Goal: Task Accomplishment & Management: Manage account settings

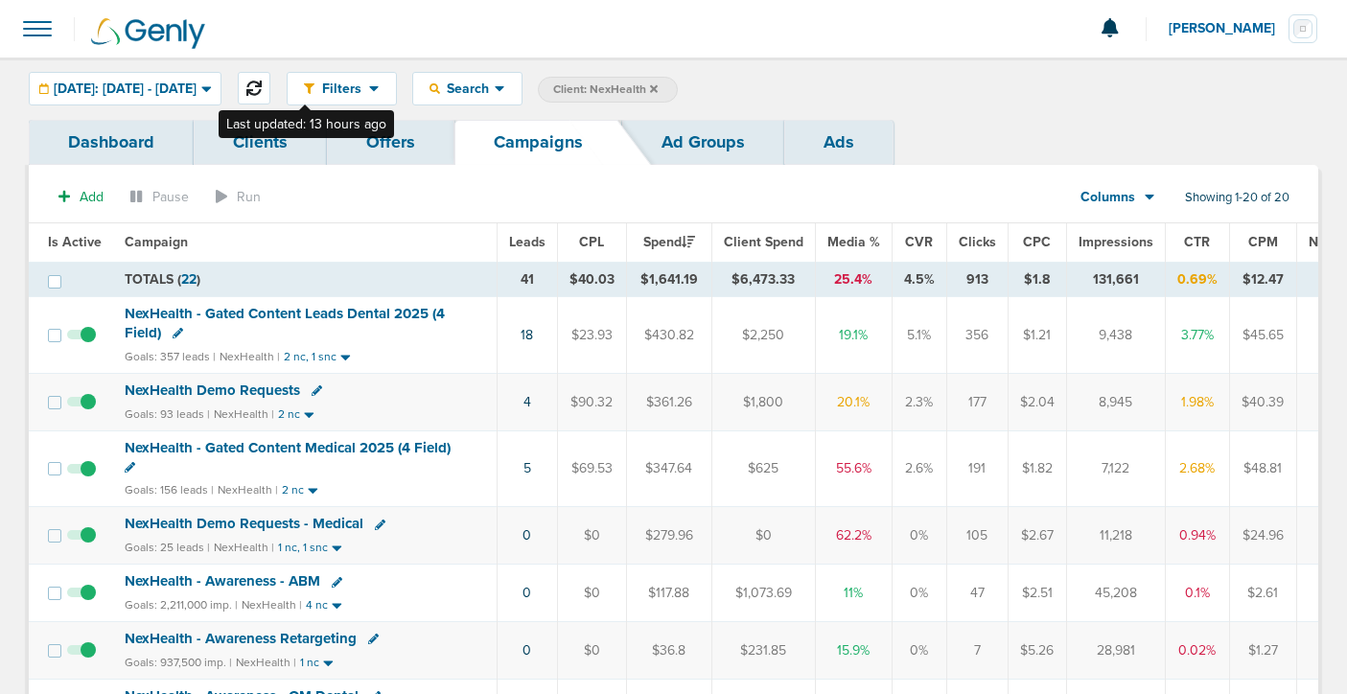
click at [262, 84] on icon at bounding box center [253, 88] width 15 height 15
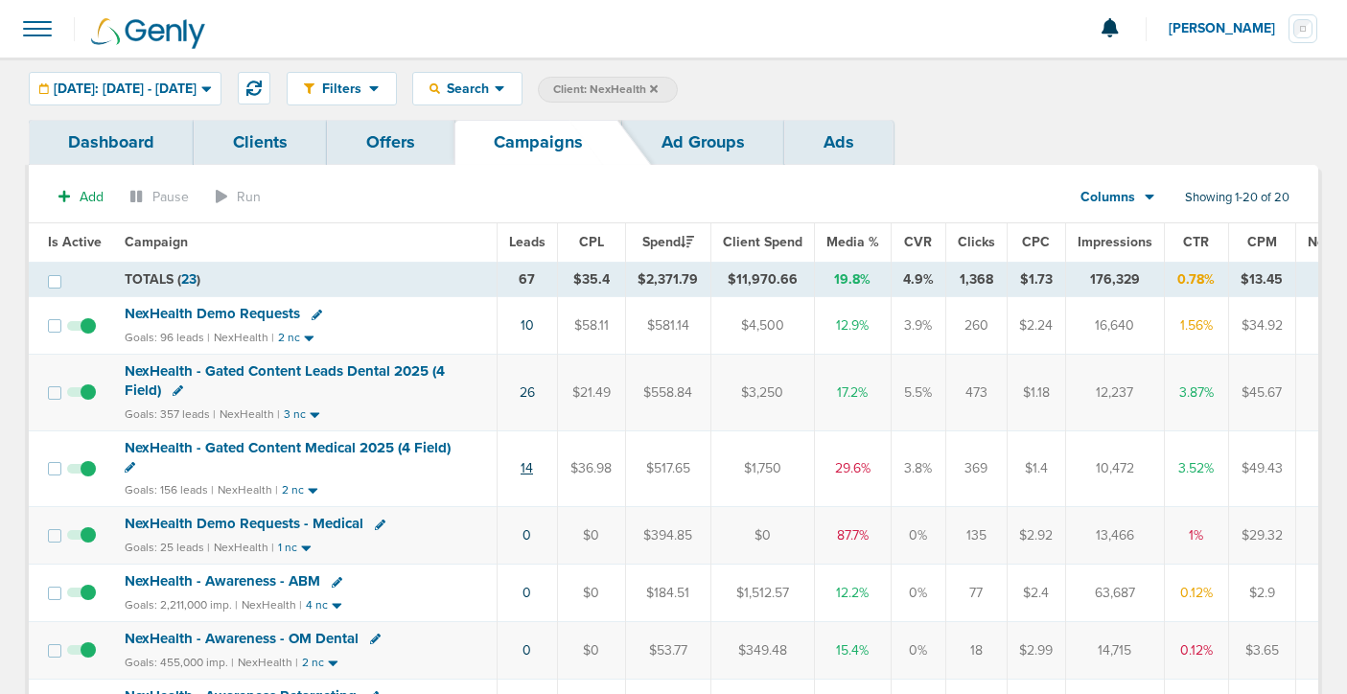
click at [527, 461] on link "14" at bounding box center [527, 468] width 12 height 16
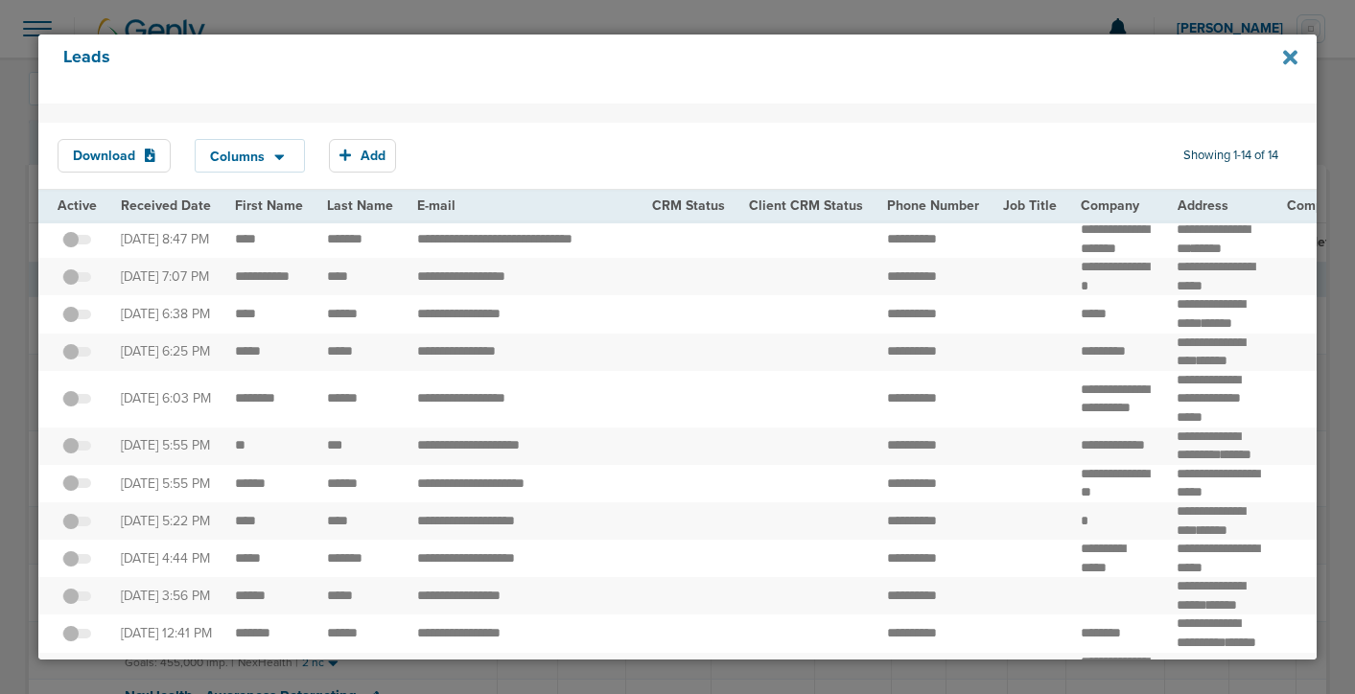
click at [1287, 58] on icon at bounding box center [1290, 58] width 14 height 14
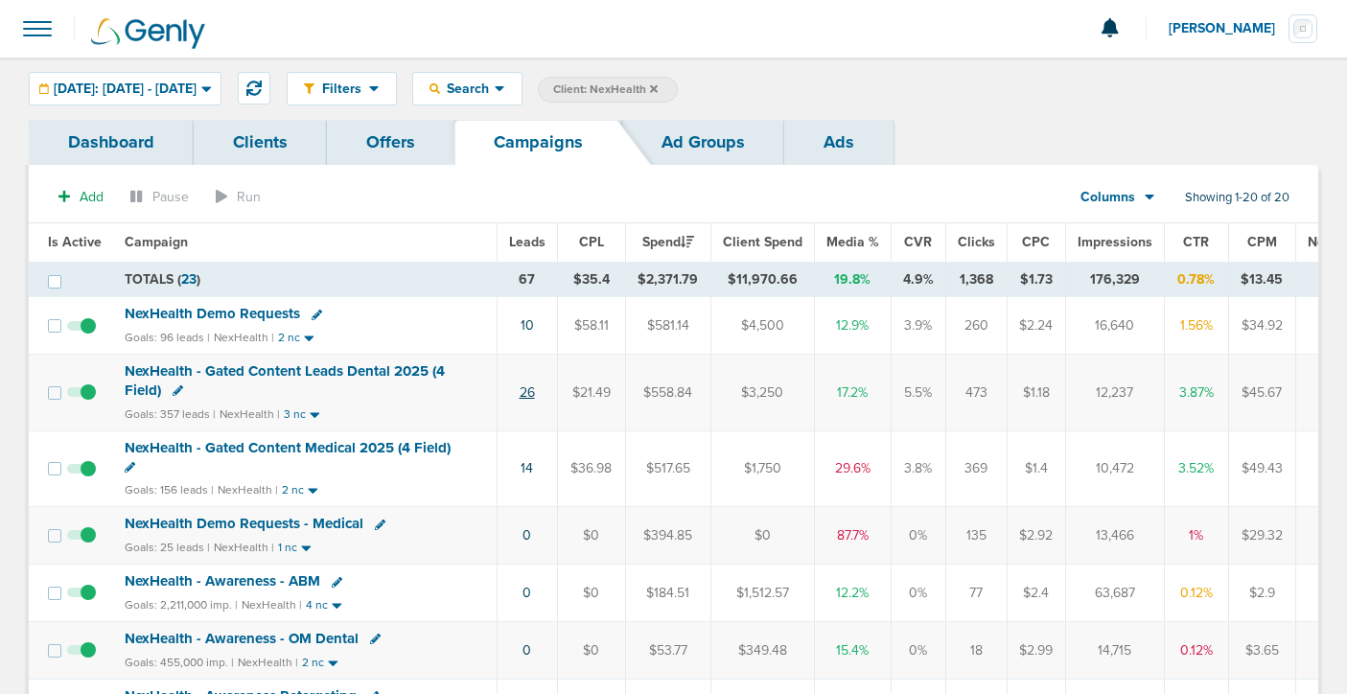
click at [523, 385] on link "26" at bounding box center [527, 392] width 15 height 16
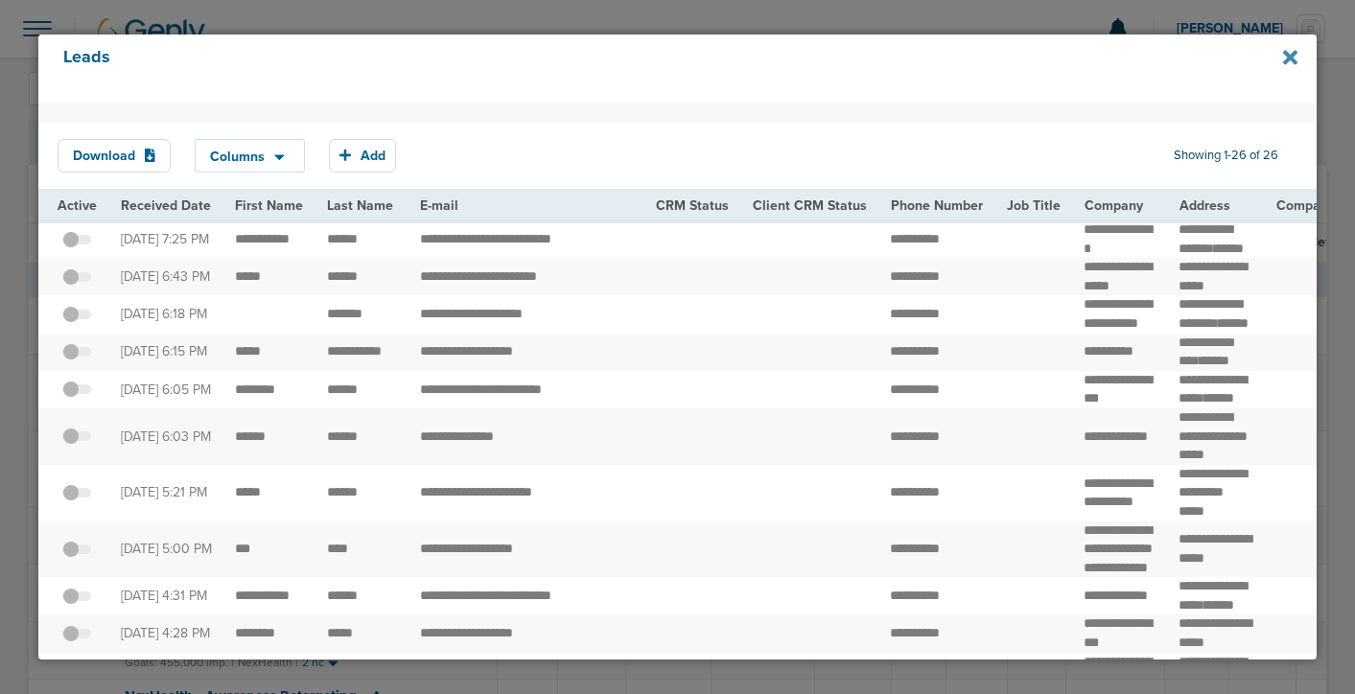
click at [1283, 61] on icon at bounding box center [1290, 57] width 14 height 21
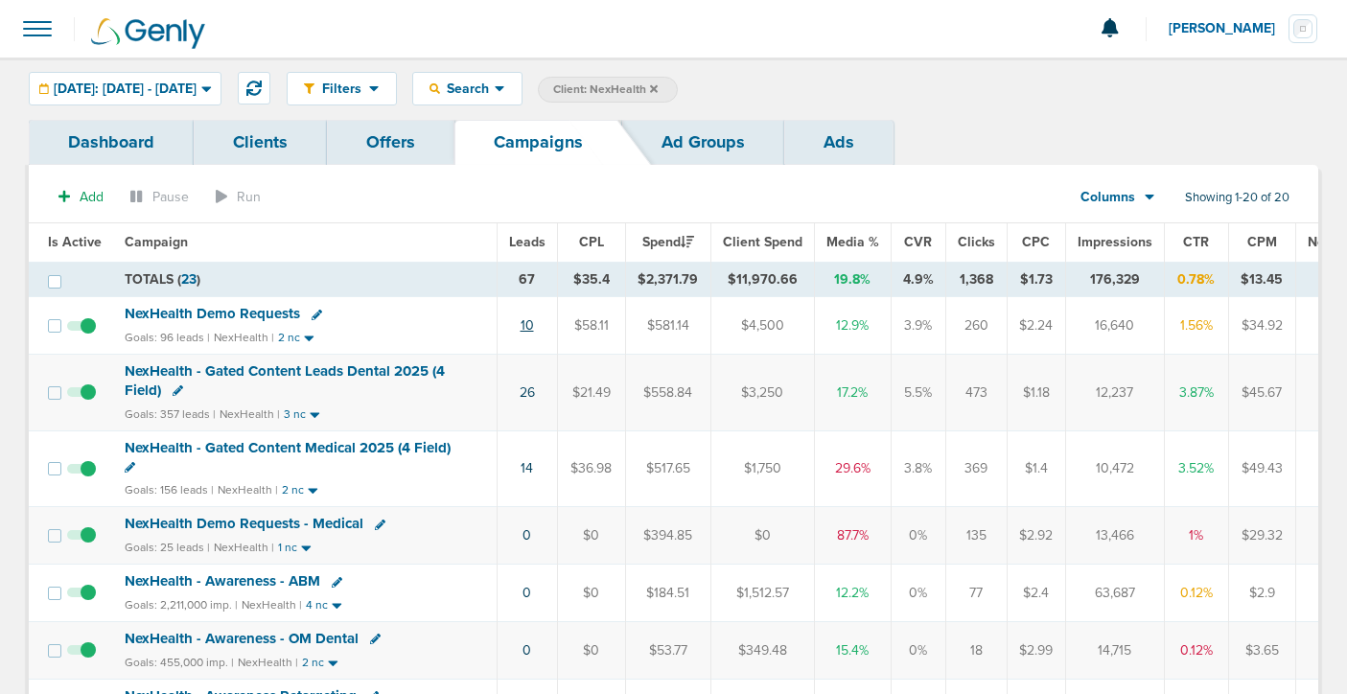
click at [527, 323] on link "10" at bounding box center [527, 325] width 13 height 16
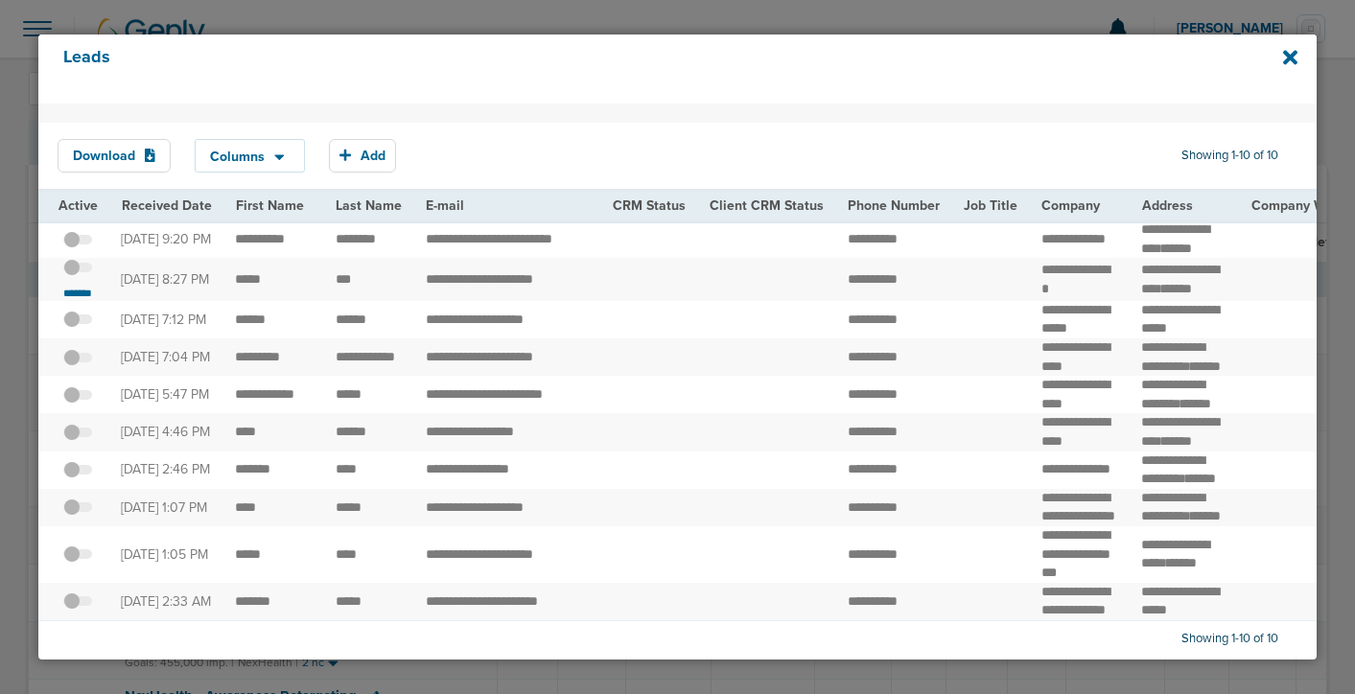
click at [85, 277] on span at bounding box center [77, 277] width 29 height 0
click at [78, 270] on input "checkbox" at bounding box center [78, 270] width 0 height 0
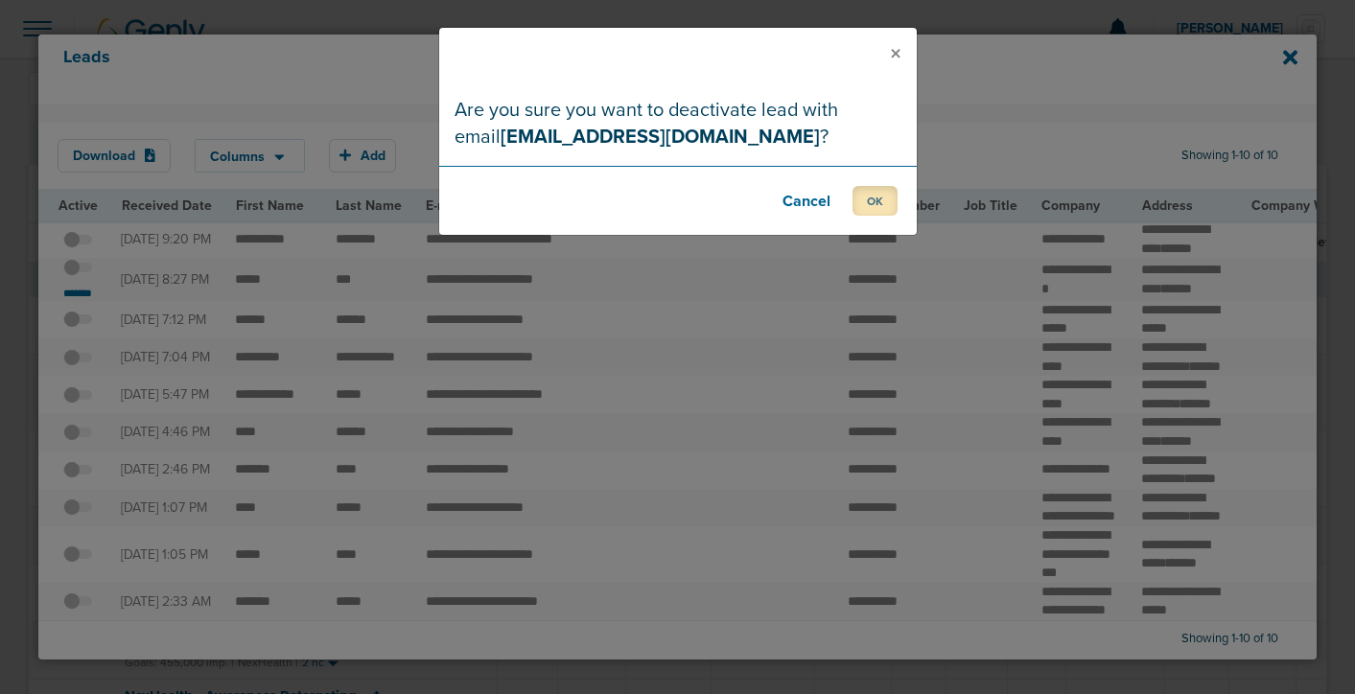
click at [869, 202] on button "OK" at bounding box center [874, 201] width 45 height 30
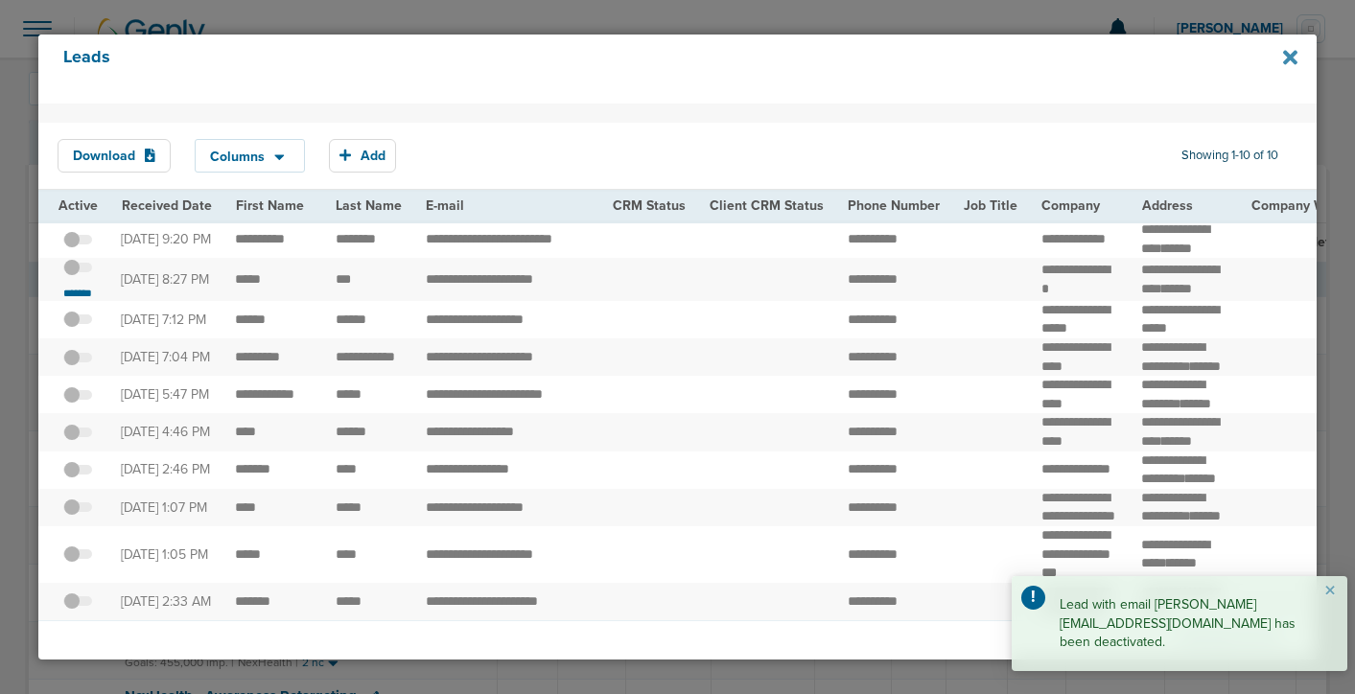
click at [1289, 53] on icon at bounding box center [1290, 57] width 14 height 21
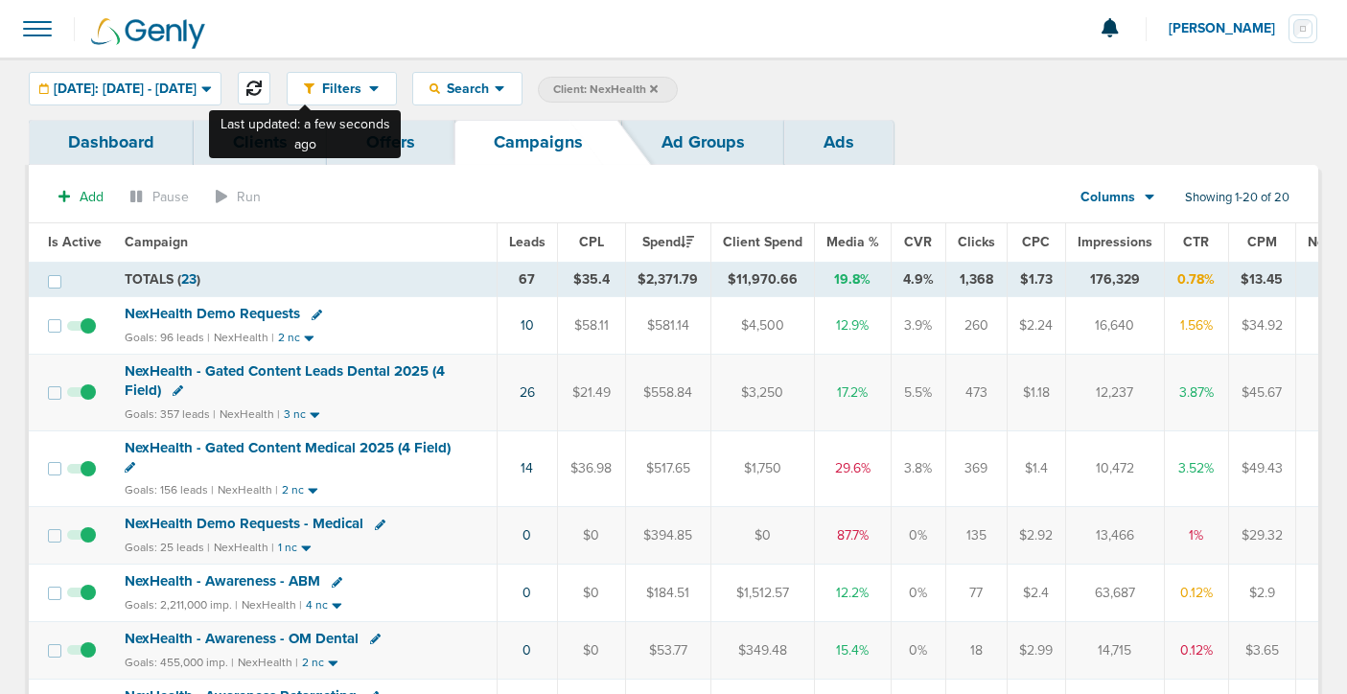
click at [262, 81] on icon at bounding box center [253, 88] width 15 height 15
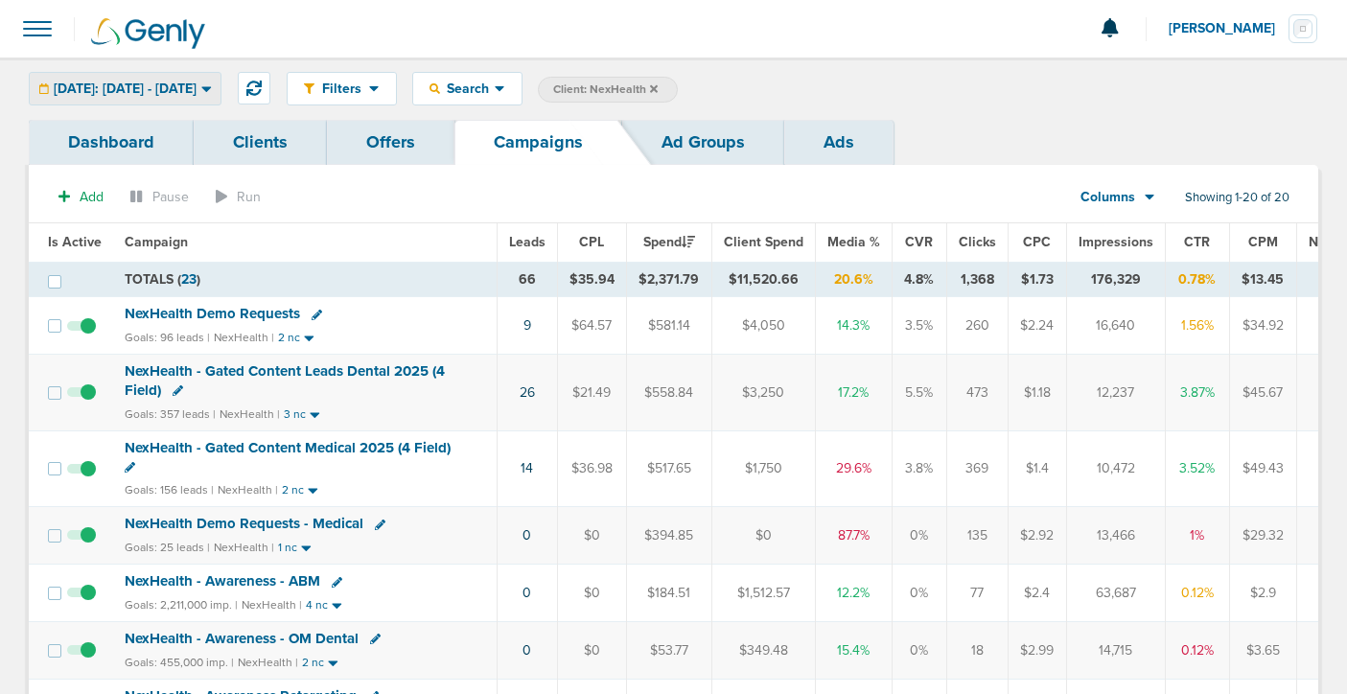
click at [145, 90] on span "[DATE]: [DATE] - [DATE]" at bounding box center [125, 88] width 143 height 13
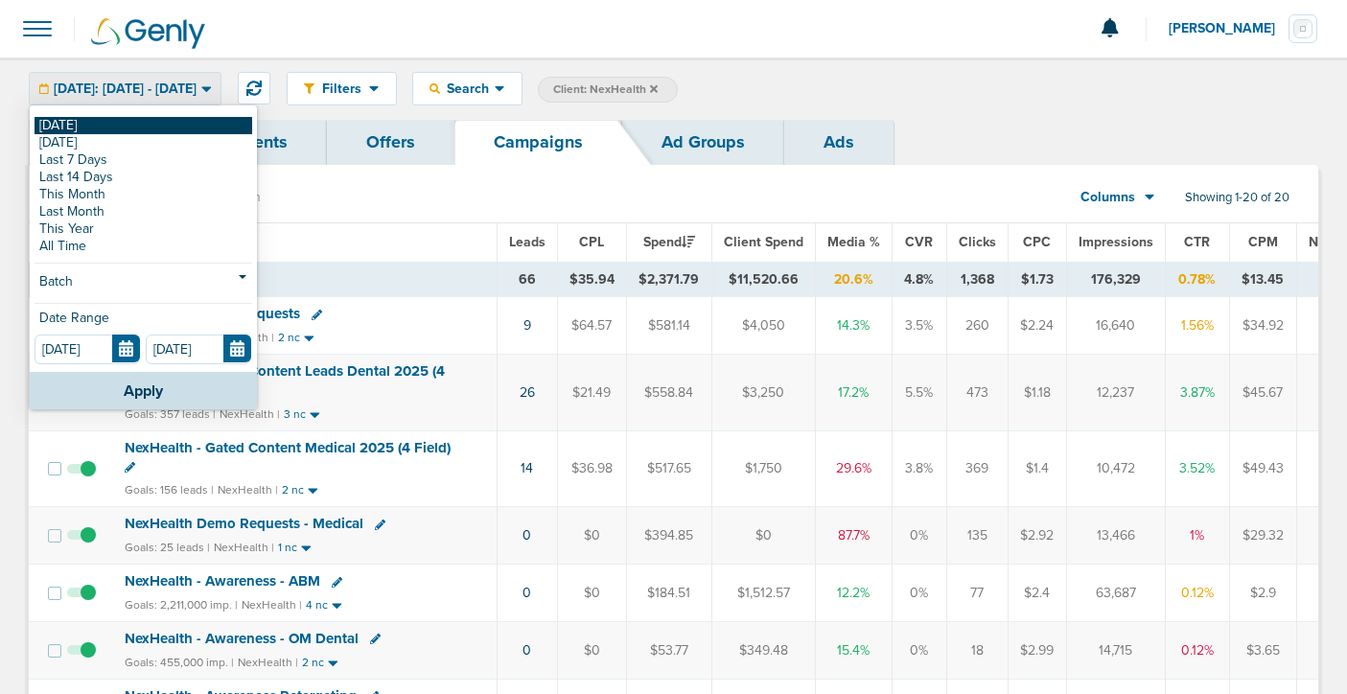
click at [132, 124] on link "[DATE]" at bounding box center [144, 125] width 218 height 17
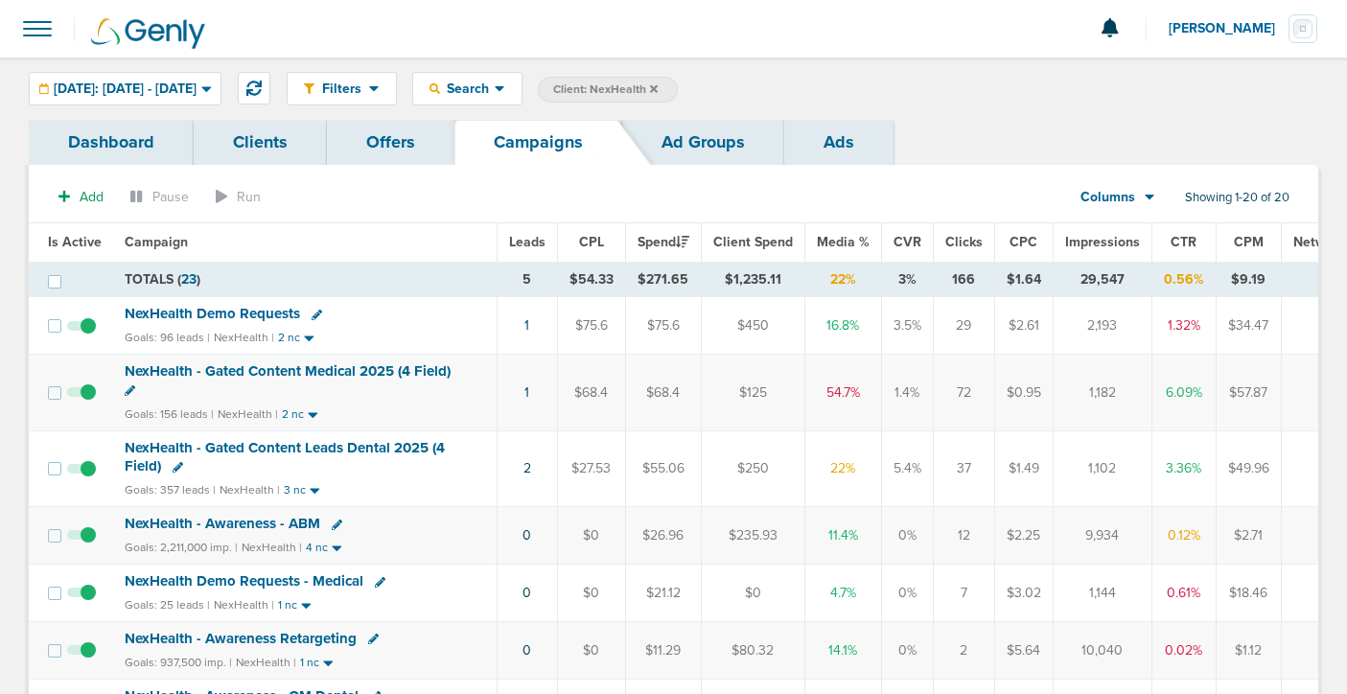
click at [128, 390] on icon at bounding box center [130, 390] width 11 height 11
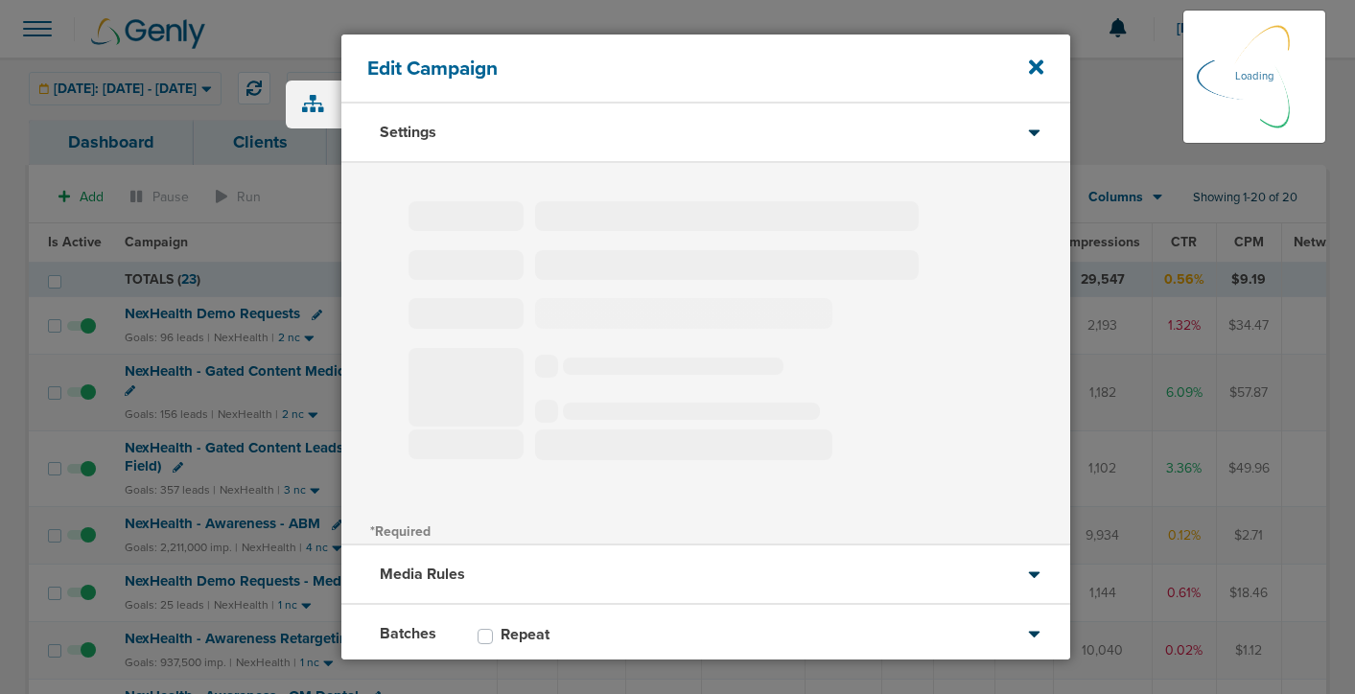
type input "NexHealth - Gated Content Medical 2025 (4 Field)"
select select "Leads"
radio input "true"
select select "readWrite"
checkbox input "true"
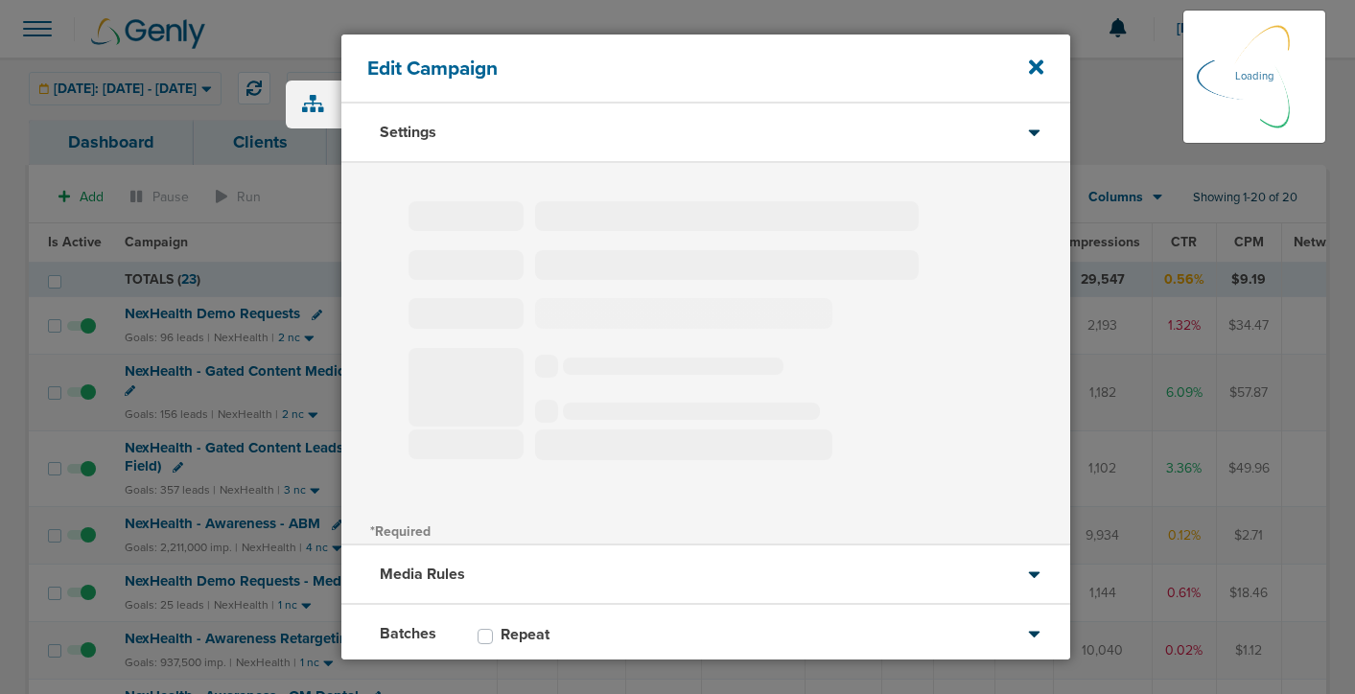
select select "1"
select select "2"
select select "3"
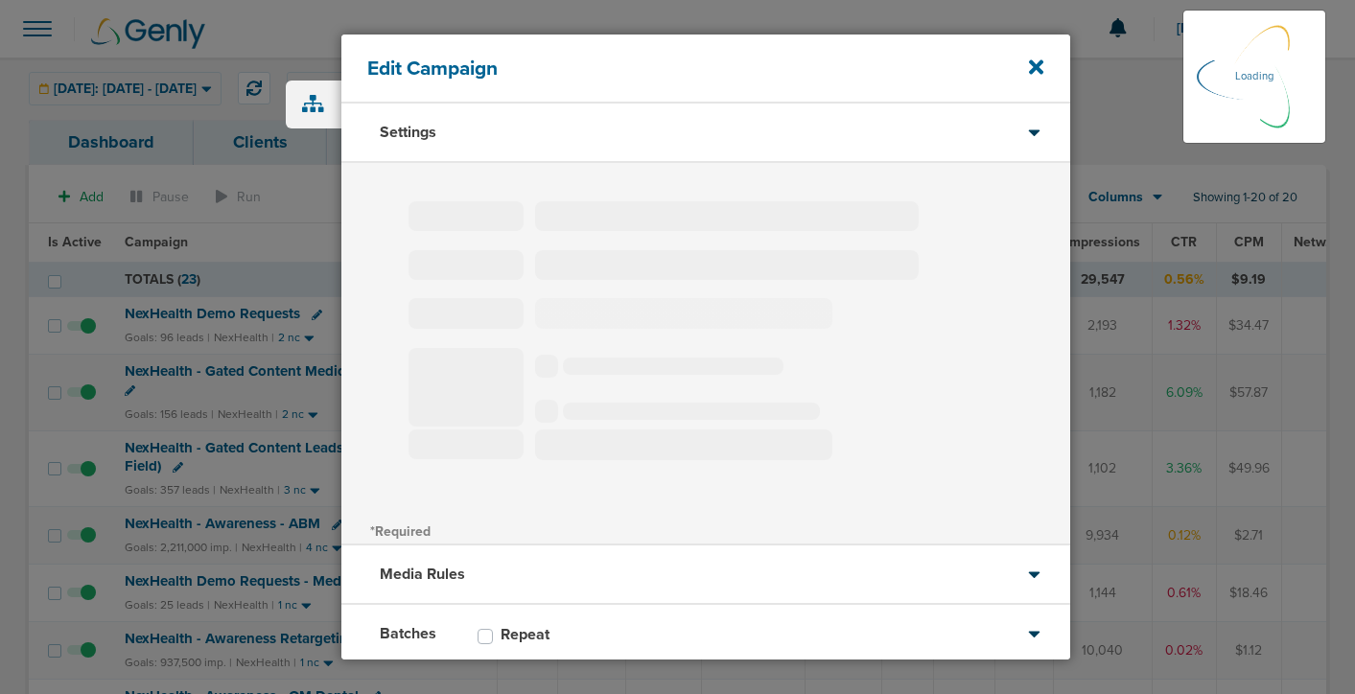
select select "4"
select select "6"
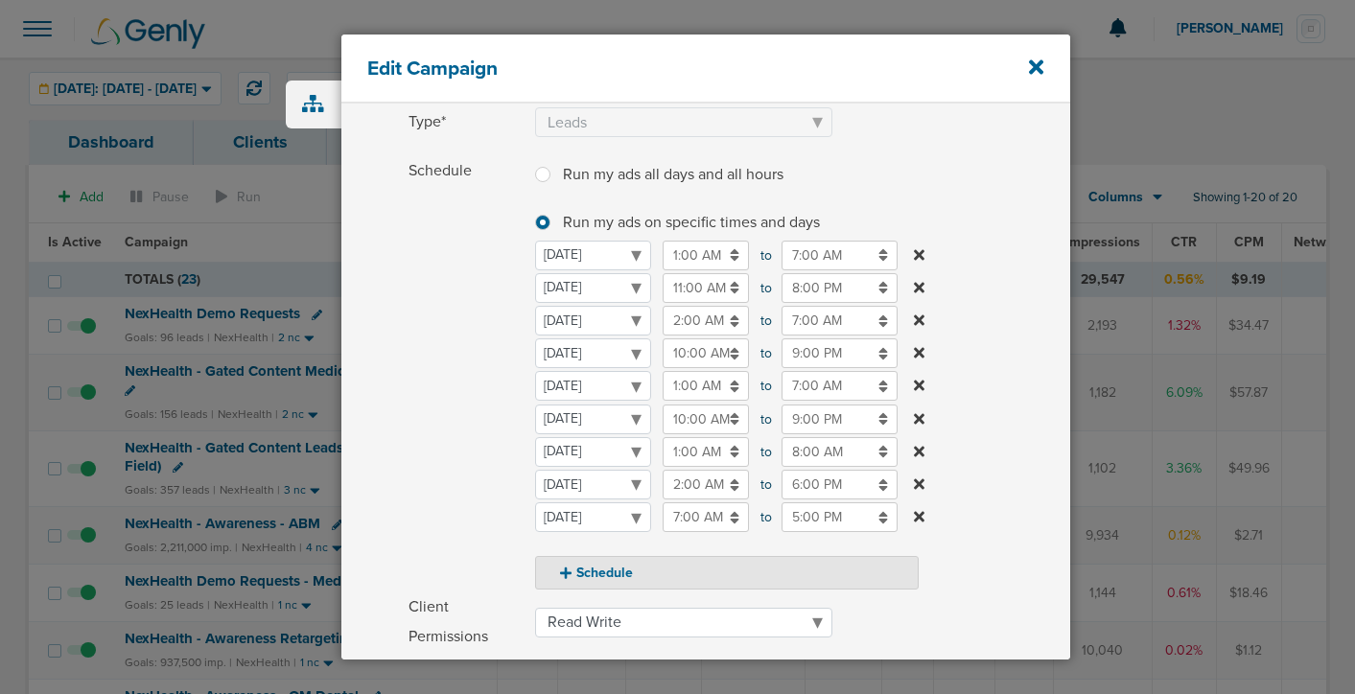
scroll to position [200, 0]
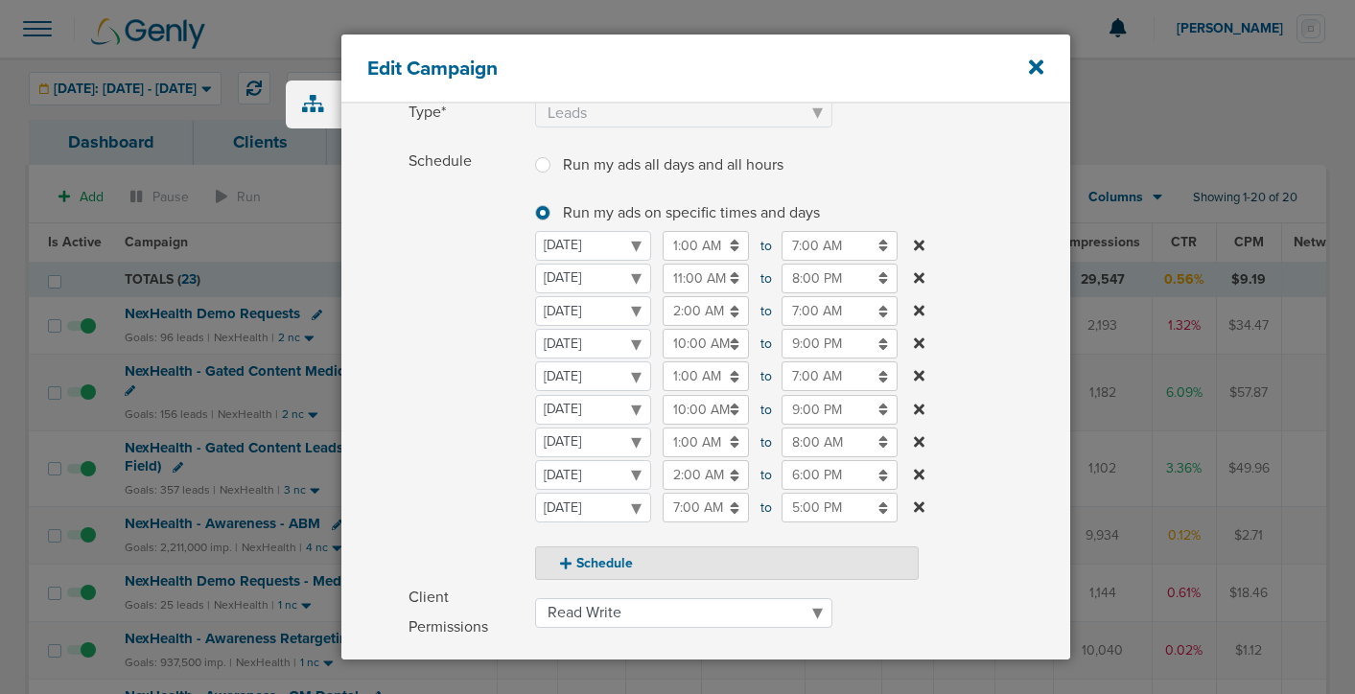
click at [795, 441] on input "8:00 AM" at bounding box center [839, 443] width 116 height 30
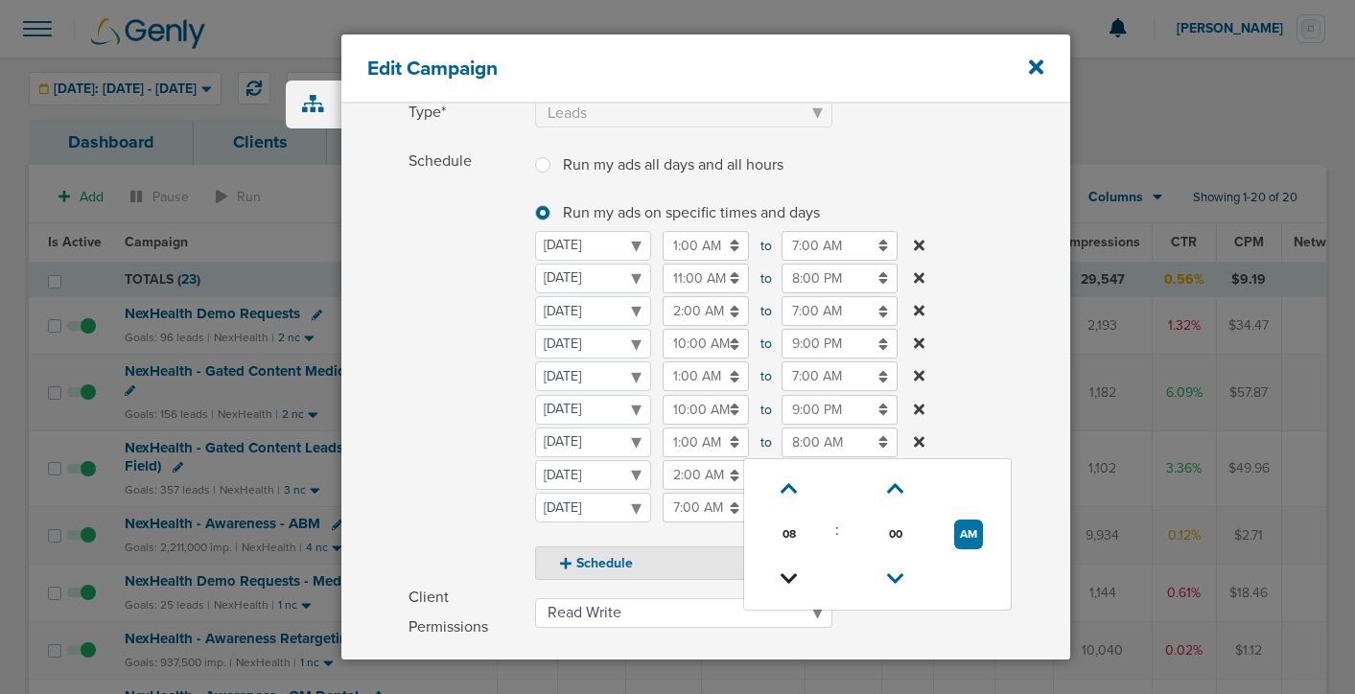
click at [793, 573] on icon at bounding box center [788, 579] width 17 height 12
type input "7:00 AM"
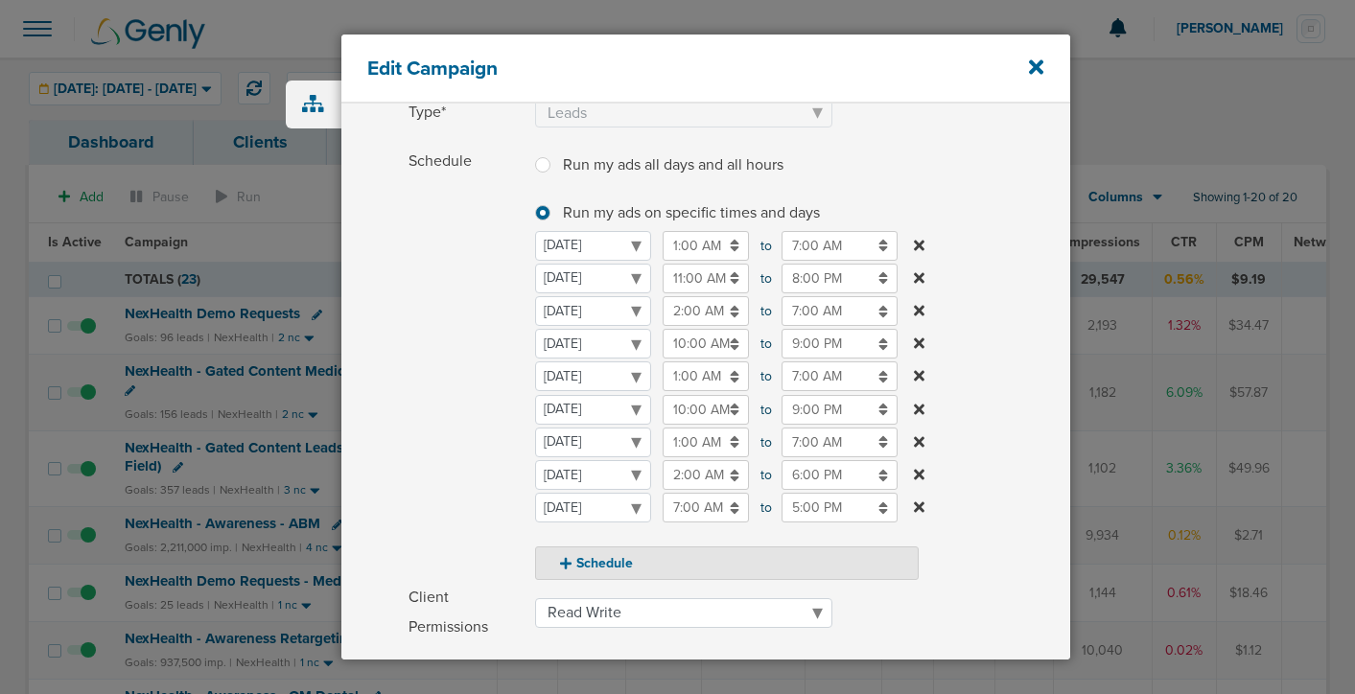
click at [474, 451] on span "Schedule" at bounding box center [465, 364] width 115 height 434
click at [568, 563] on icon at bounding box center [566, 563] width 12 height 13
select select "5"
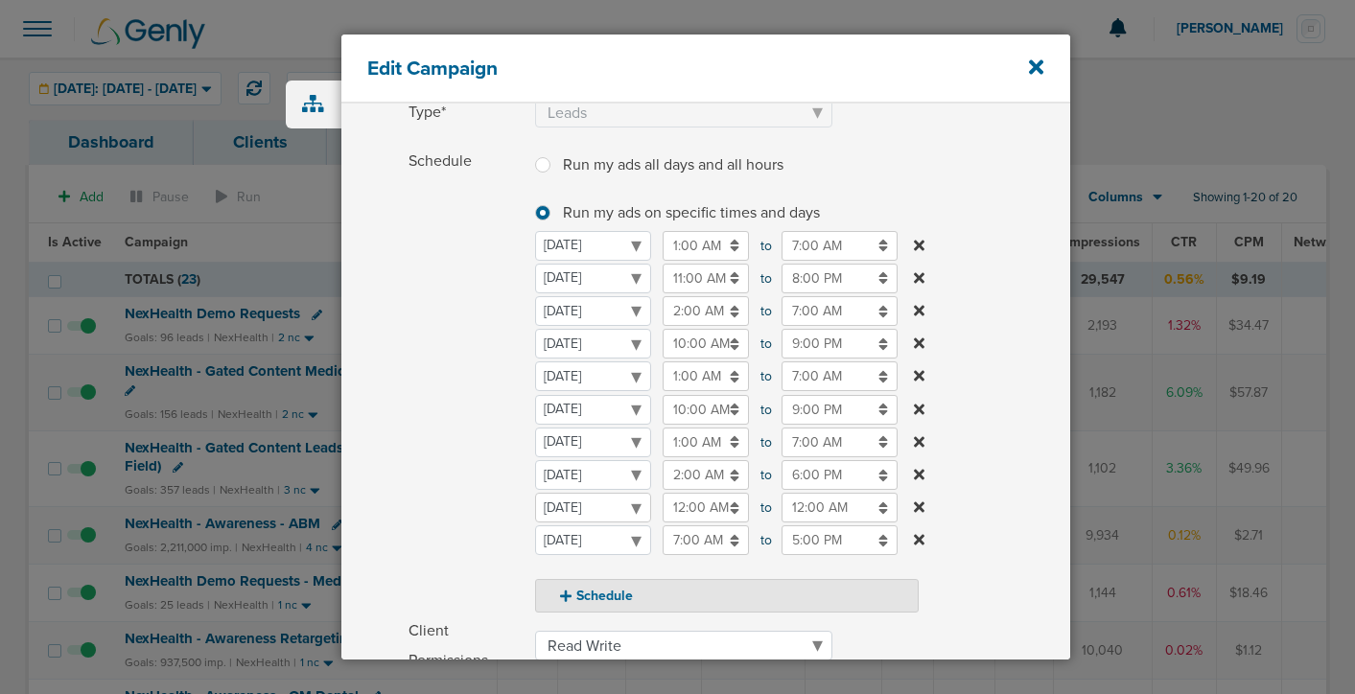
click at [576, 510] on select "[DATE] [DATE] [DATE] [DATE] [DATE] [DATE] [DATE]" at bounding box center [593, 508] width 116 height 30
select select "3"
select select "4"
click at [671, 477] on input "12:00 AM" at bounding box center [706, 475] width 86 height 30
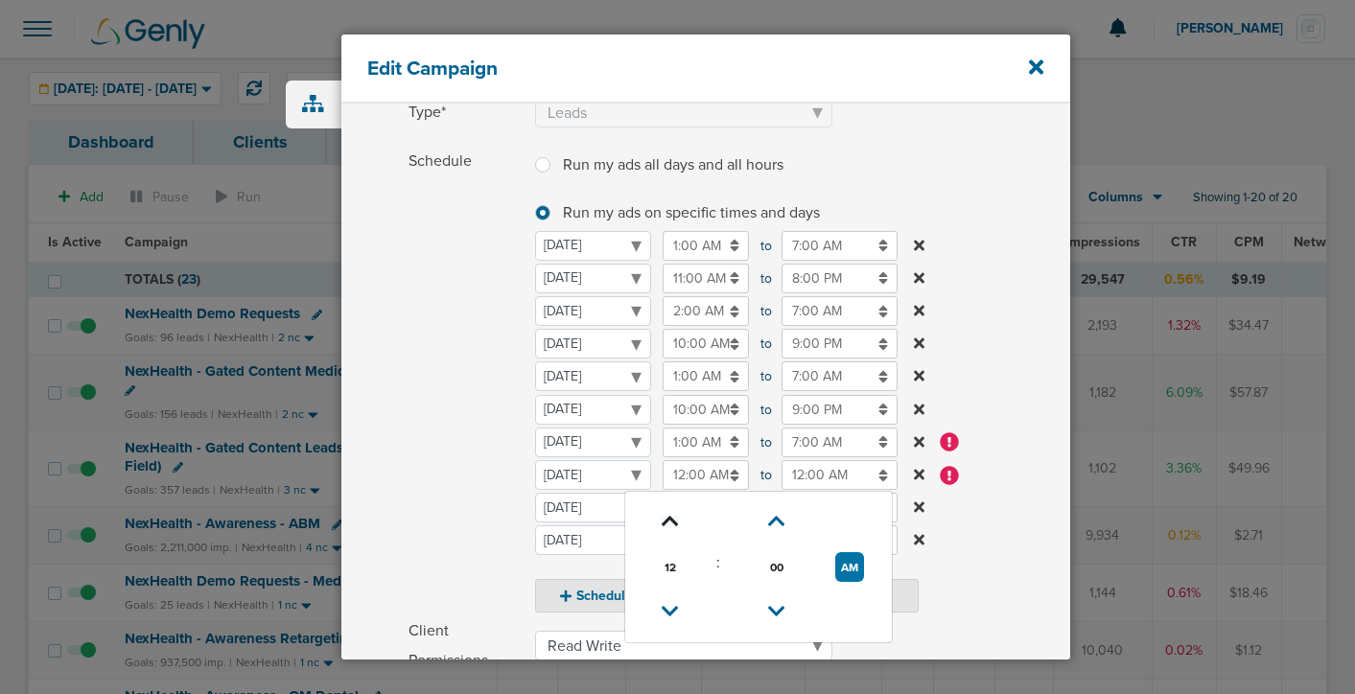
click at [666, 522] on icon at bounding box center [670, 522] width 17 height 12
click at [666, 606] on icon at bounding box center [670, 612] width 17 height 12
click at [666, 606] on icon at bounding box center [671, 612] width 17 height 12
click at [854, 570] on button "PM" at bounding box center [850, 567] width 28 height 30
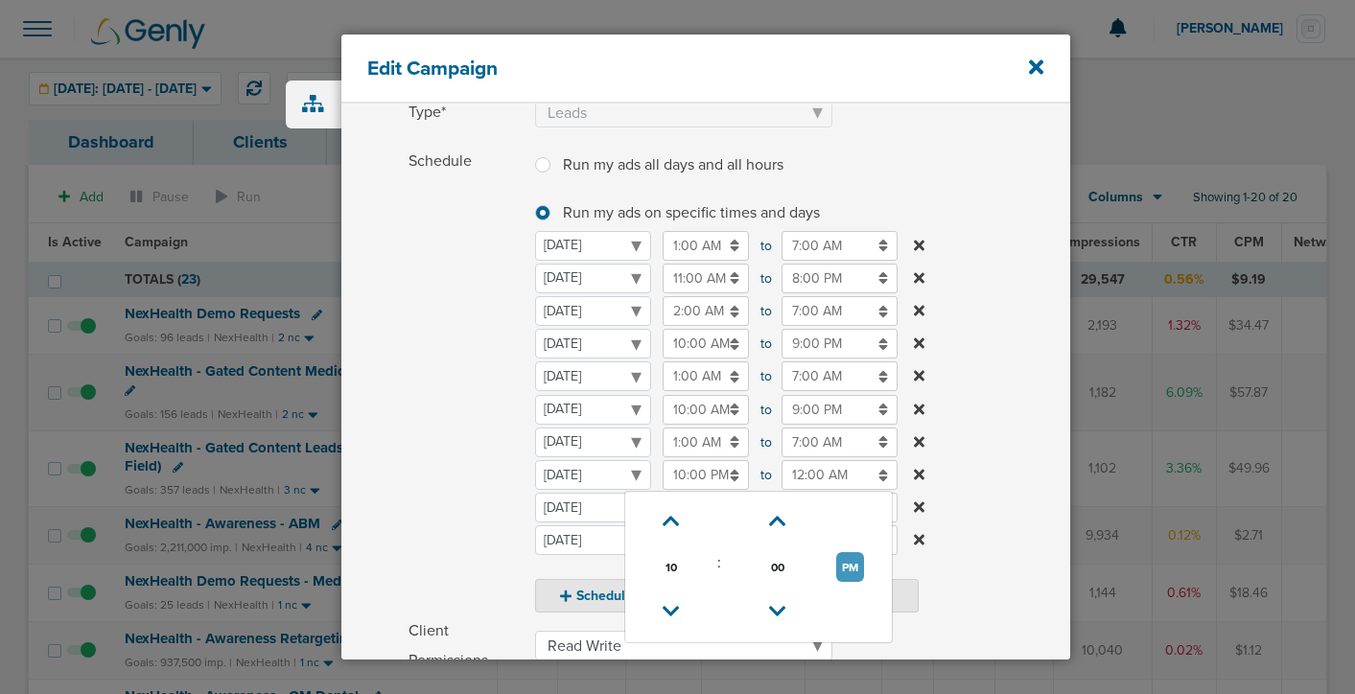
type input "10:00 AM"
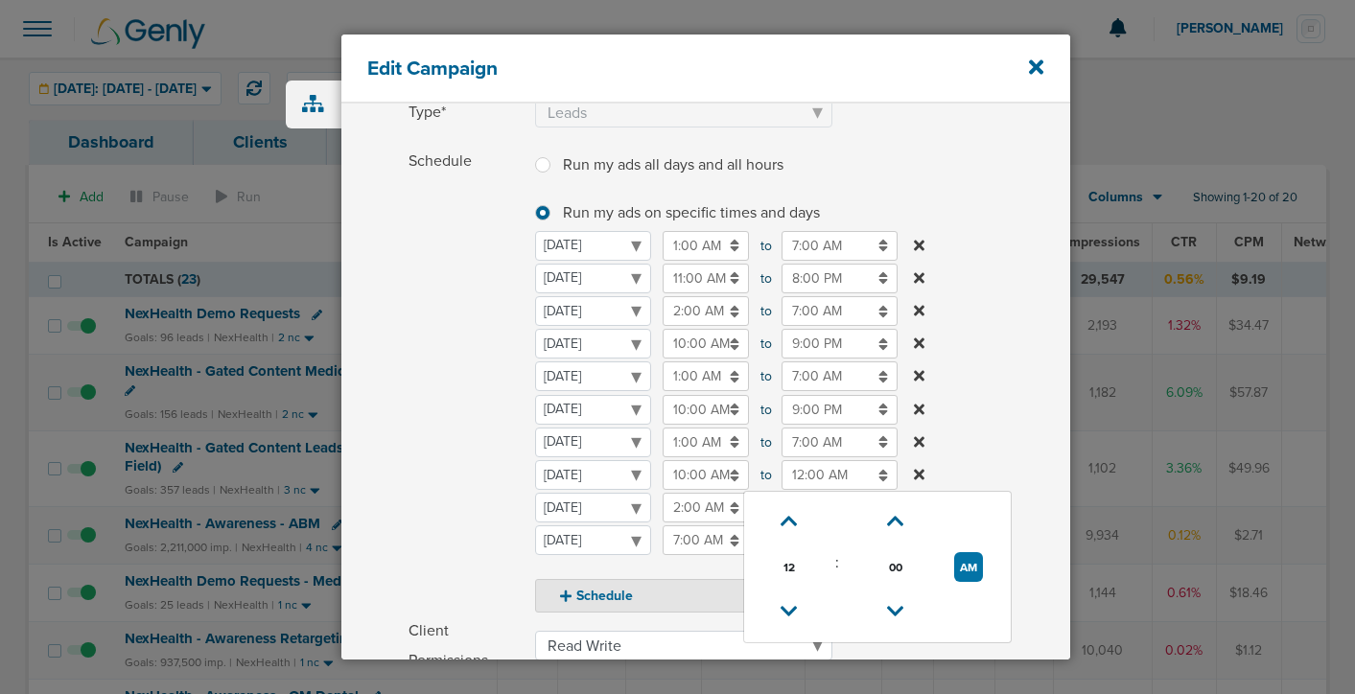
click at [810, 481] on input "12:00 AM" at bounding box center [839, 475] width 116 height 30
click at [789, 524] on icon at bounding box center [788, 522] width 17 height 12
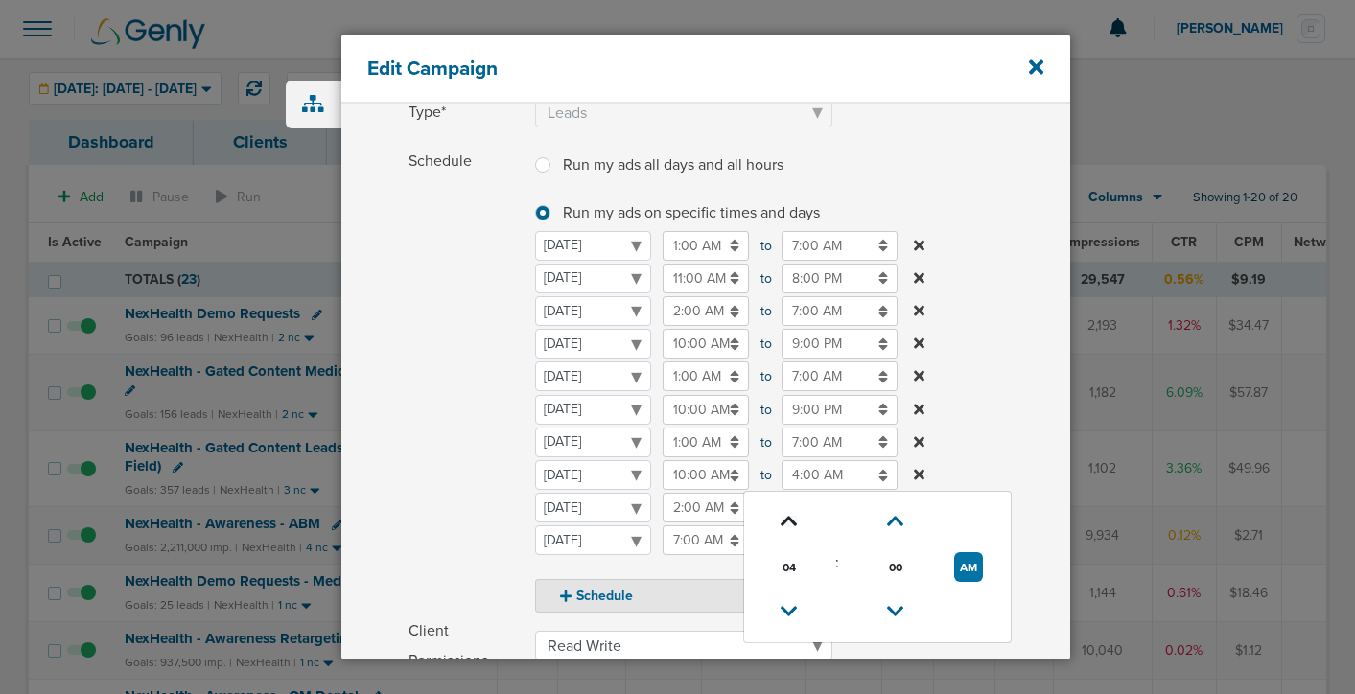
click at [789, 524] on icon at bounding box center [788, 522] width 17 height 12
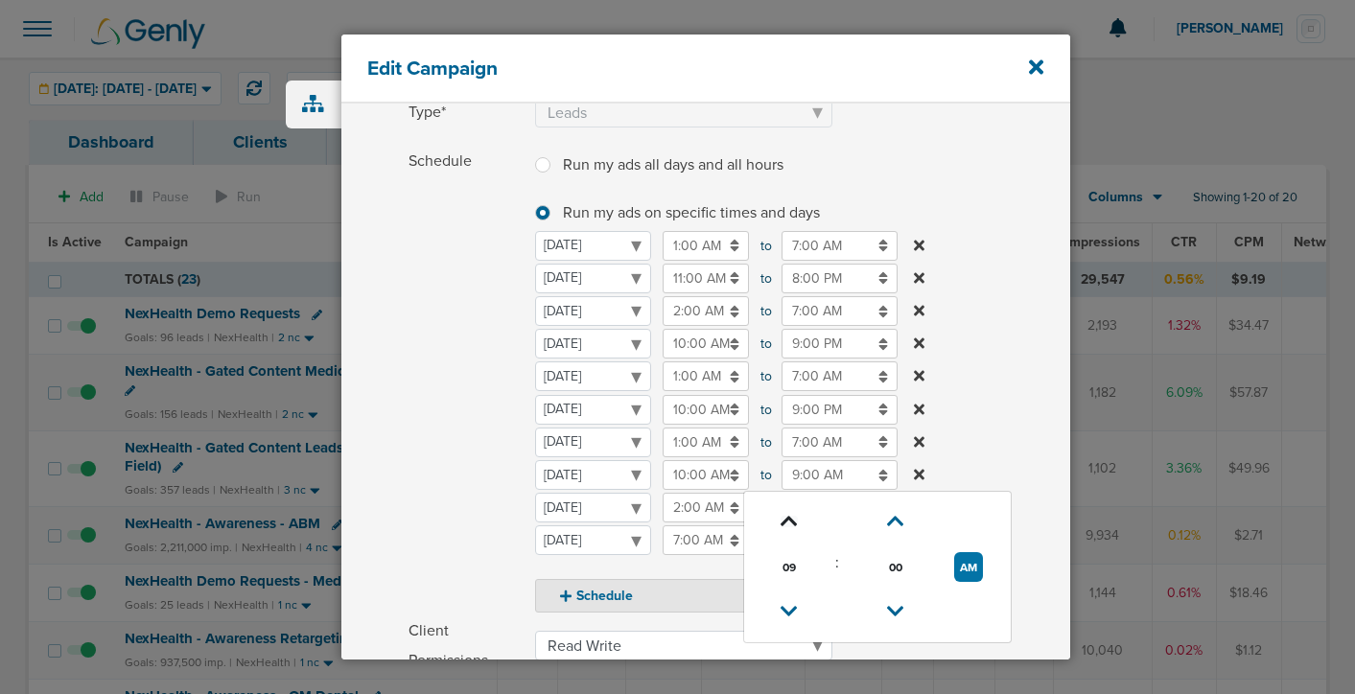
click at [789, 524] on icon at bounding box center [788, 522] width 17 height 12
click at [786, 616] on icon at bounding box center [788, 612] width 17 height 12
click at [966, 575] on button "AM" at bounding box center [968, 567] width 29 height 30
type input "9:00 PM"
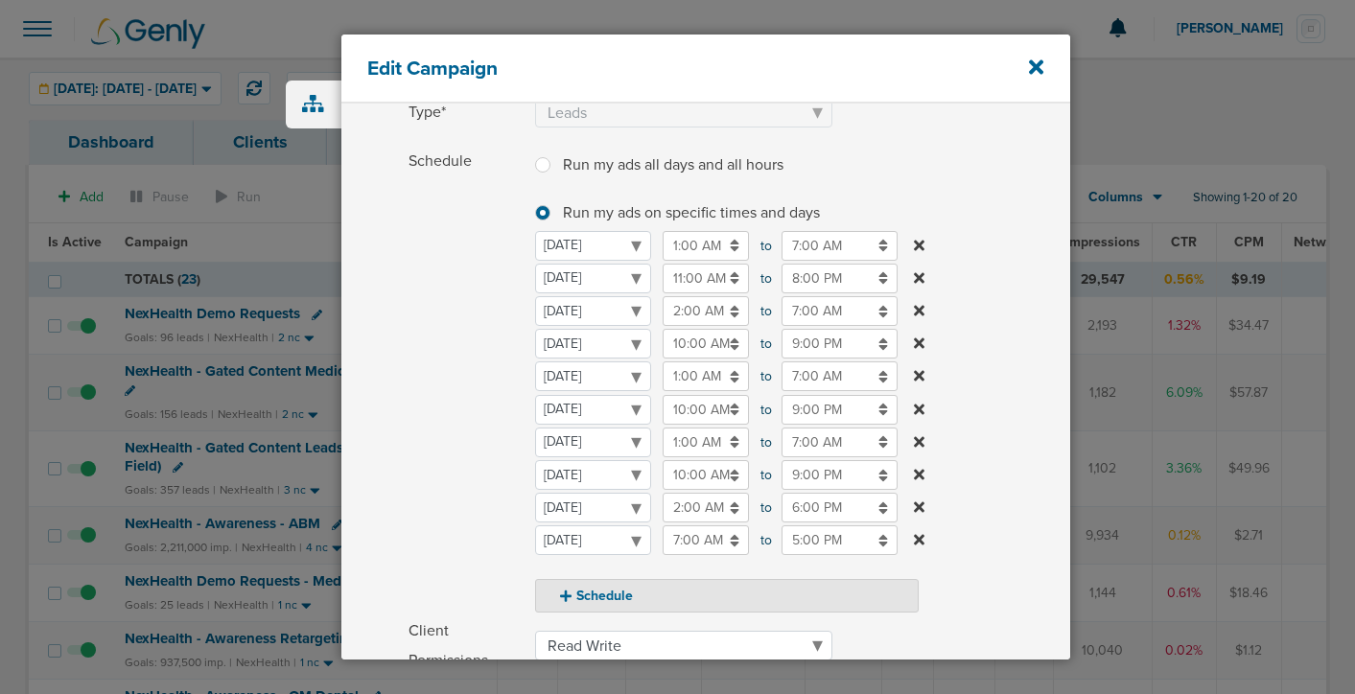
click at [485, 486] on span "Schedule" at bounding box center [465, 380] width 115 height 467
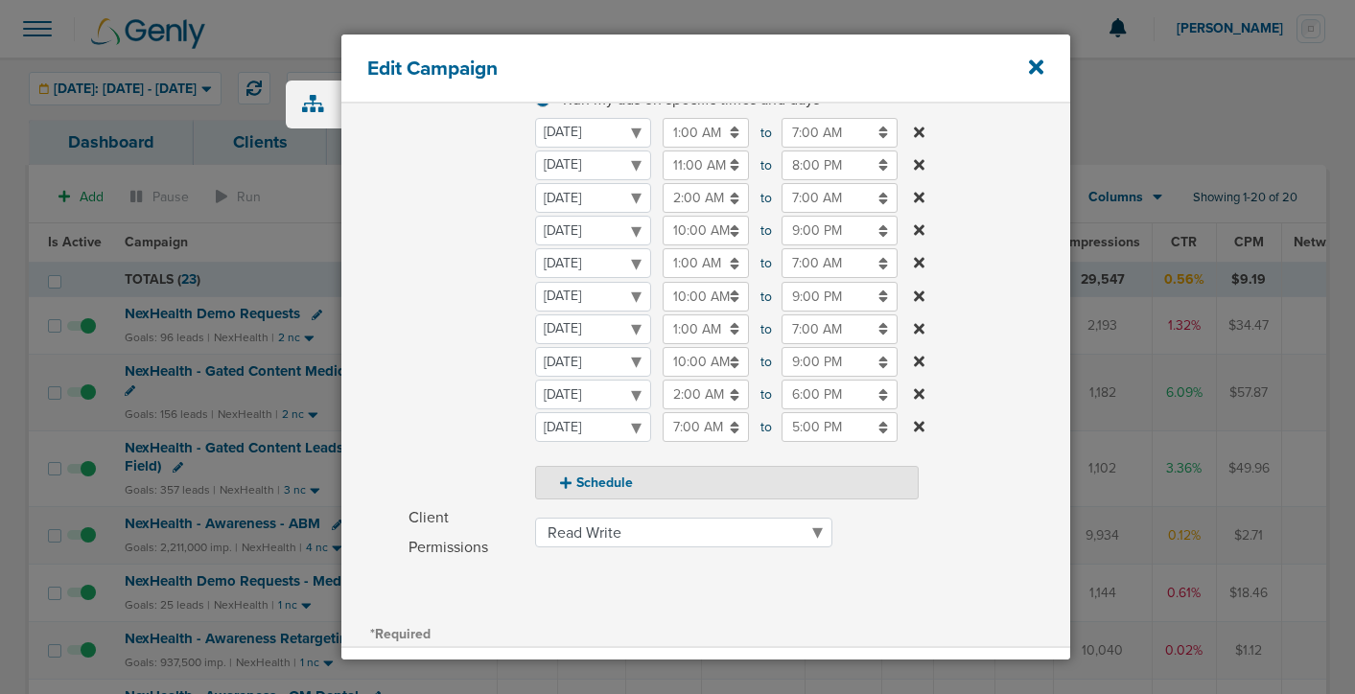
scroll to position [532, 0]
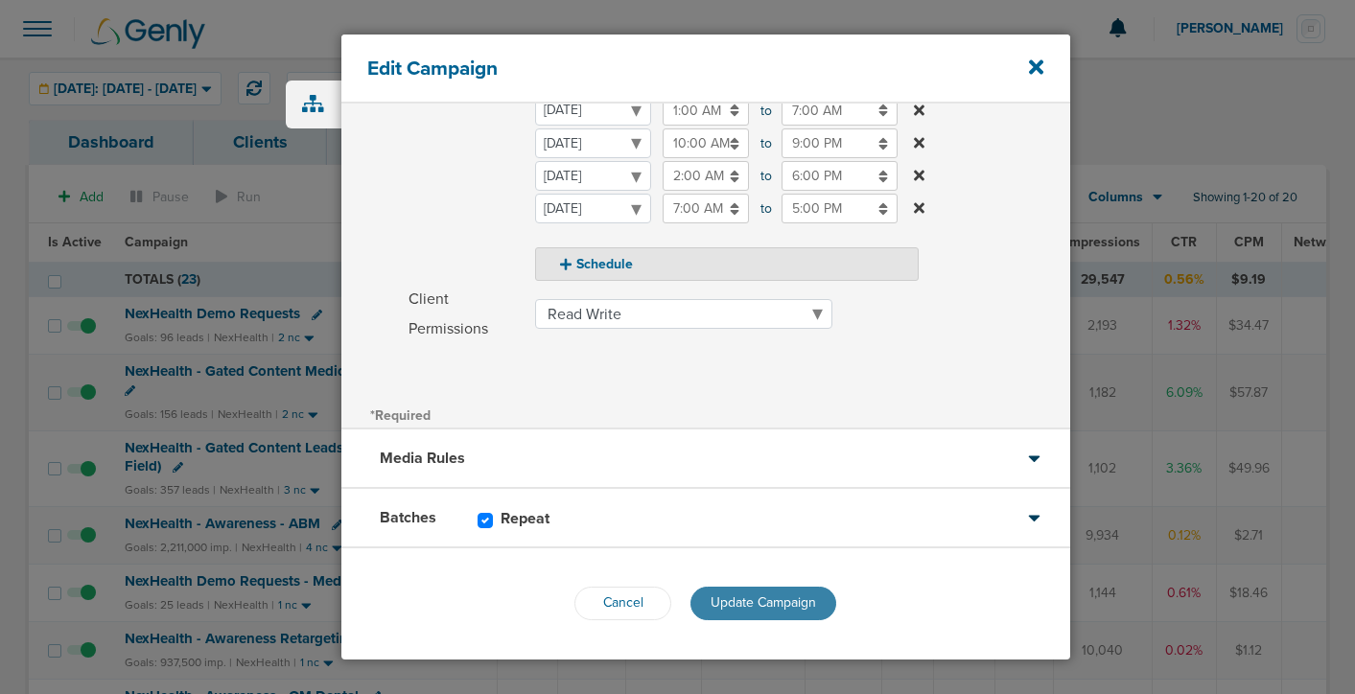
click at [740, 595] on span "Update Campaign" at bounding box center [762, 602] width 105 height 16
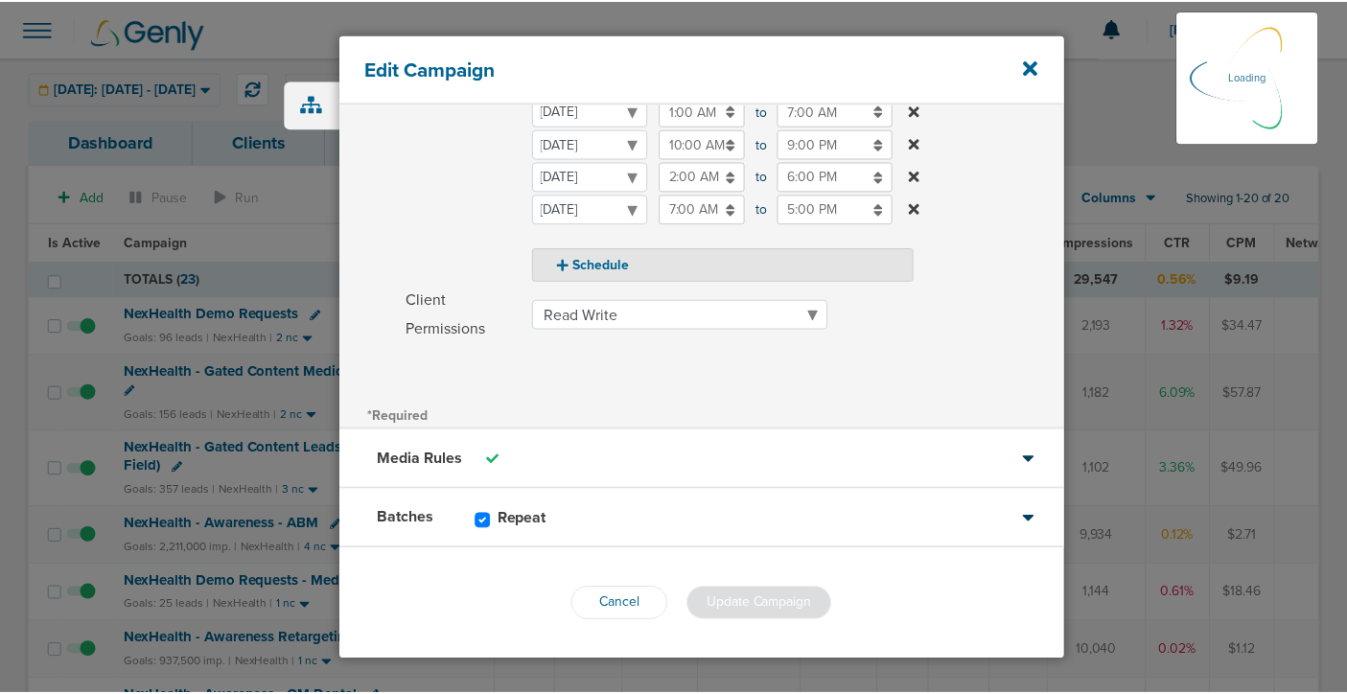
scroll to position [471, 0]
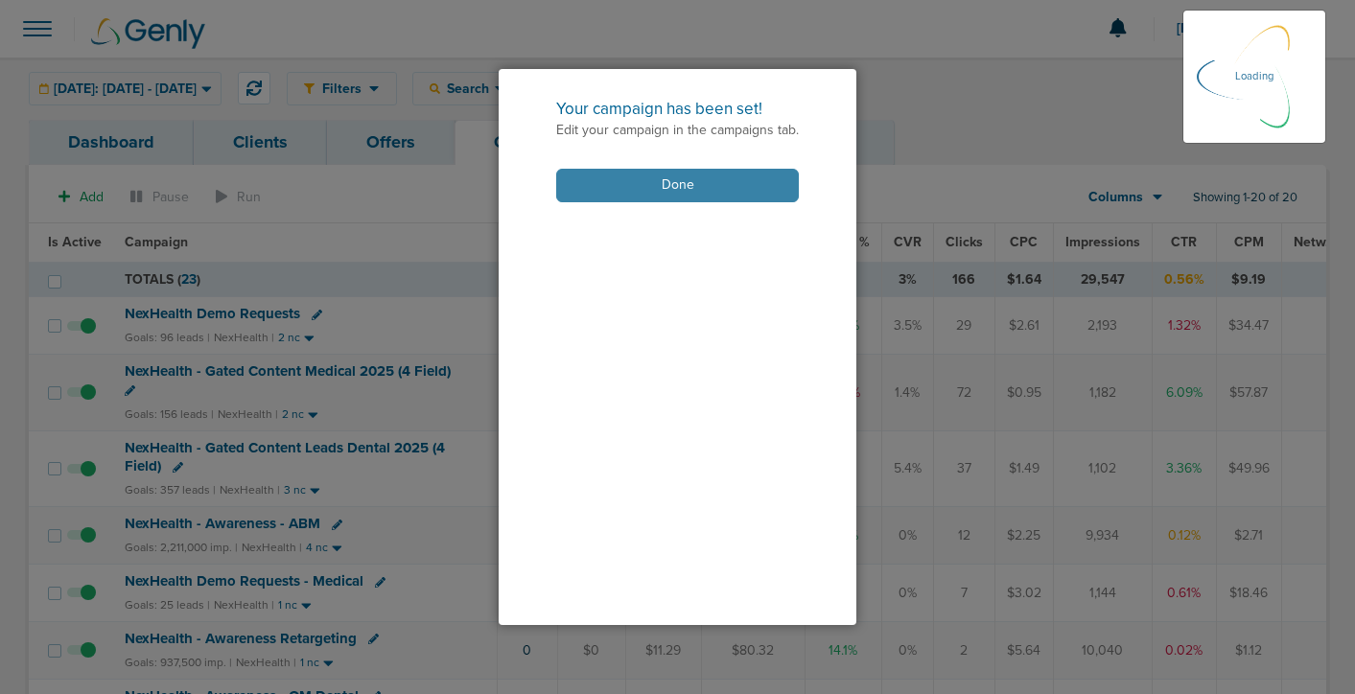
click at [674, 176] on button "Done" at bounding box center [677, 186] width 243 height 34
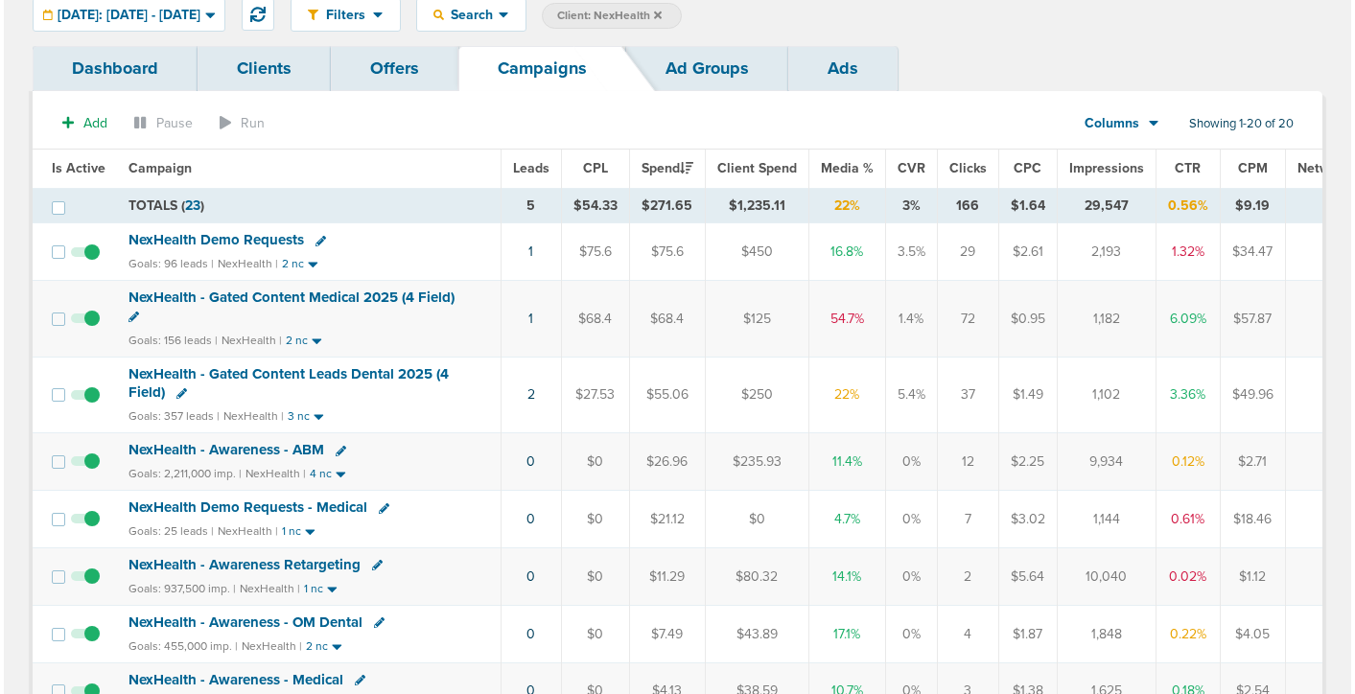
scroll to position [79, 0]
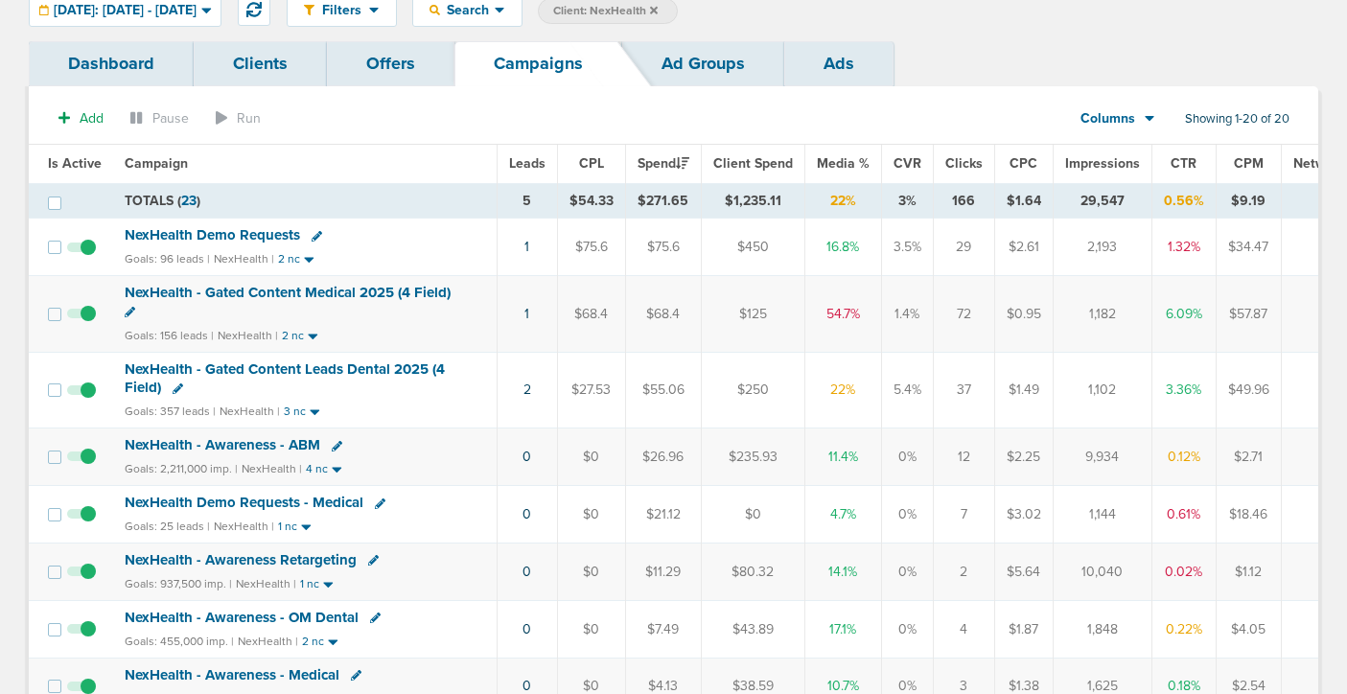
click at [129, 313] on icon at bounding box center [130, 312] width 11 height 11
select select
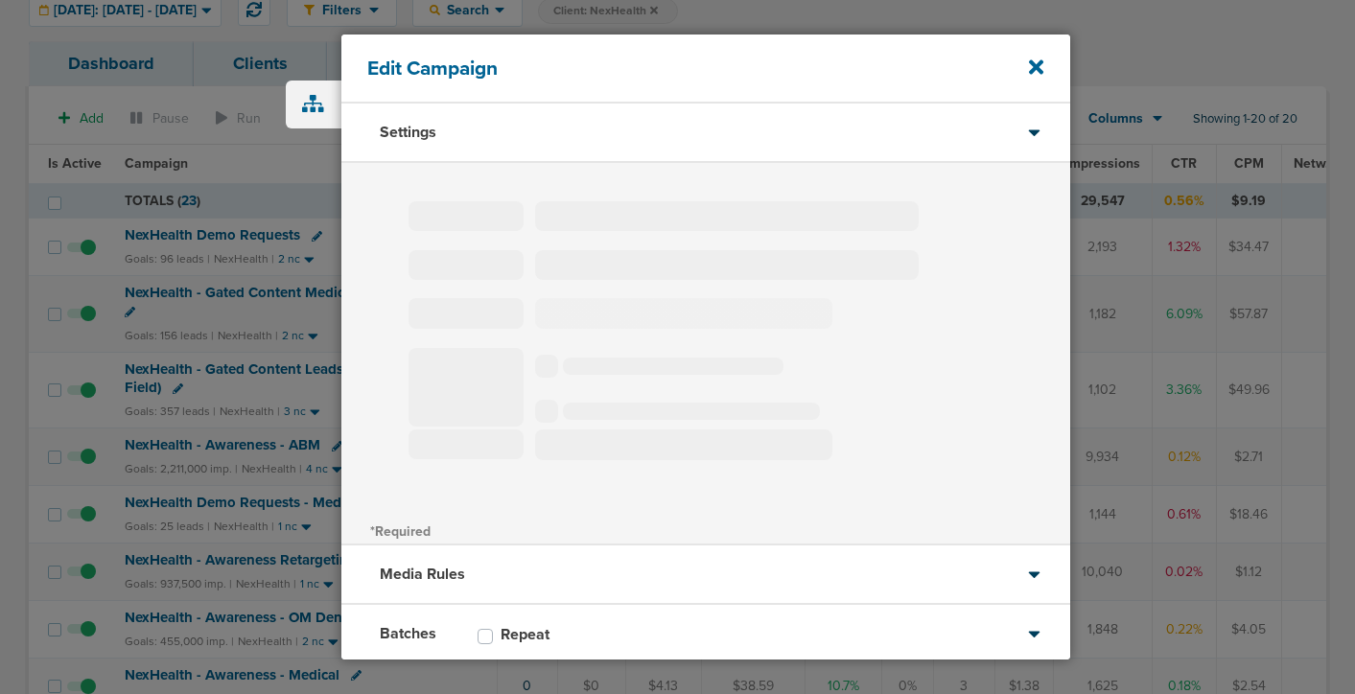
type input "NexHealth - Gated Content Medical 2025 (4 Field)"
select select "Leads"
radio input "true"
select select "readWrite"
checkbox input "true"
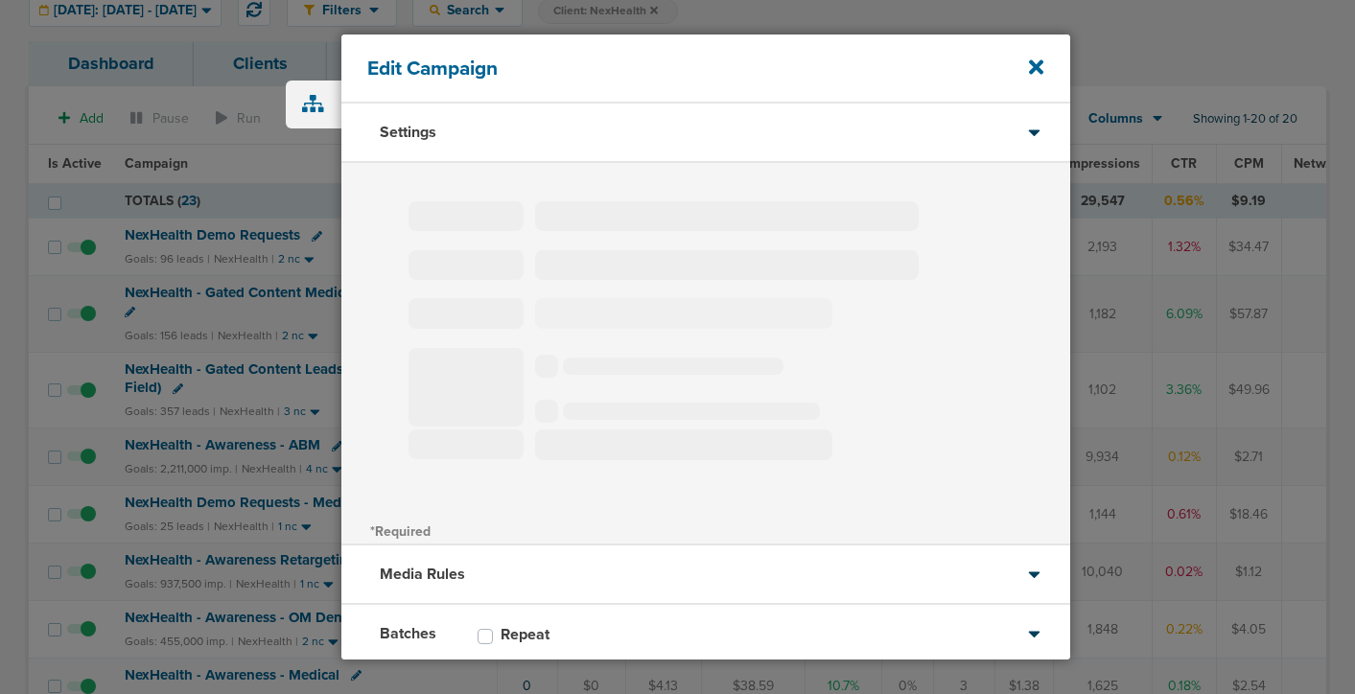
select select "1"
select select "2"
select select "3"
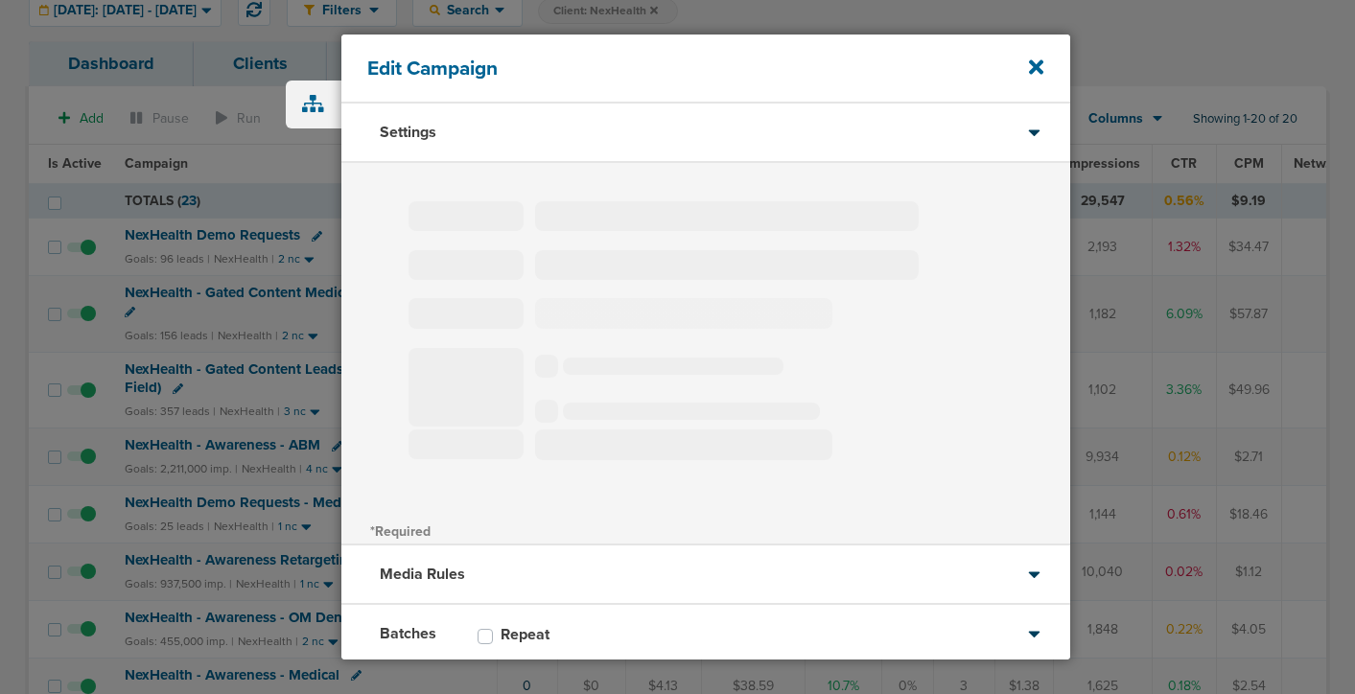
select select "3"
select select "4"
select select "6"
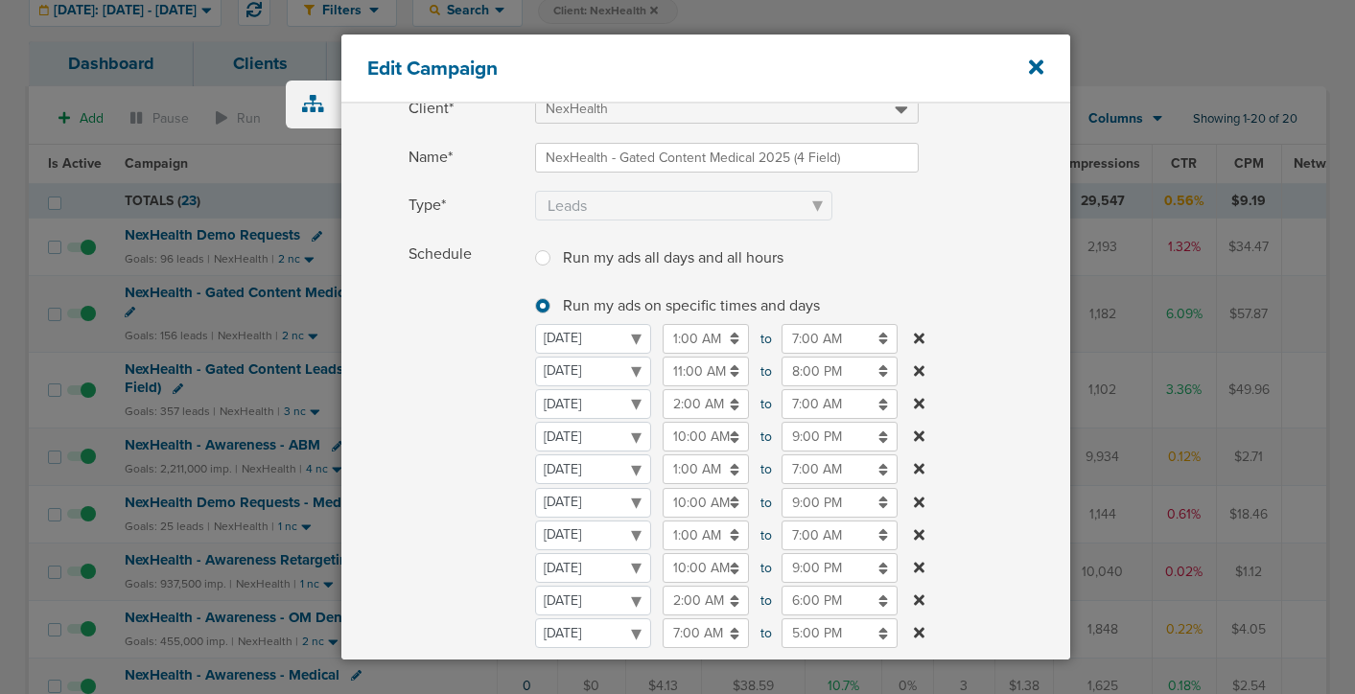
scroll to position [114, 0]
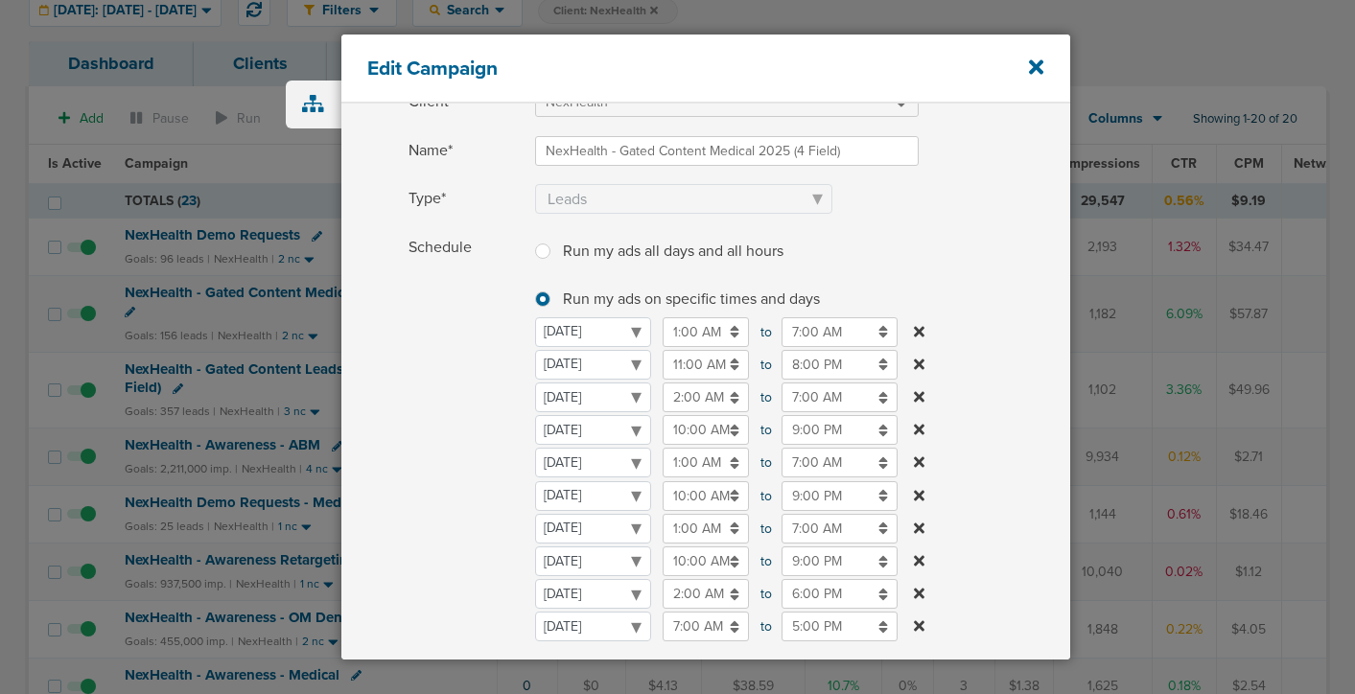
click at [795, 536] on input "7:00 AM" at bounding box center [839, 529] width 116 height 30
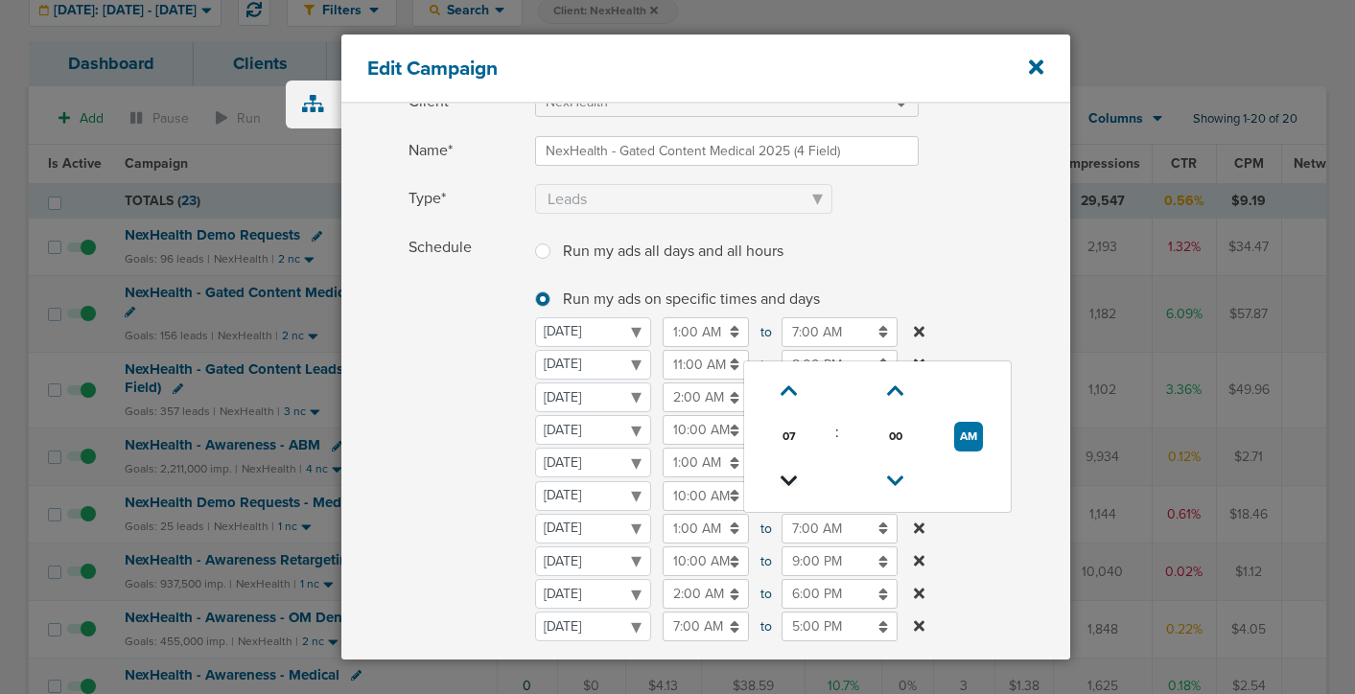
click at [791, 484] on icon at bounding box center [788, 482] width 17 height 12
type input "6:00 AM"
click at [453, 462] on span "Schedule" at bounding box center [465, 466] width 115 height 467
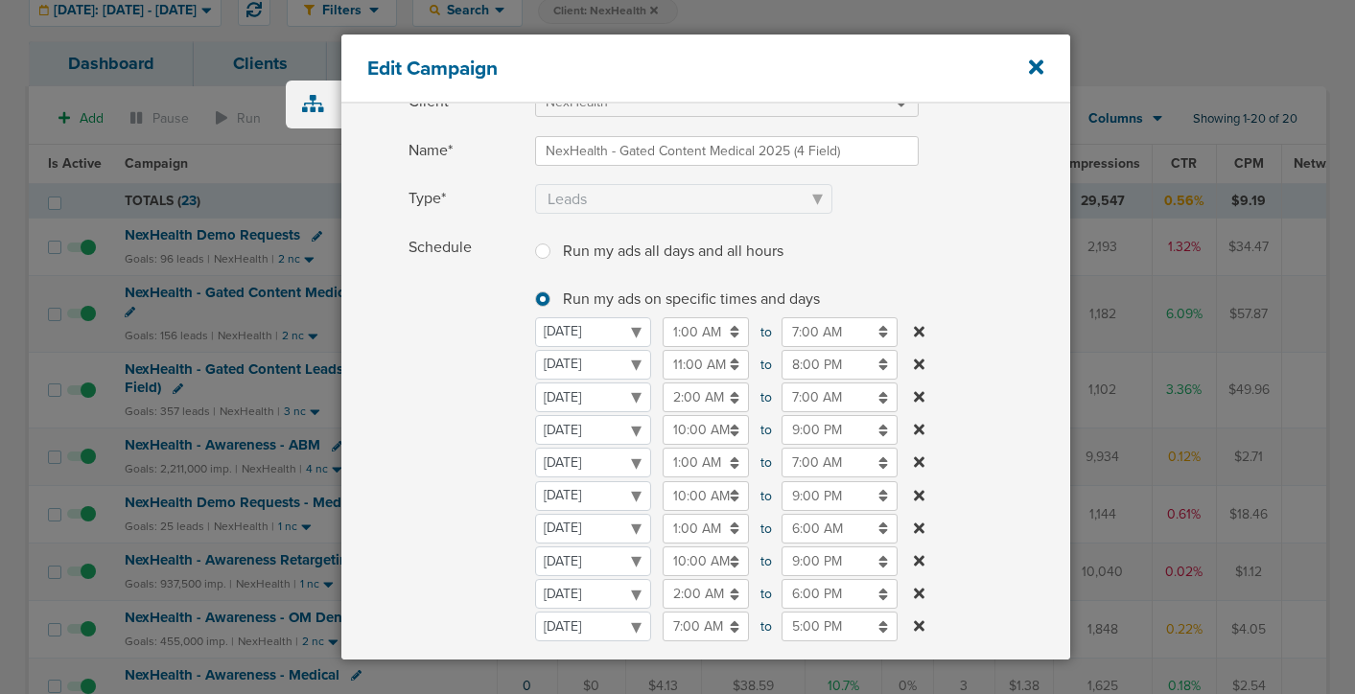
scroll to position [532, 0]
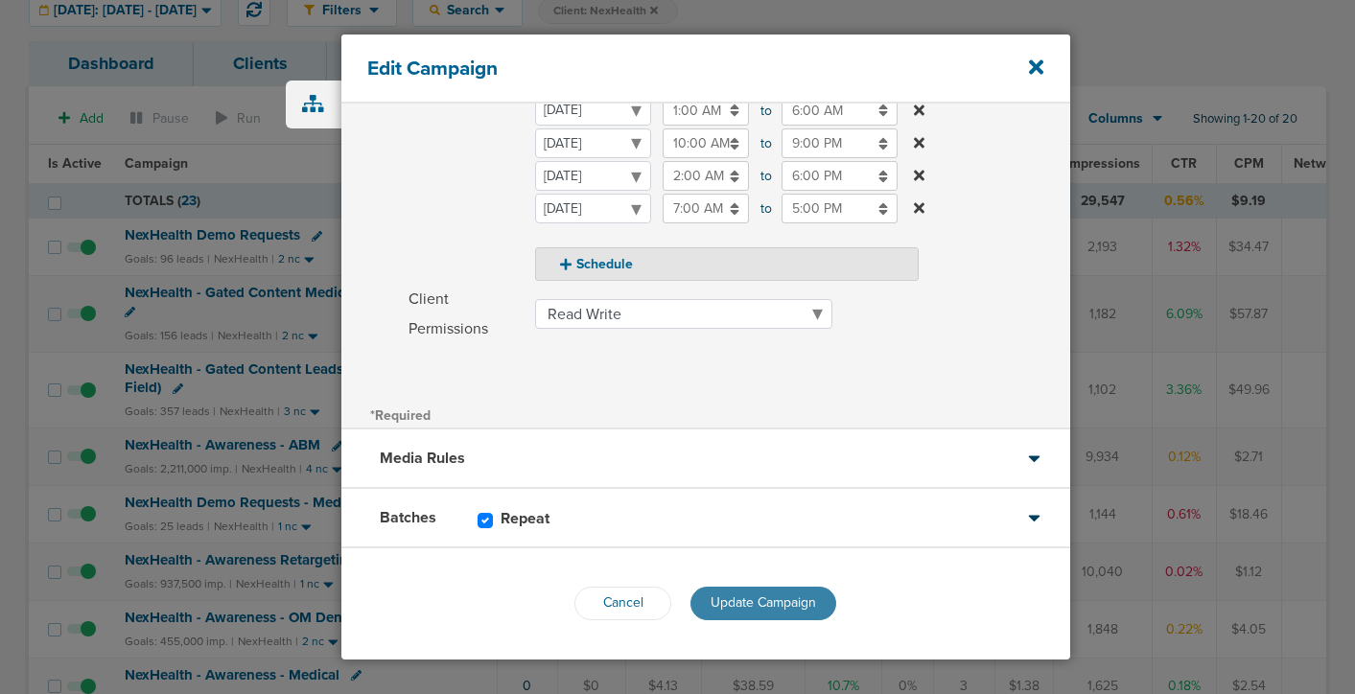
click at [741, 600] on span "Update Campaign" at bounding box center [762, 602] width 105 height 16
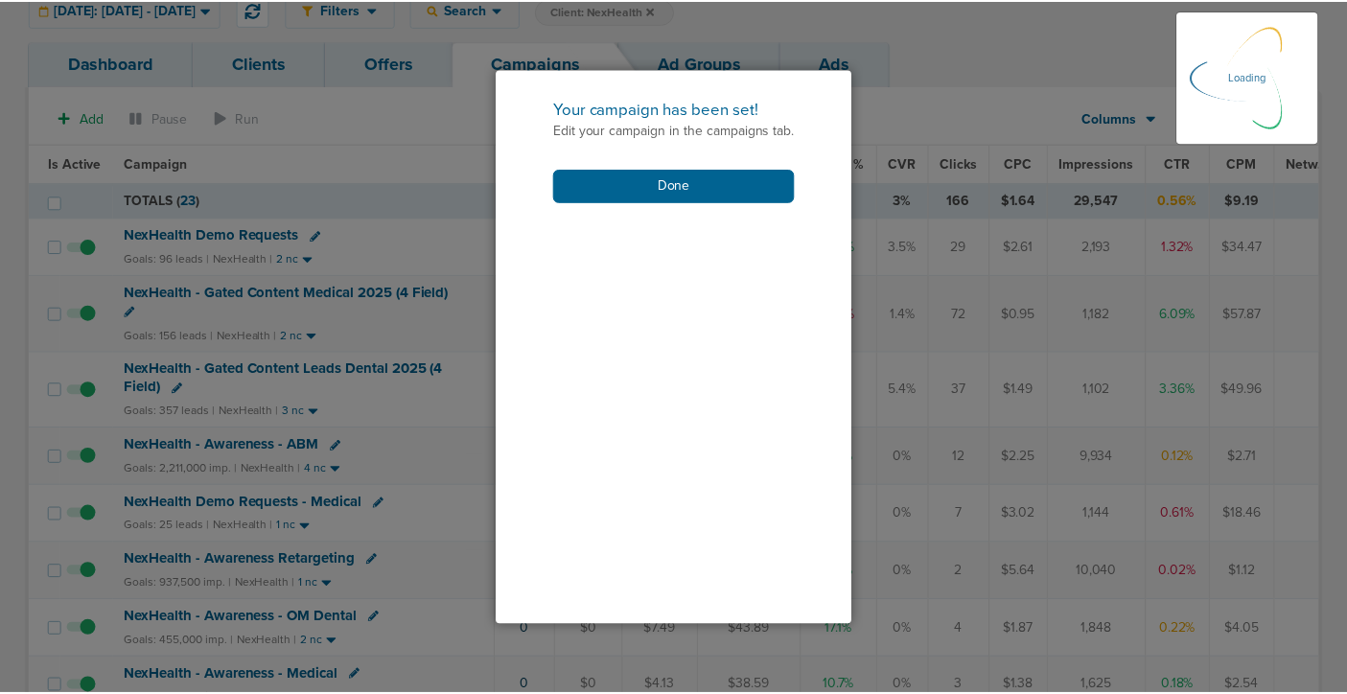
scroll to position [471, 0]
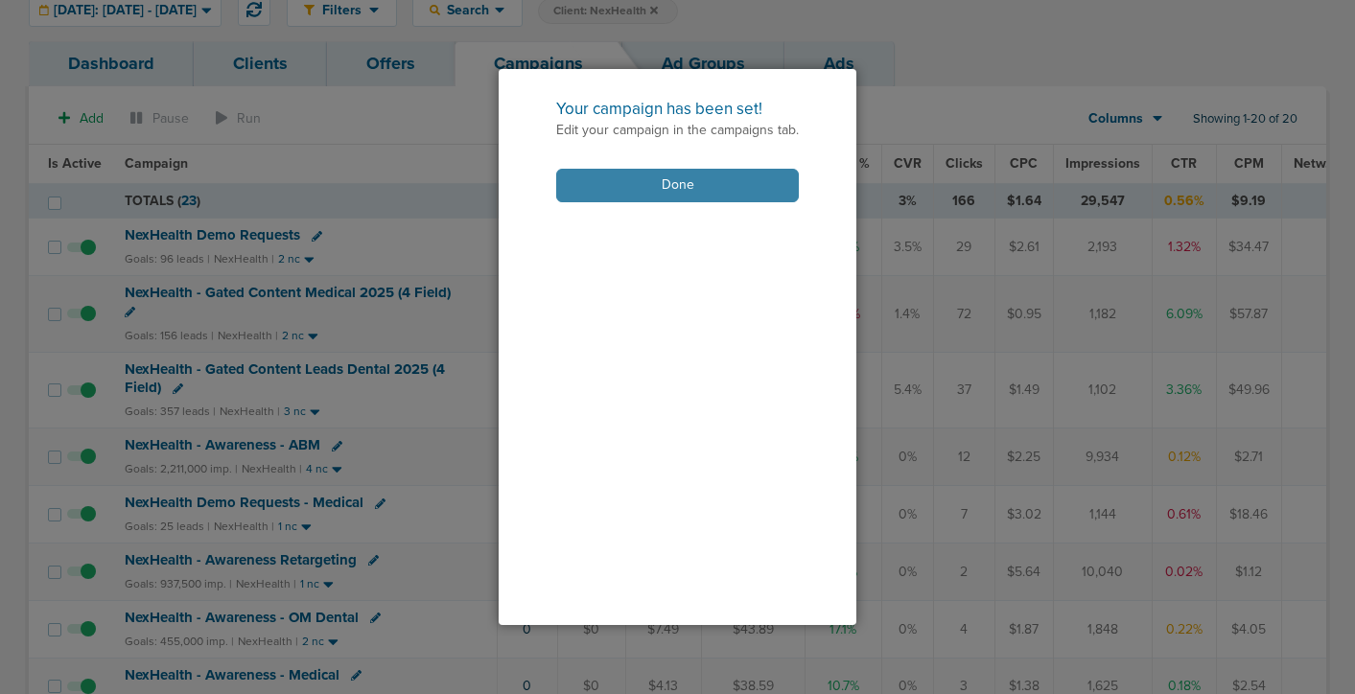
click at [689, 189] on button "Done" at bounding box center [677, 186] width 243 height 34
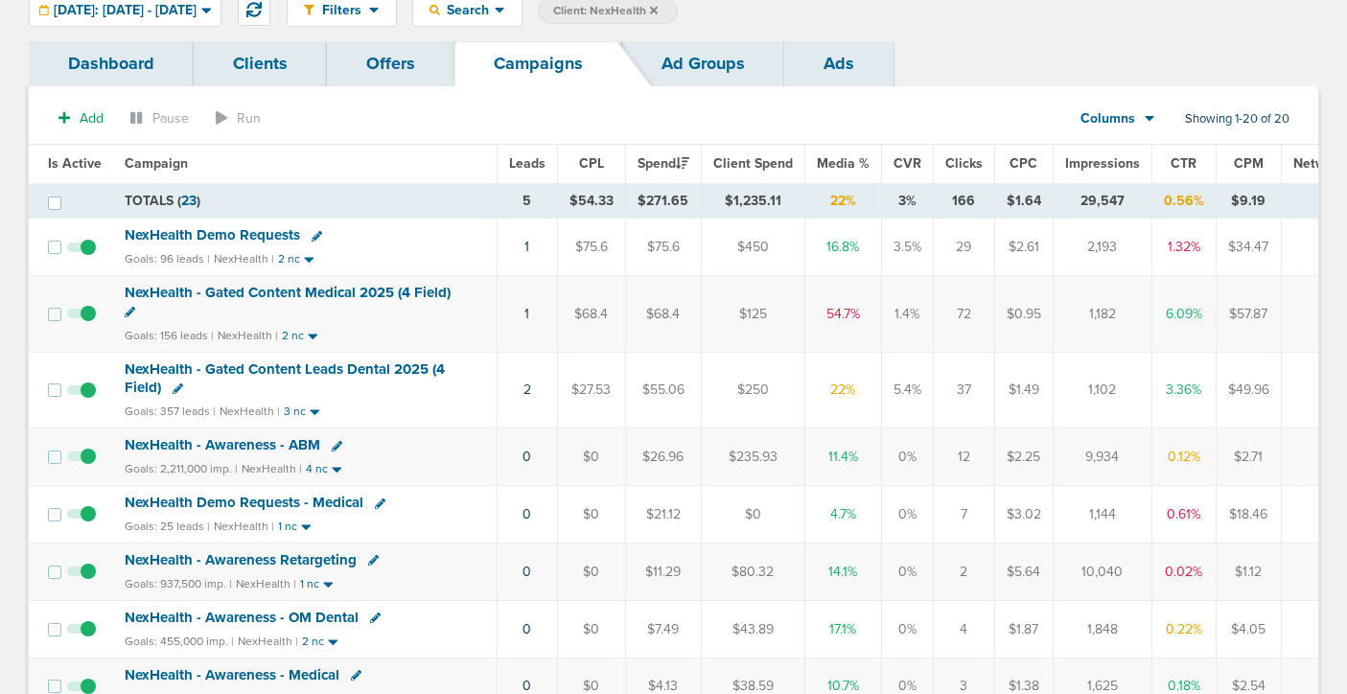
click at [388, 365] on span "NexHealth - Gated Content Leads Dental 2025 (4 Field)" at bounding box center [285, 378] width 320 height 36
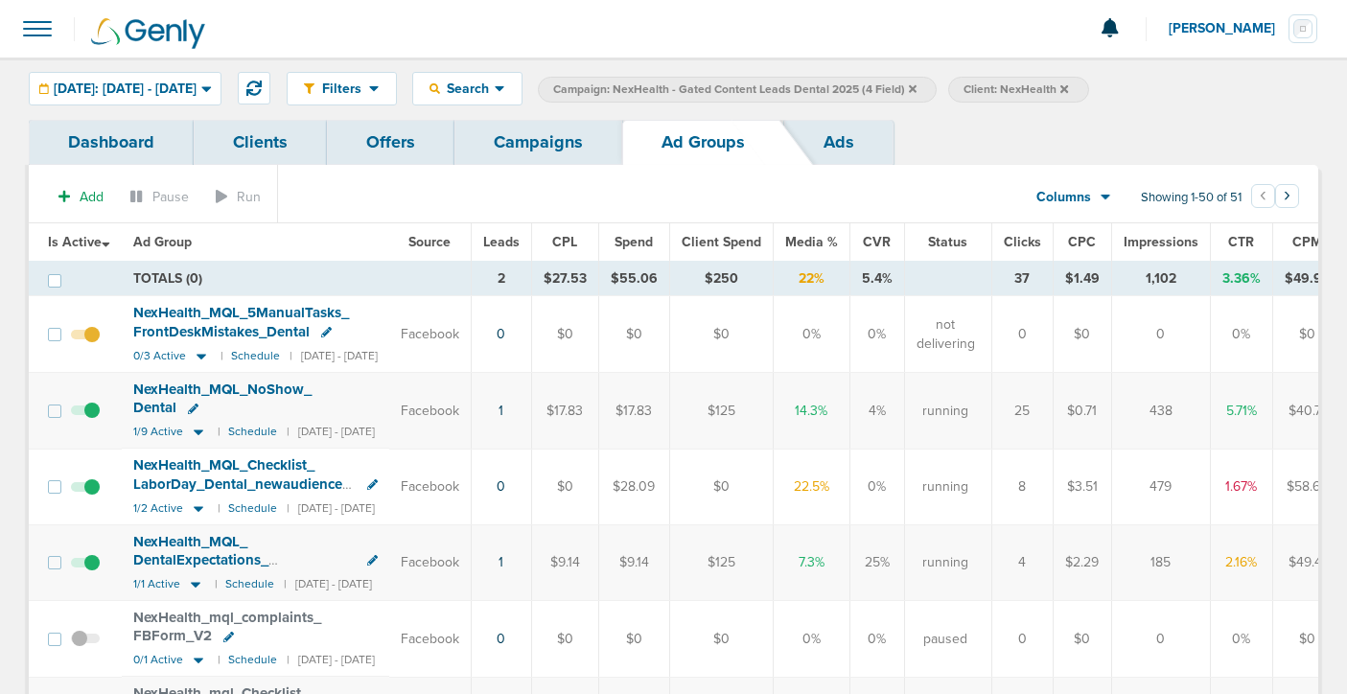
click at [94, 497] on span at bounding box center [85, 497] width 29 height 0
click at [85, 491] on input "checkbox" at bounding box center [85, 491] width 0 height 0
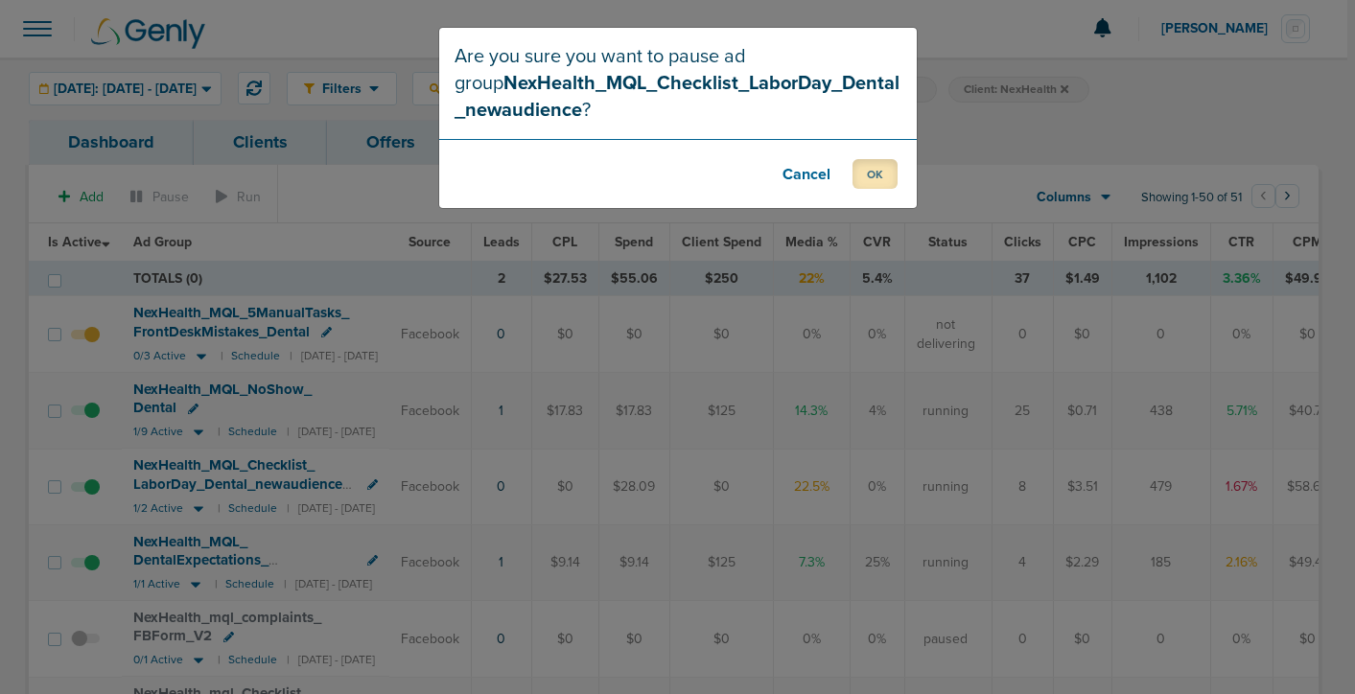
click at [870, 180] on button "OK" at bounding box center [874, 174] width 45 height 30
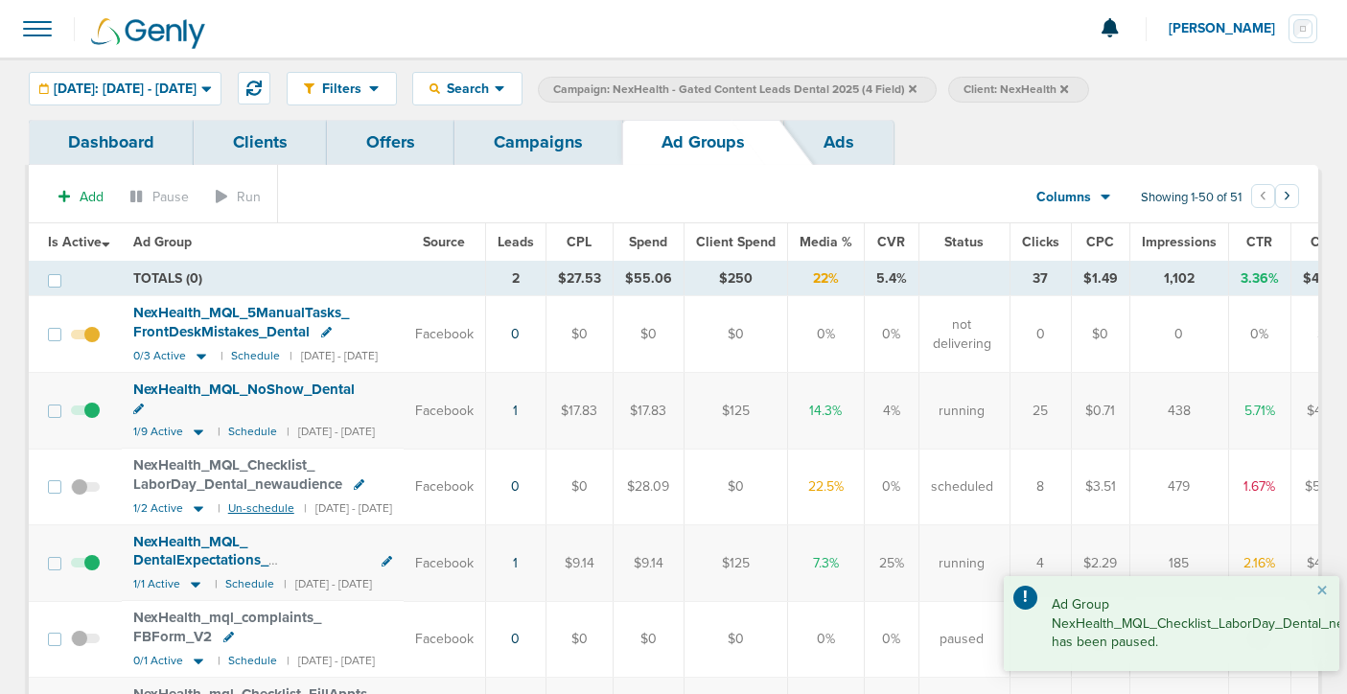
click at [250, 501] on small "Un-schedule" at bounding box center [261, 508] width 66 height 14
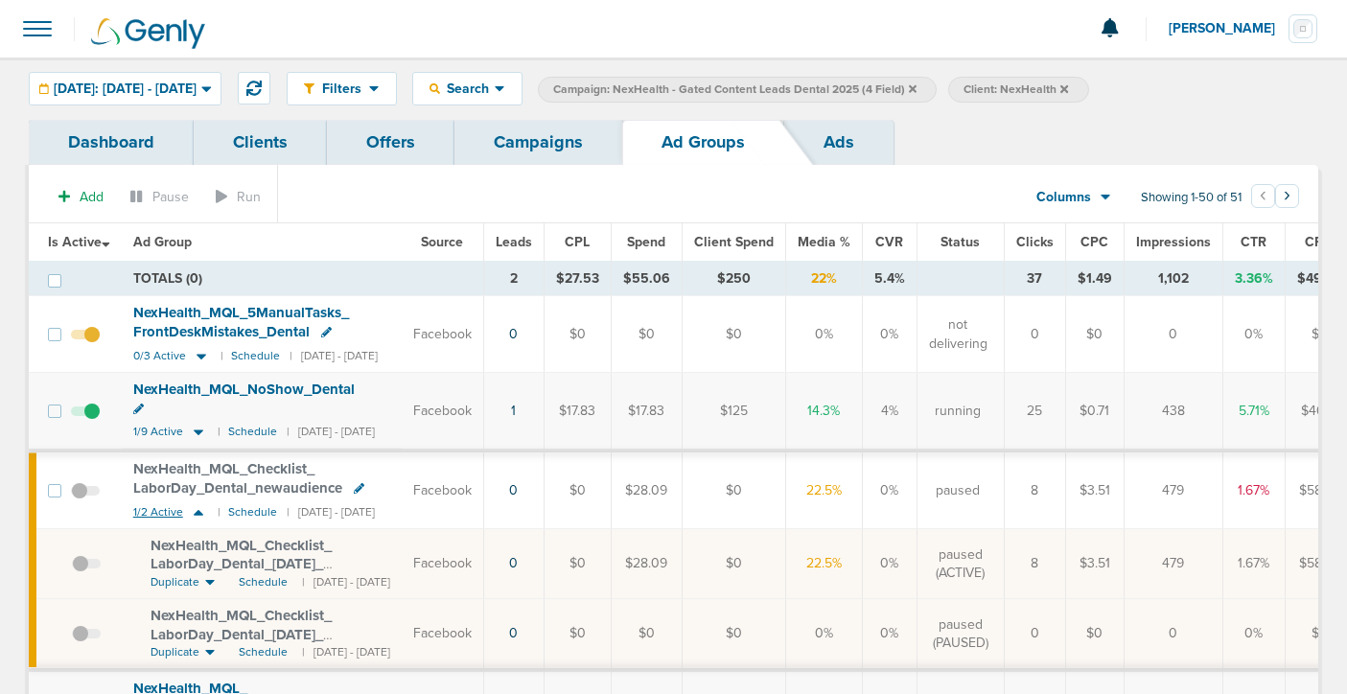
click at [197, 510] on icon at bounding box center [199, 513] width 10 height 6
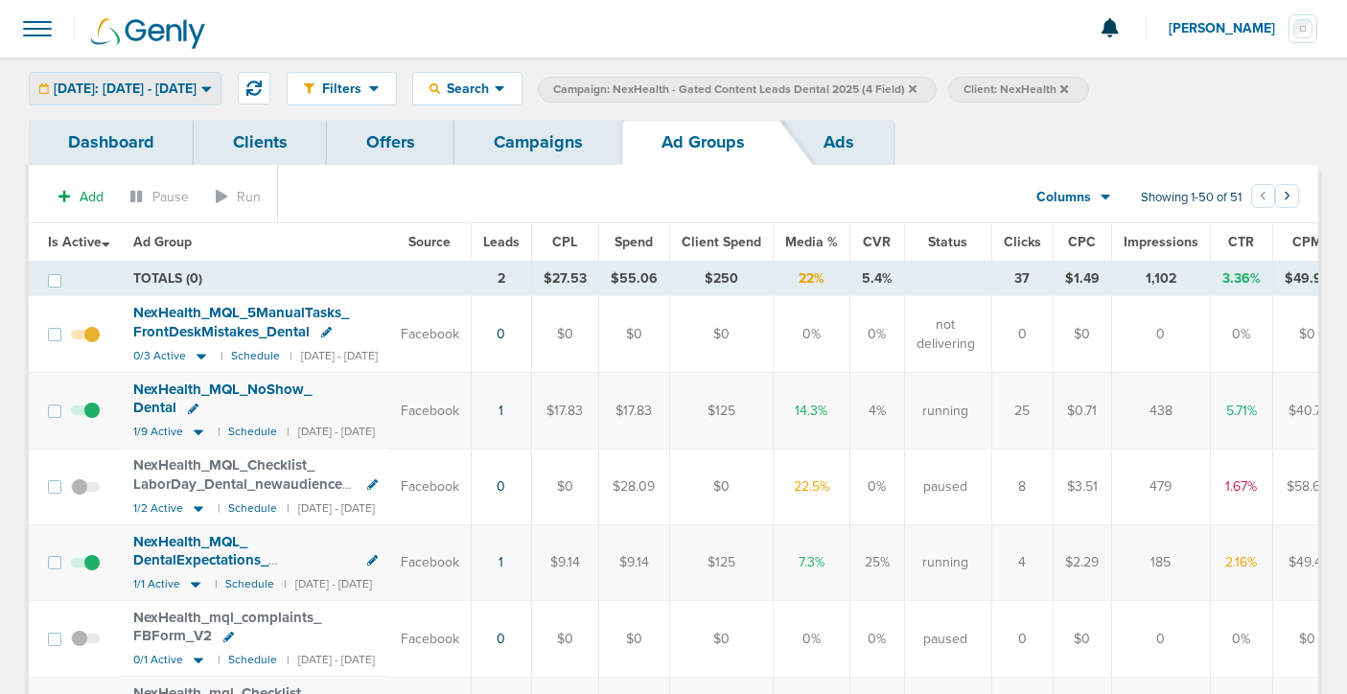
click at [188, 90] on span "[DATE]: [DATE] - [DATE]" at bounding box center [125, 88] width 143 height 13
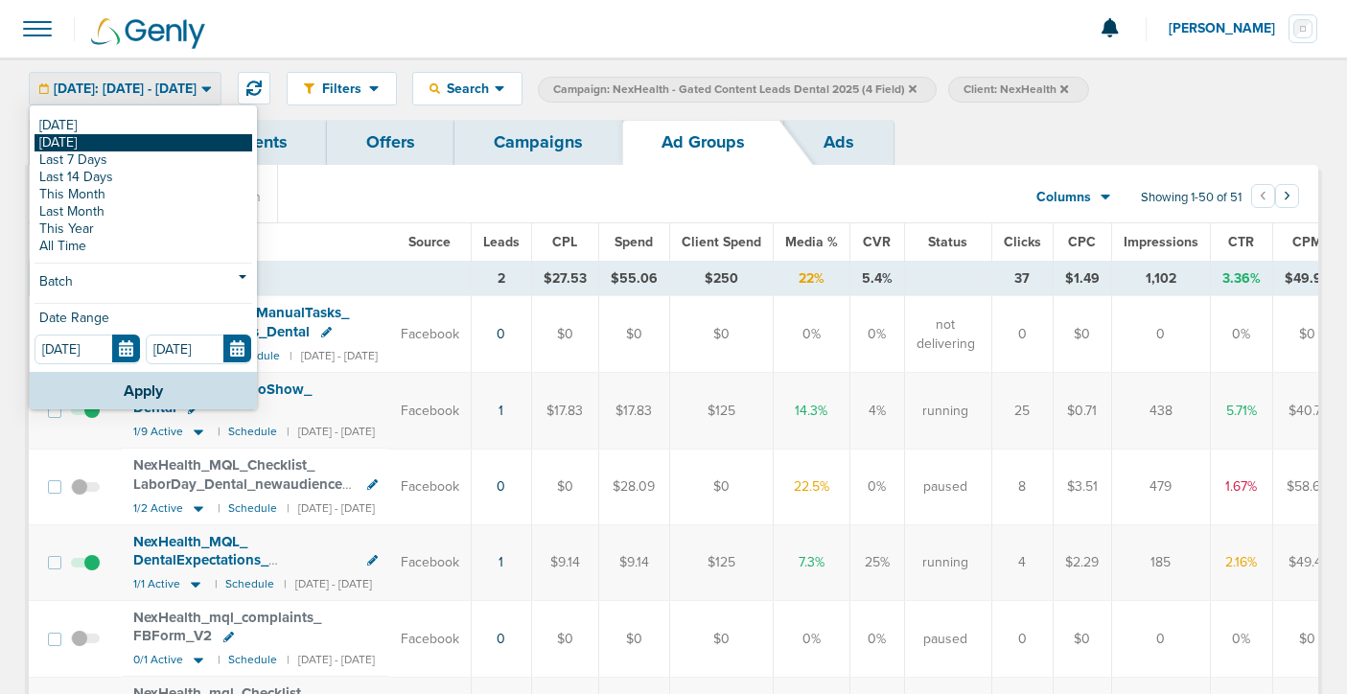
click at [166, 138] on link "[DATE]" at bounding box center [144, 142] width 218 height 17
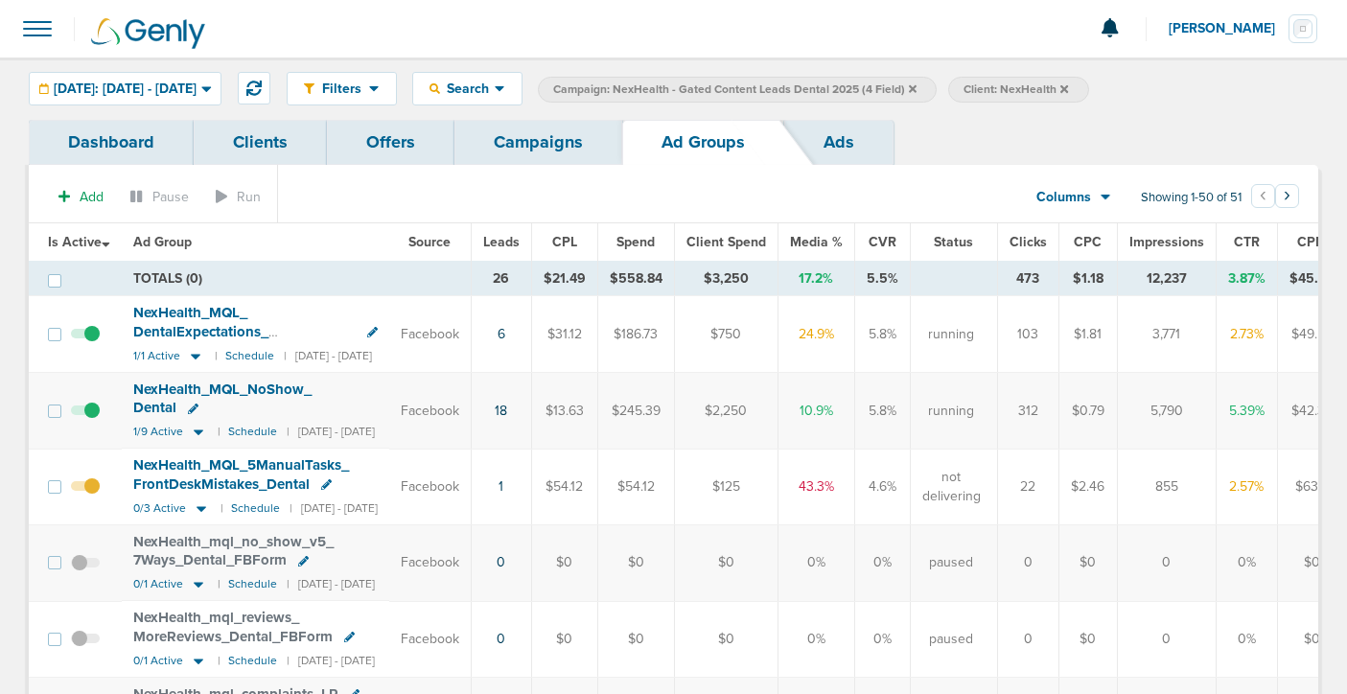
click at [94, 497] on span at bounding box center [85, 497] width 29 height 0
click at [85, 491] on input "checkbox" at bounding box center [85, 491] width 0 height 0
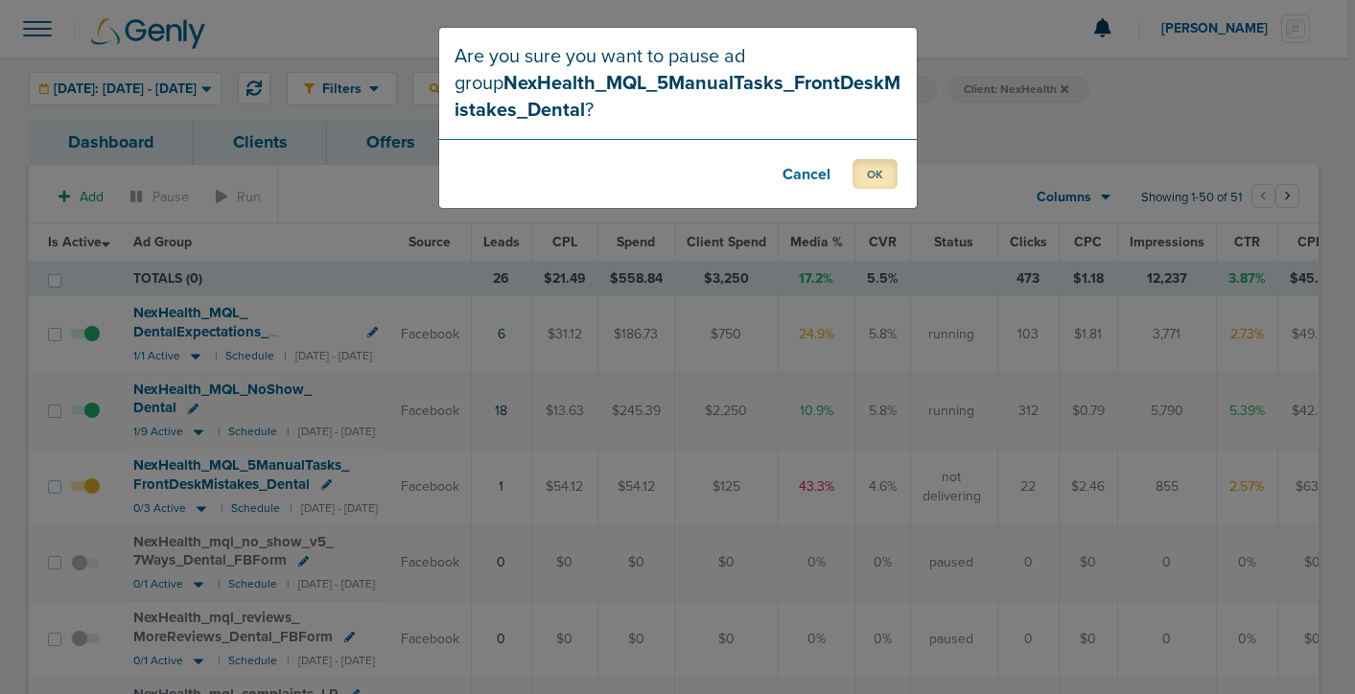
click at [876, 168] on button "OK" at bounding box center [874, 174] width 45 height 30
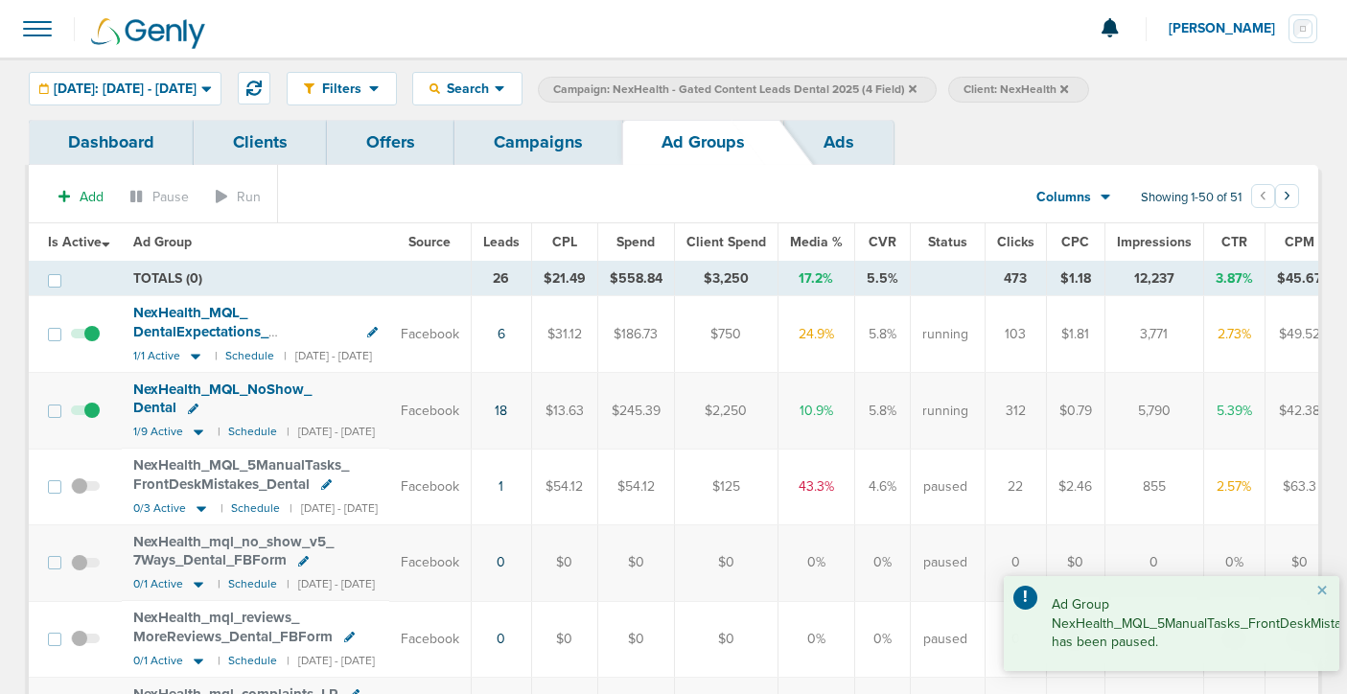
click at [555, 145] on link "Campaigns" at bounding box center [538, 142] width 168 height 45
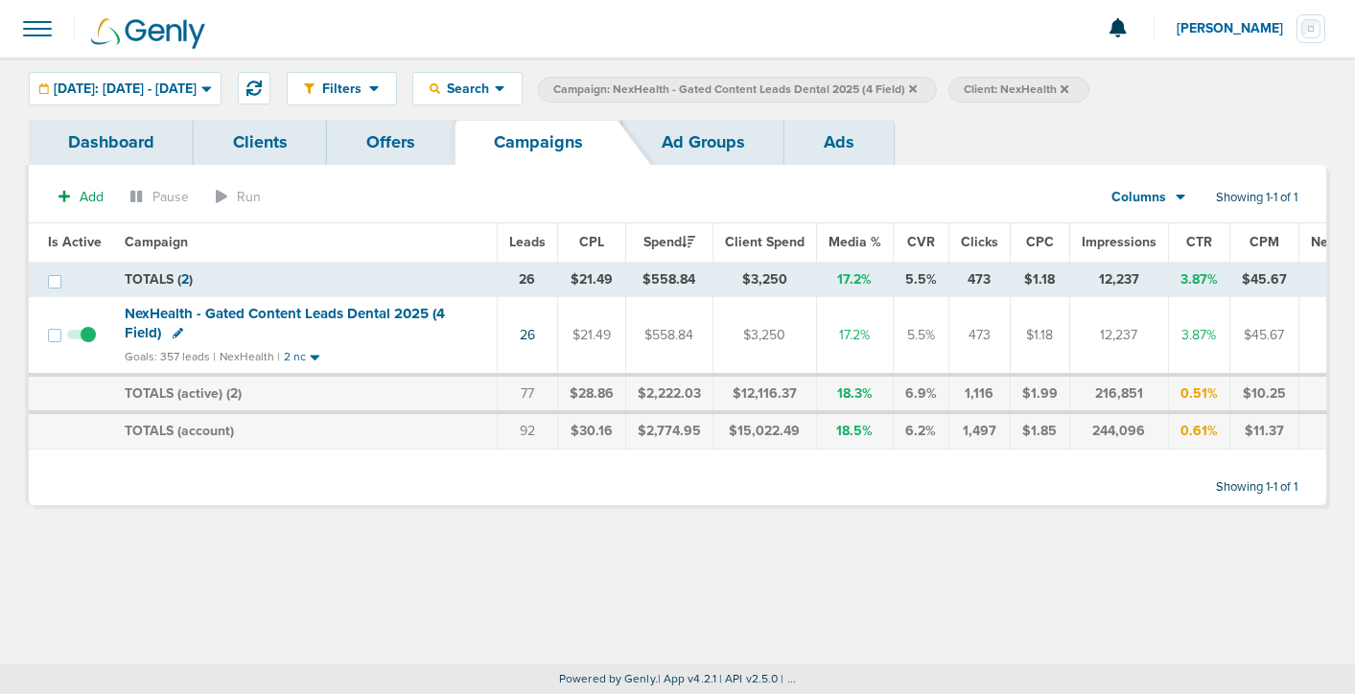
click at [917, 84] on icon at bounding box center [913, 89] width 8 height 12
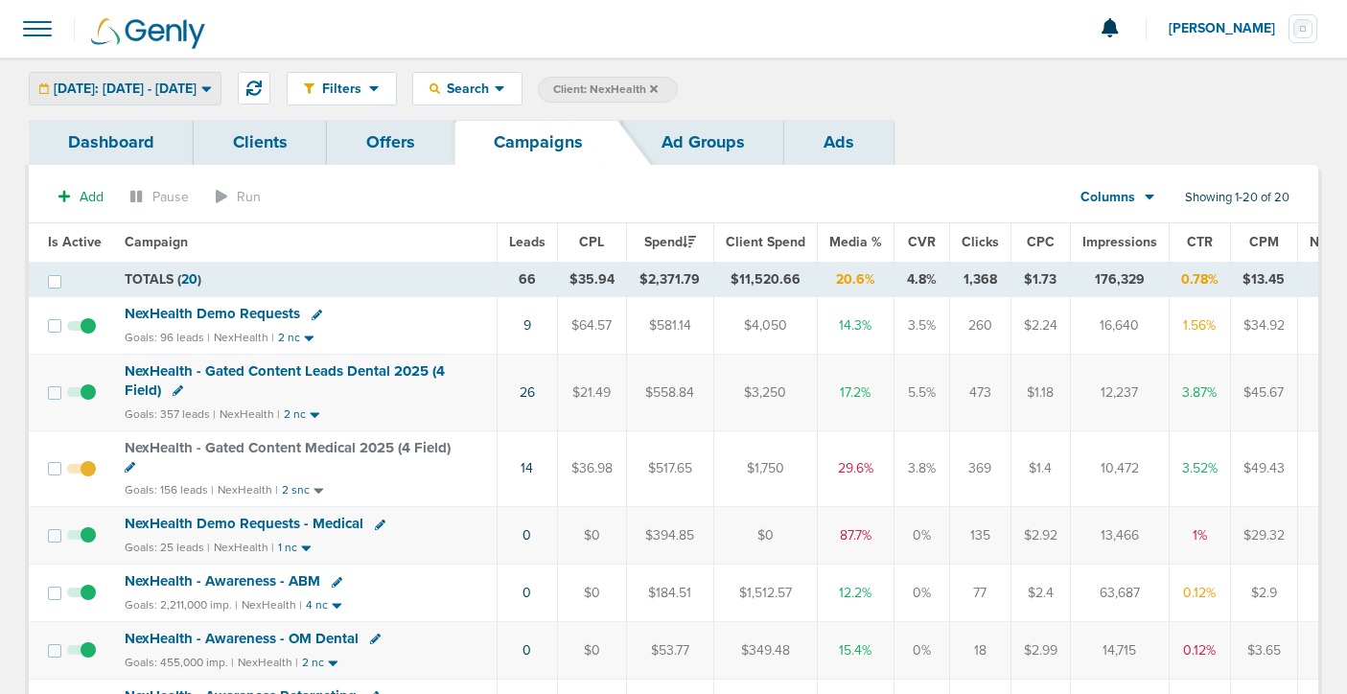
click at [197, 86] on span "[DATE]: [DATE] - [DATE]" at bounding box center [125, 88] width 143 height 13
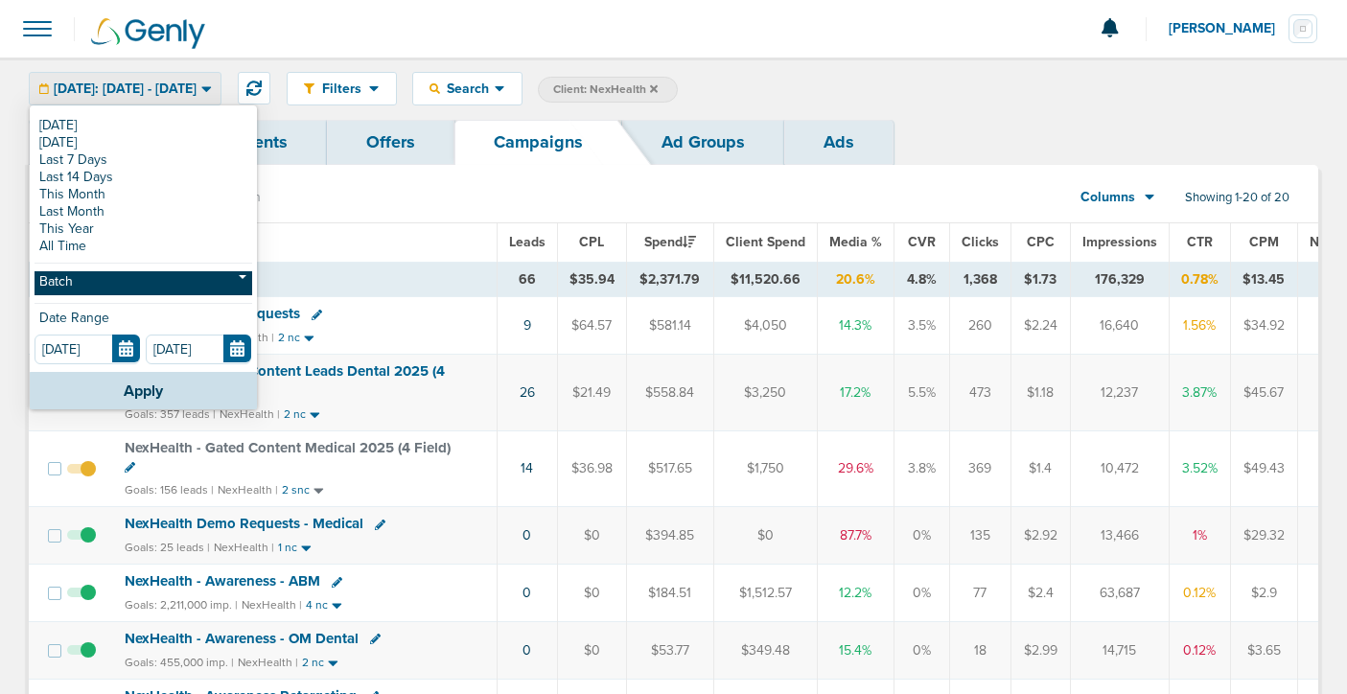
click at [129, 284] on link "Batch" at bounding box center [144, 283] width 218 height 24
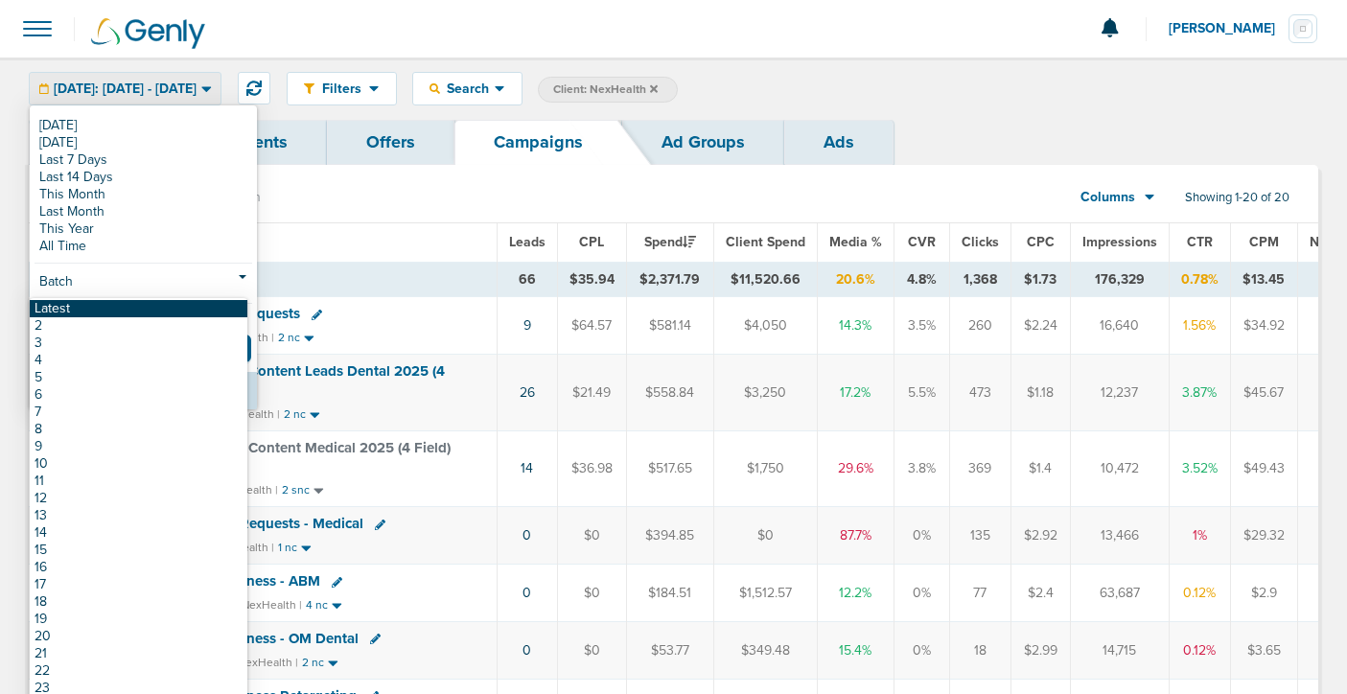
click at [124, 306] on link "Latest" at bounding box center [139, 308] width 218 height 17
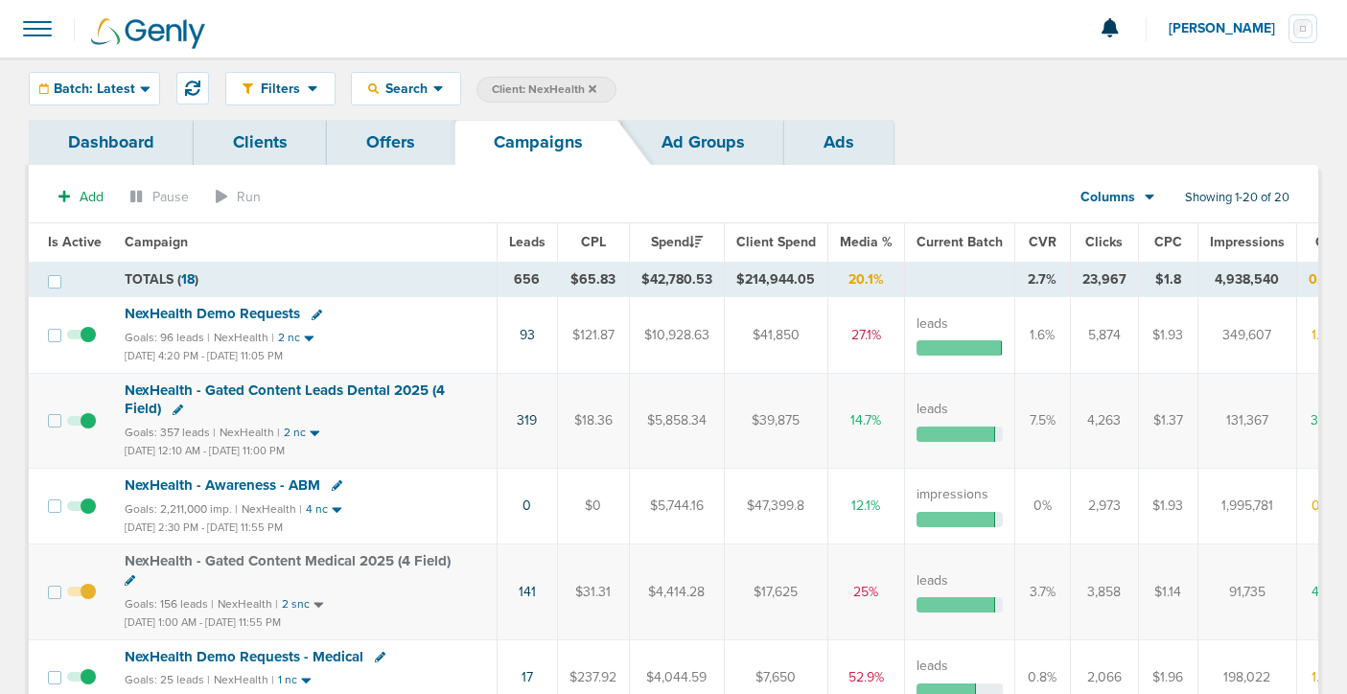
click at [405, 146] on link "Offers" at bounding box center [391, 142] width 128 height 45
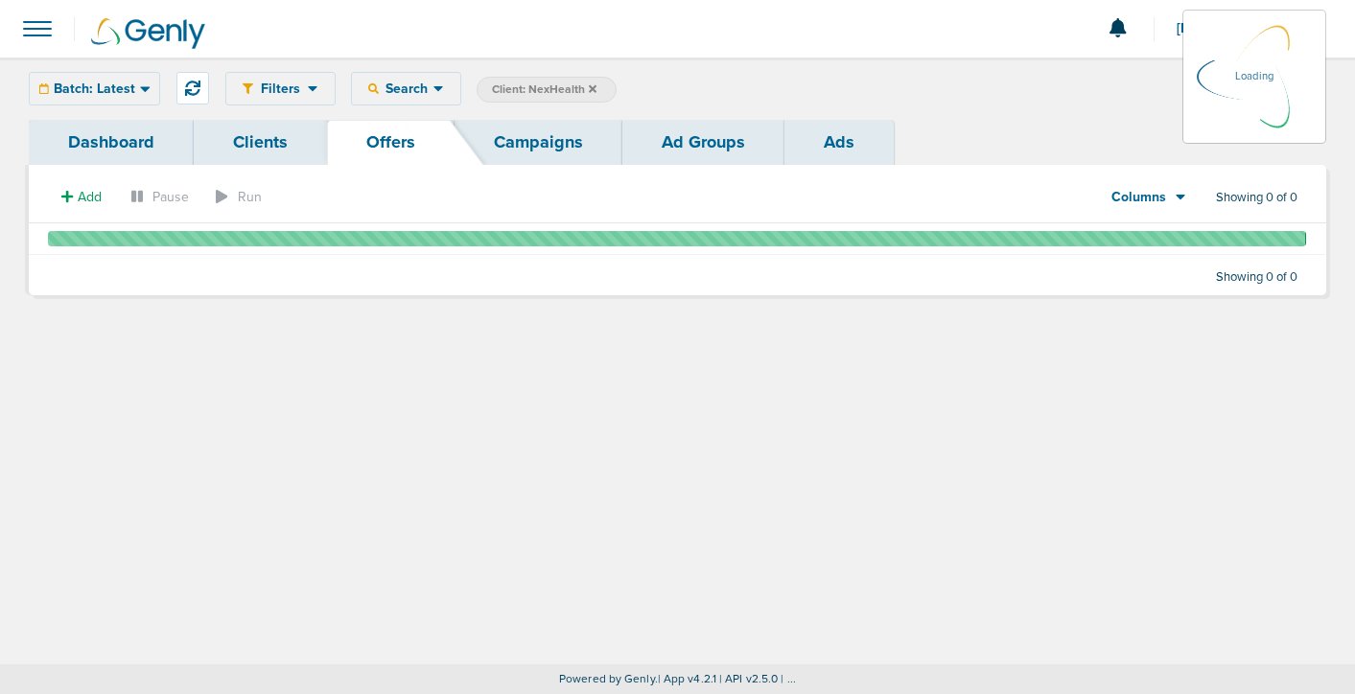
click at [259, 142] on link "Clients" at bounding box center [260, 142] width 133 height 45
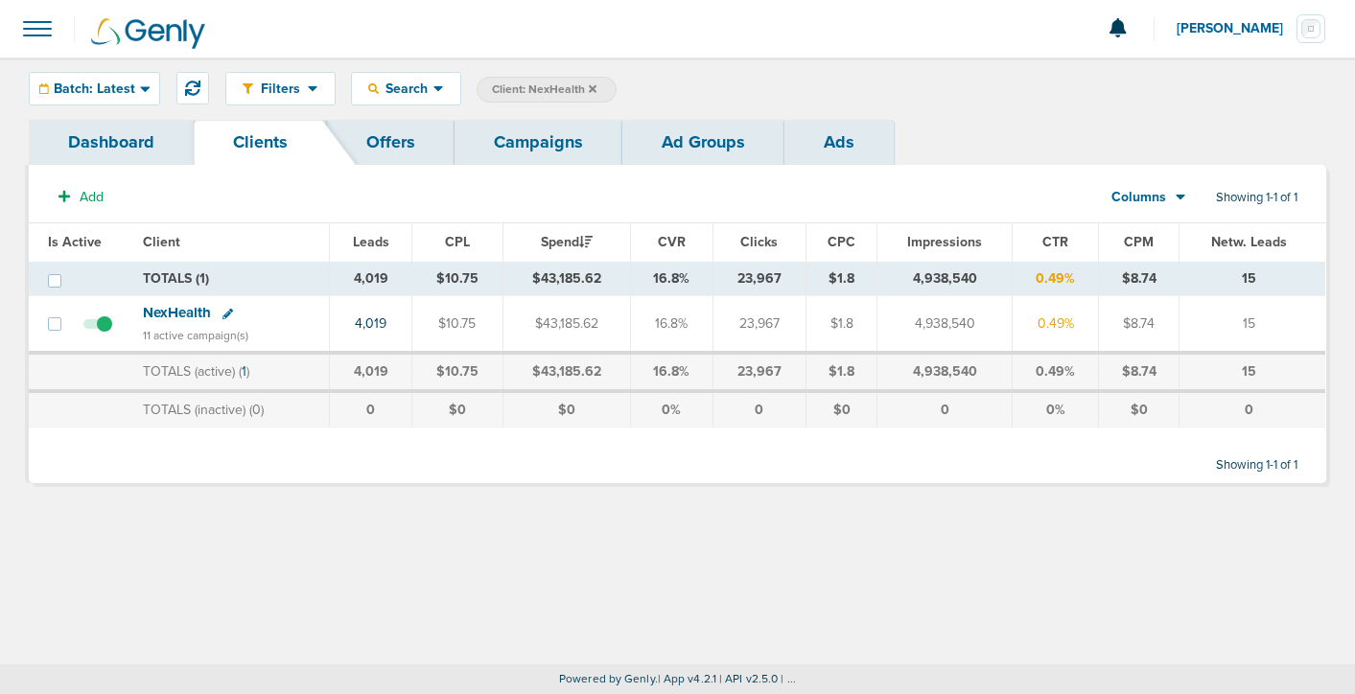
click at [528, 141] on link "Campaigns" at bounding box center [538, 142] width 168 height 45
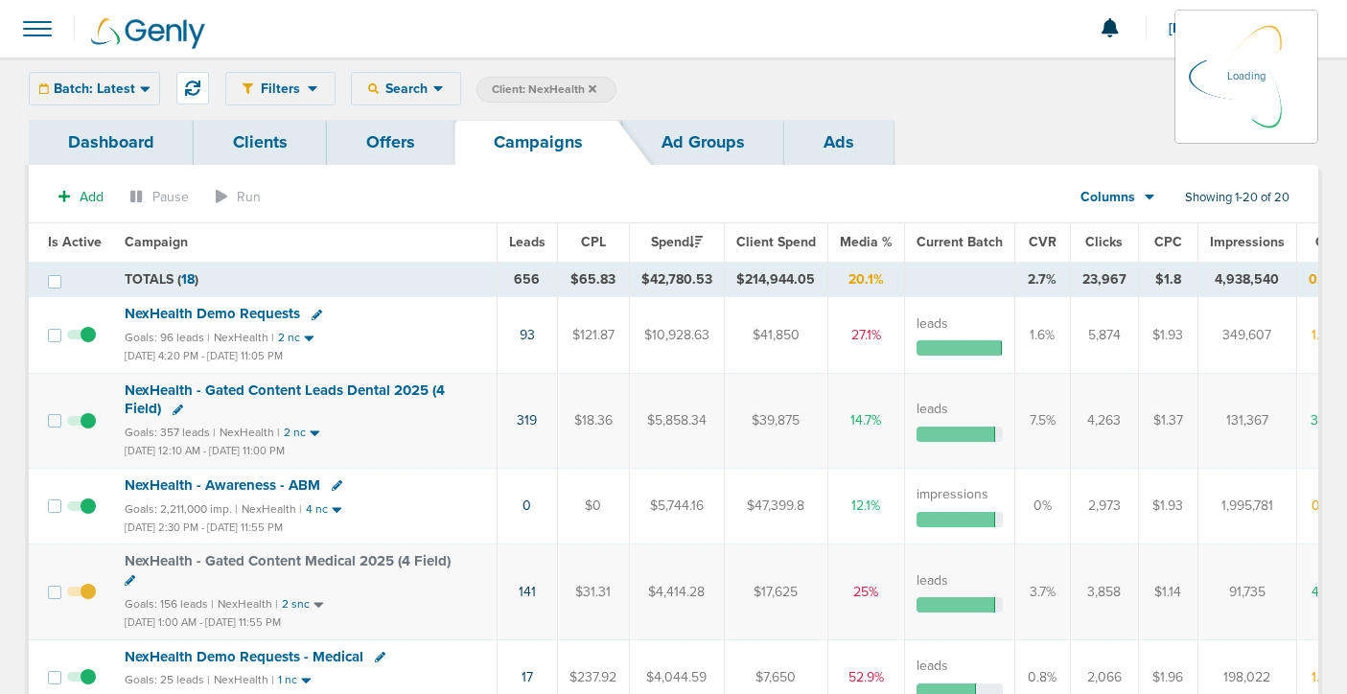
click at [85, 91] on div "Batch: Latest [DATE] [DATE] Last 7 Days Last 14 Days This Month Last Month This…" at bounding box center [94, 89] width 131 height 34
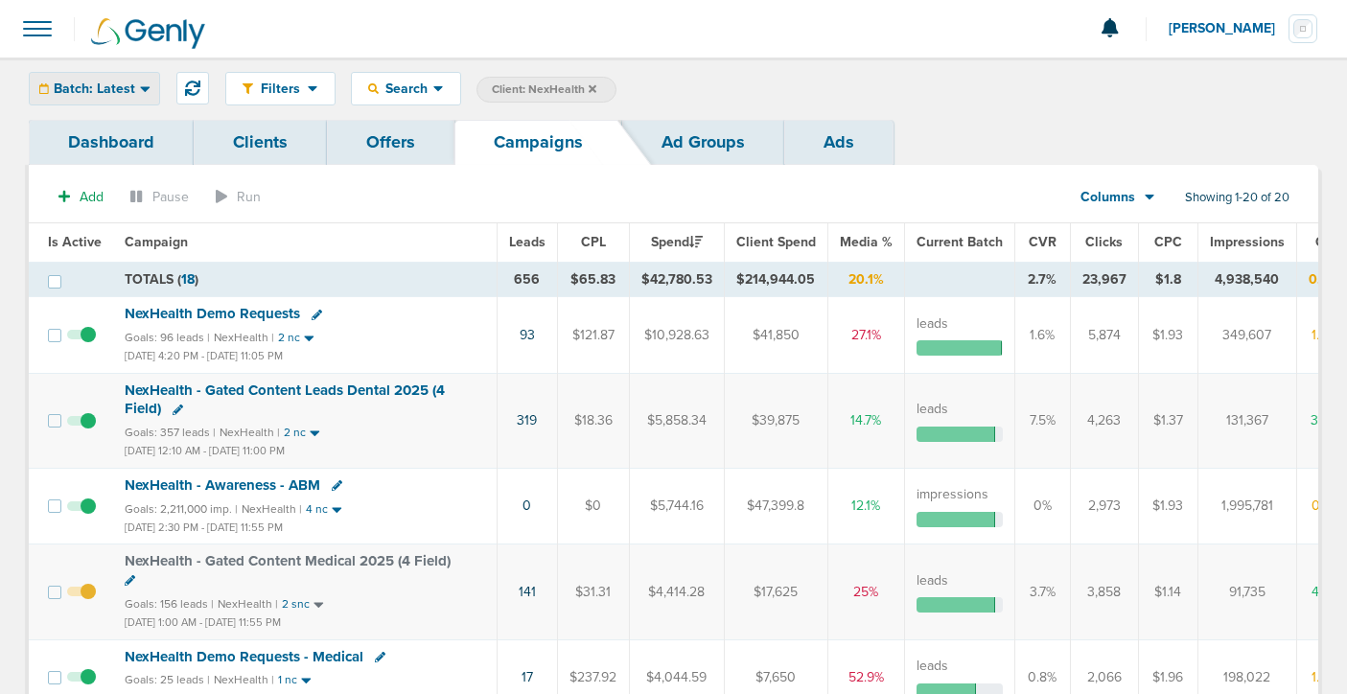
click at [119, 90] on span "Batch: Latest" at bounding box center [94, 88] width 81 height 13
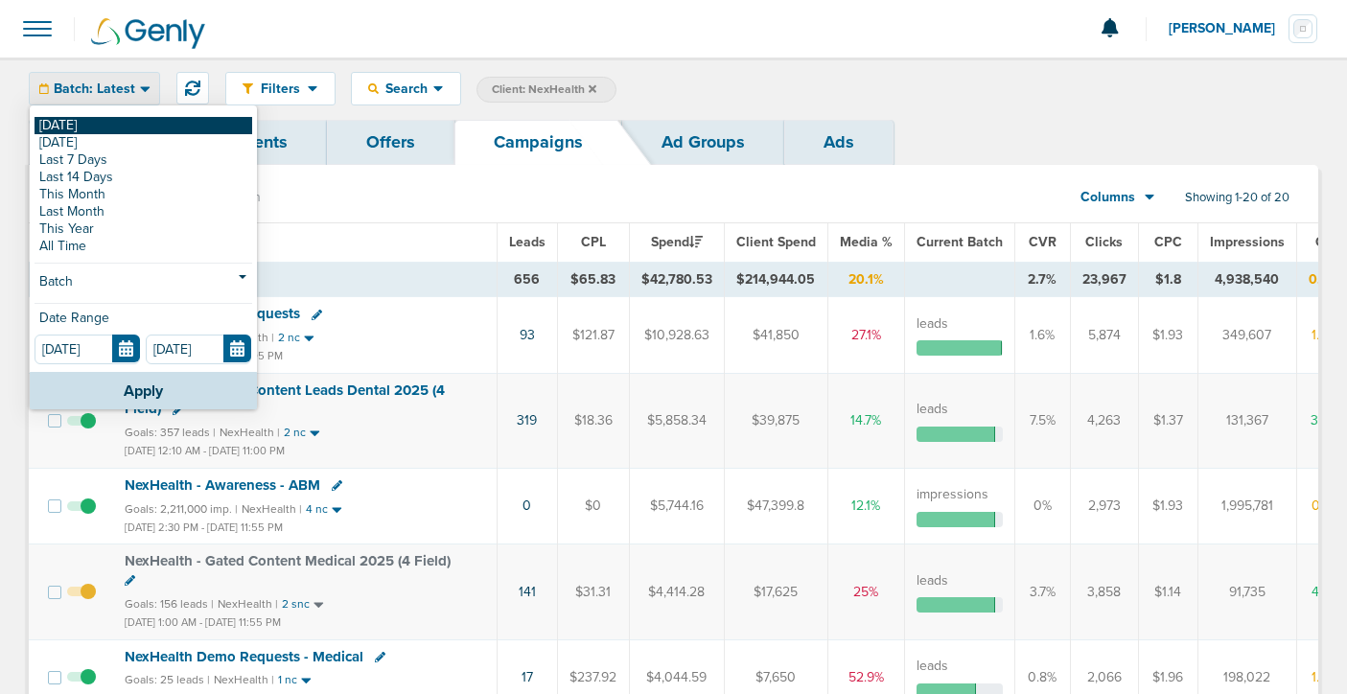
click at [112, 123] on link "[DATE]" at bounding box center [144, 125] width 218 height 17
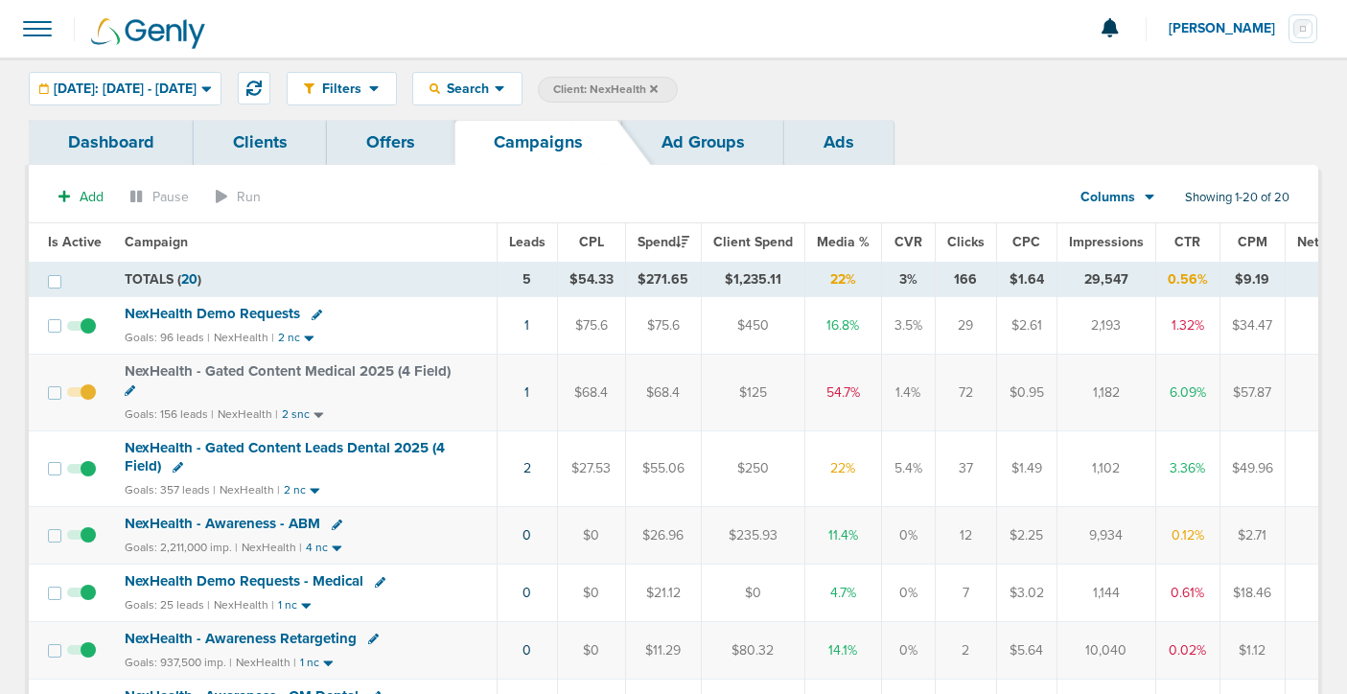
click at [658, 88] on icon at bounding box center [654, 89] width 8 height 12
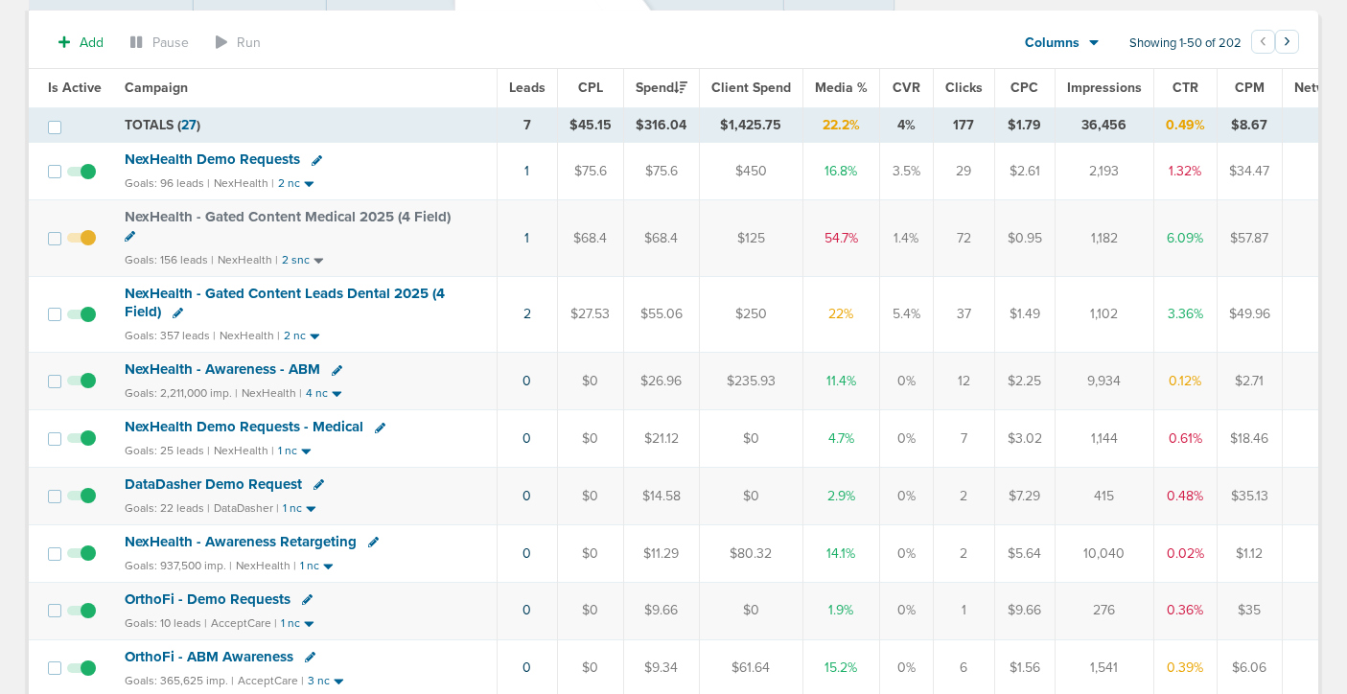
scroll to position [215, 0]
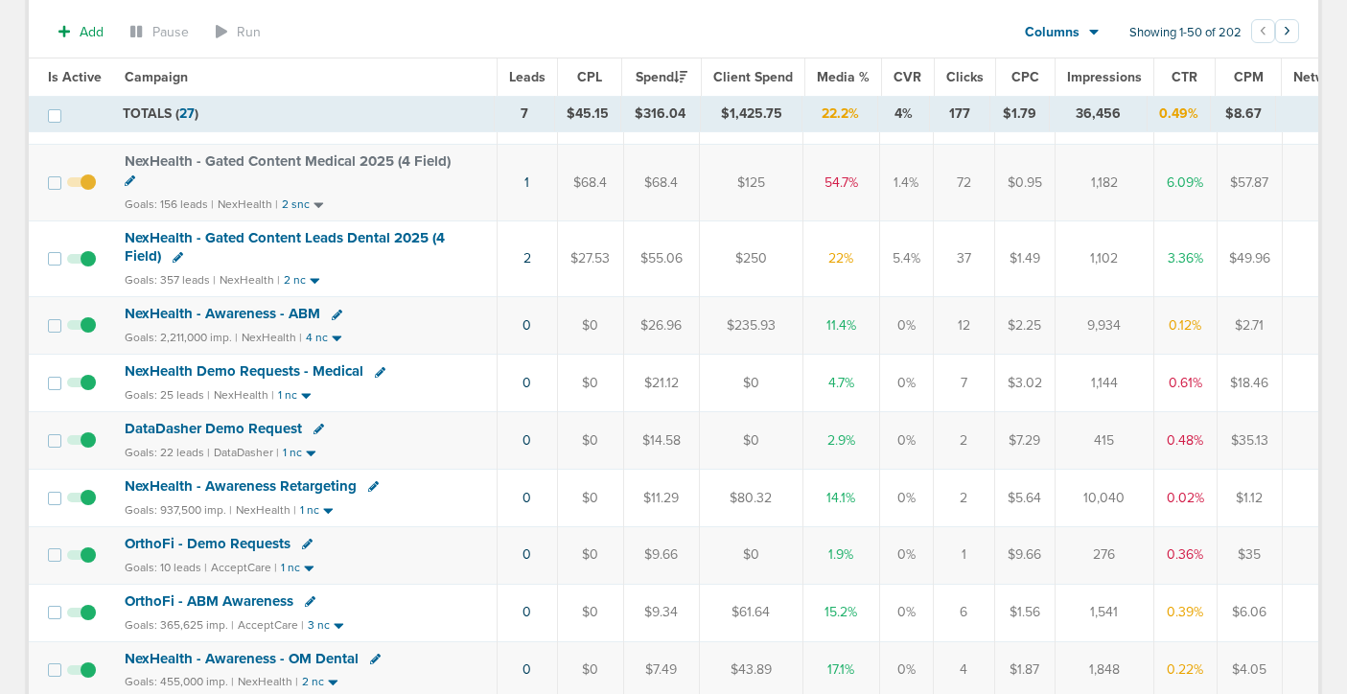
click at [240, 431] on span "DataDasher Demo Request" at bounding box center [213, 428] width 177 height 17
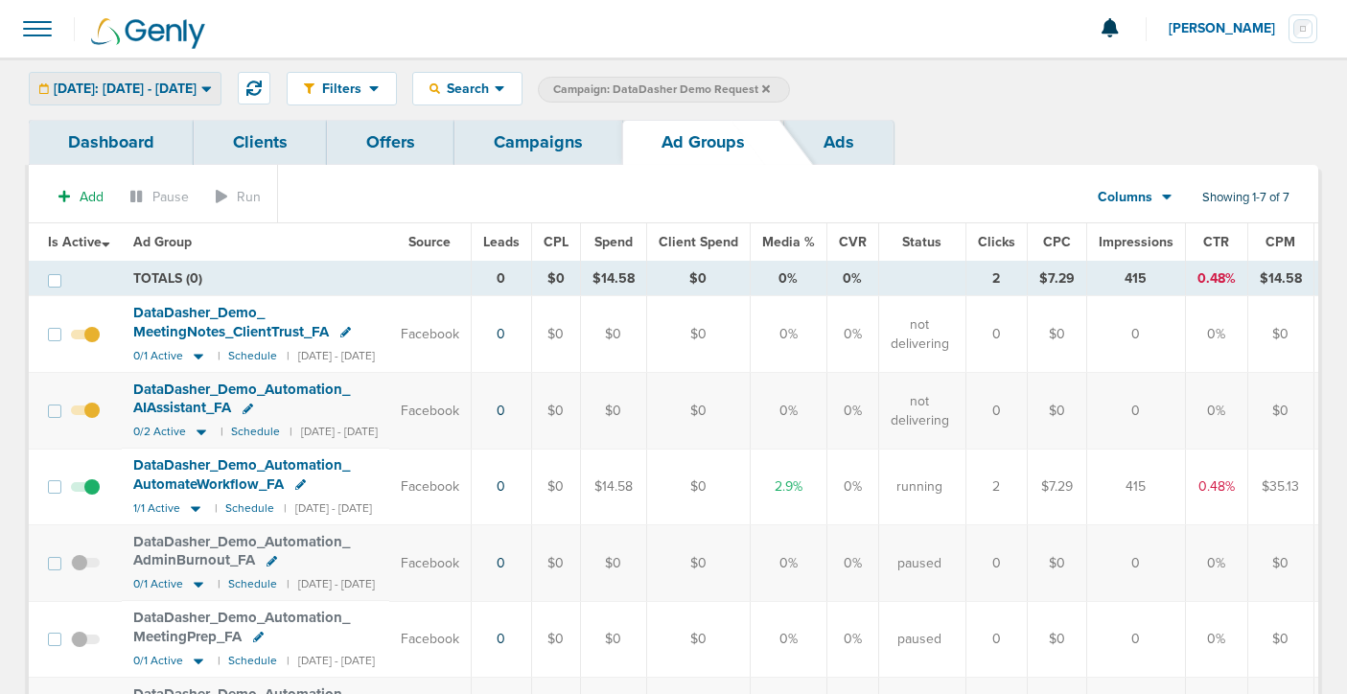
click at [197, 82] on span "[DATE]: [DATE] - [DATE]" at bounding box center [125, 88] width 143 height 13
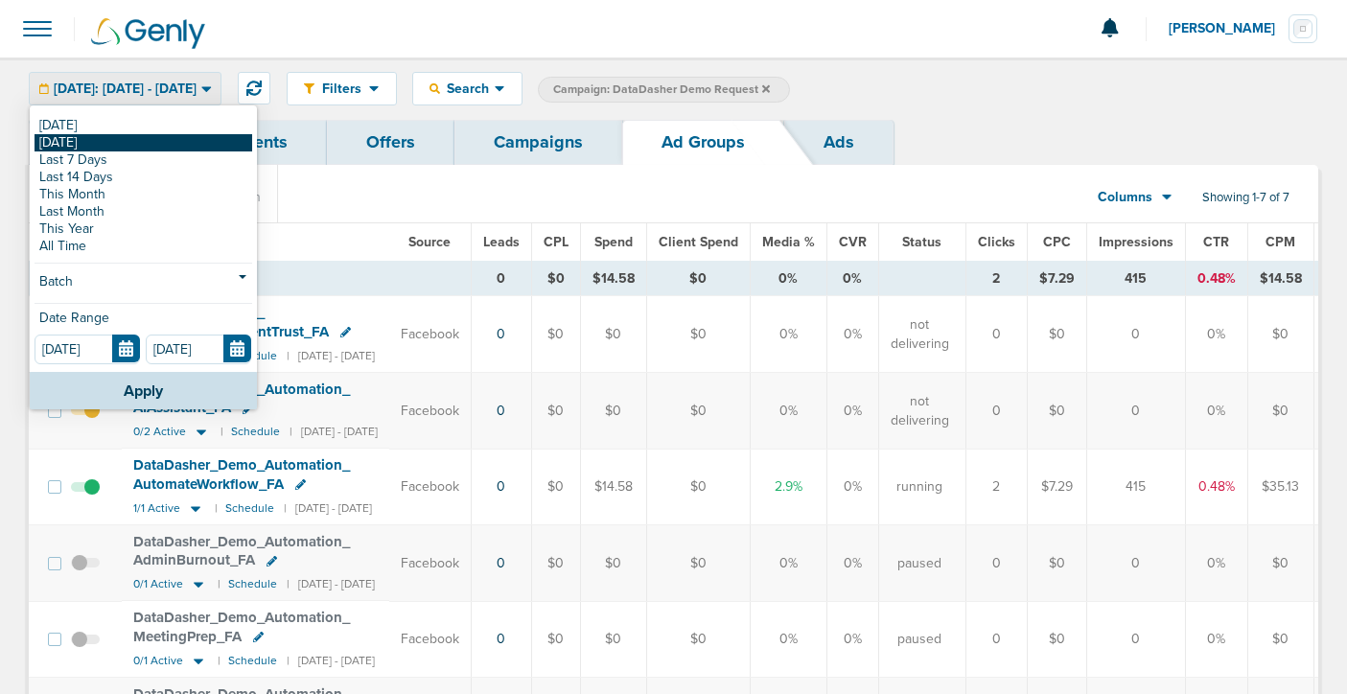
click at [211, 141] on link "[DATE]" at bounding box center [144, 142] width 218 height 17
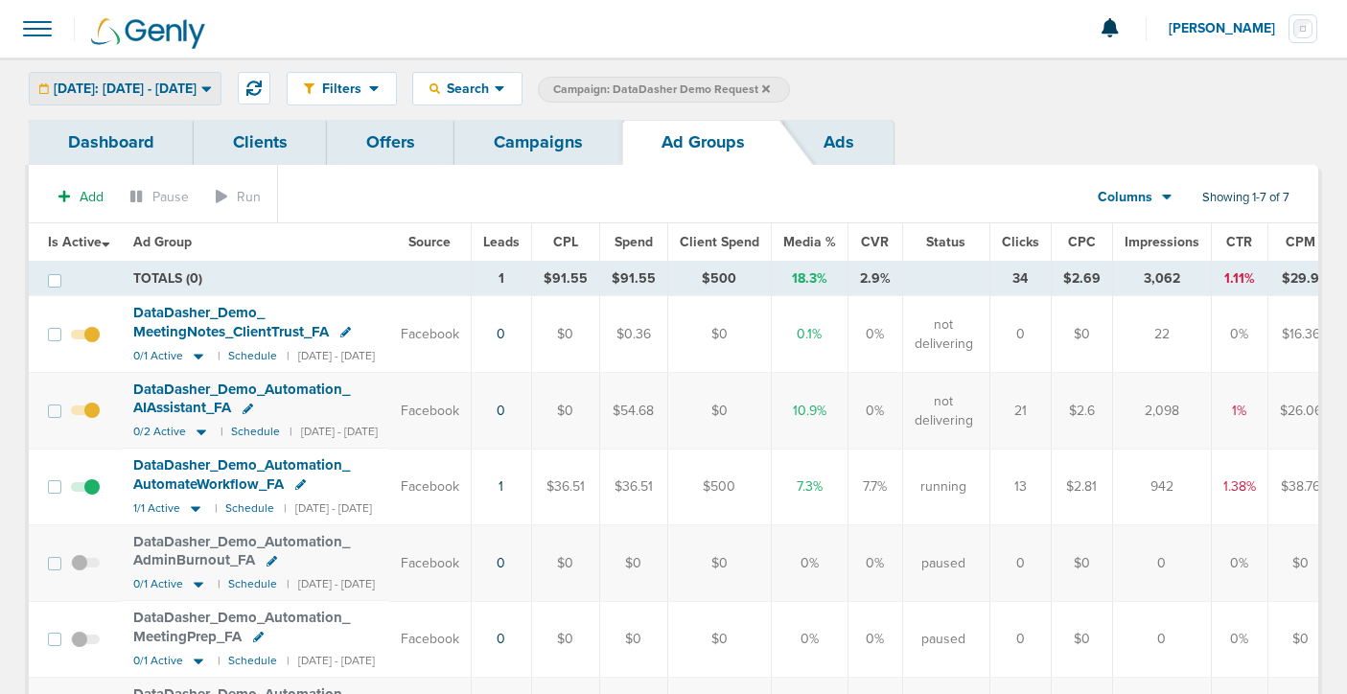
click at [218, 80] on div "[DATE]: [DATE] - [DATE]" at bounding box center [125, 89] width 191 height 32
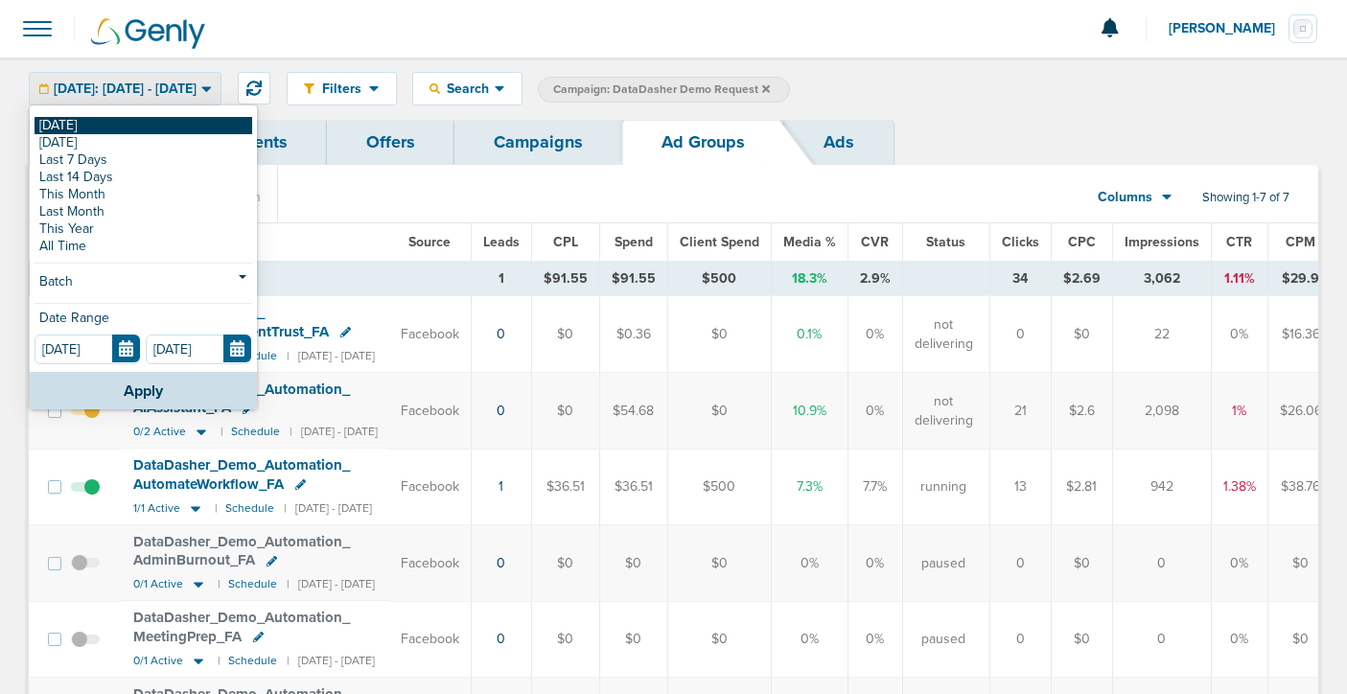
click at [209, 118] on link "[DATE]" at bounding box center [144, 125] width 218 height 17
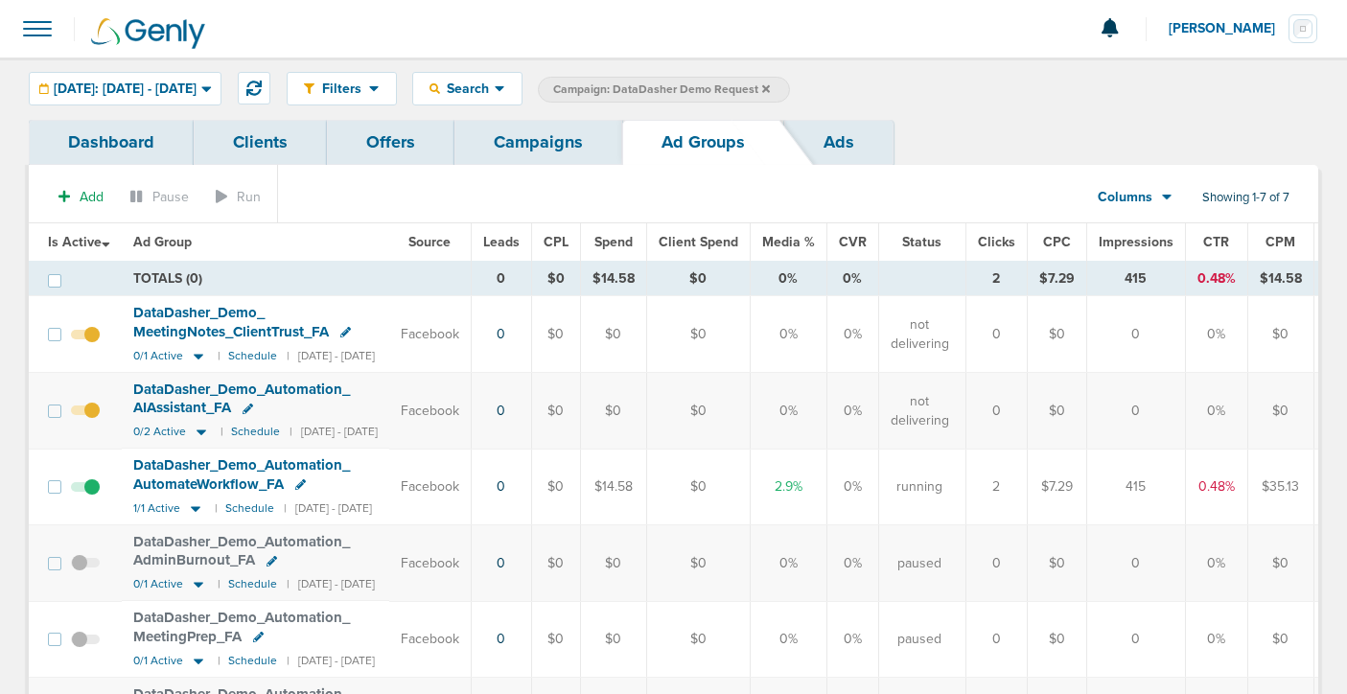
click at [524, 137] on link "Campaigns" at bounding box center [538, 142] width 168 height 45
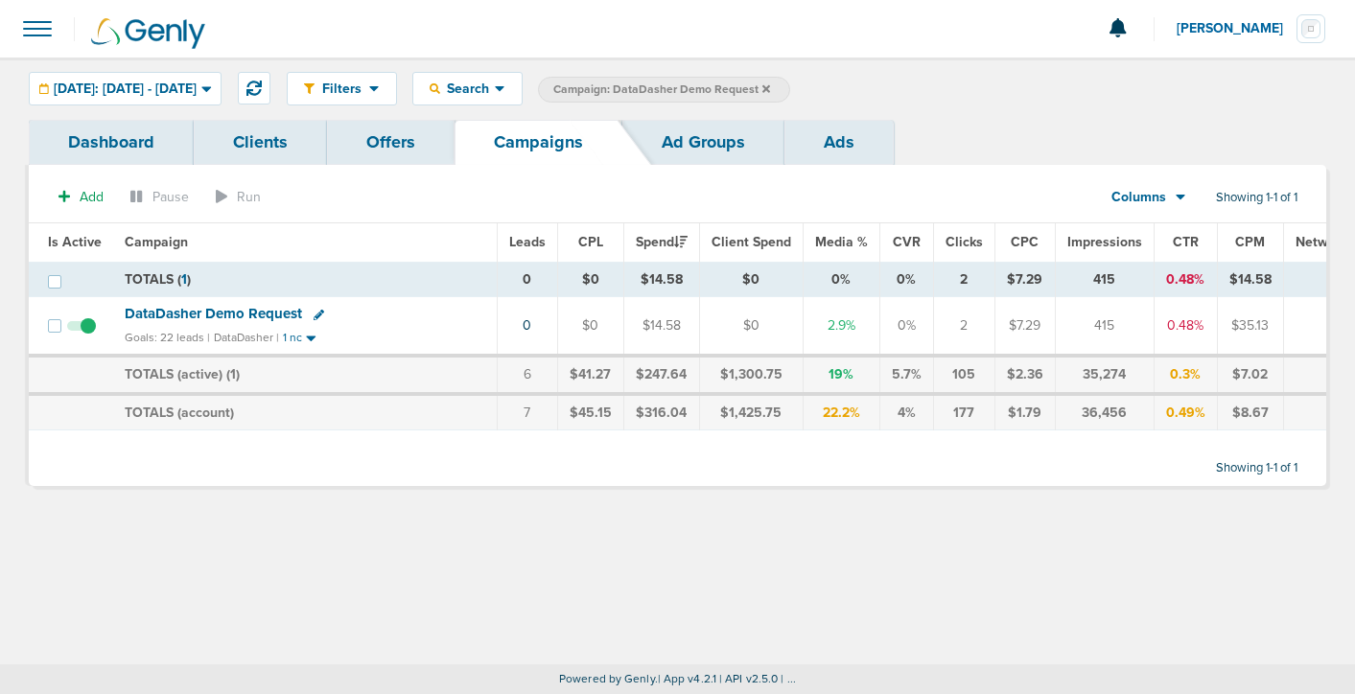
click at [314, 313] on icon at bounding box center [319, 315] width 11 height 11
select select
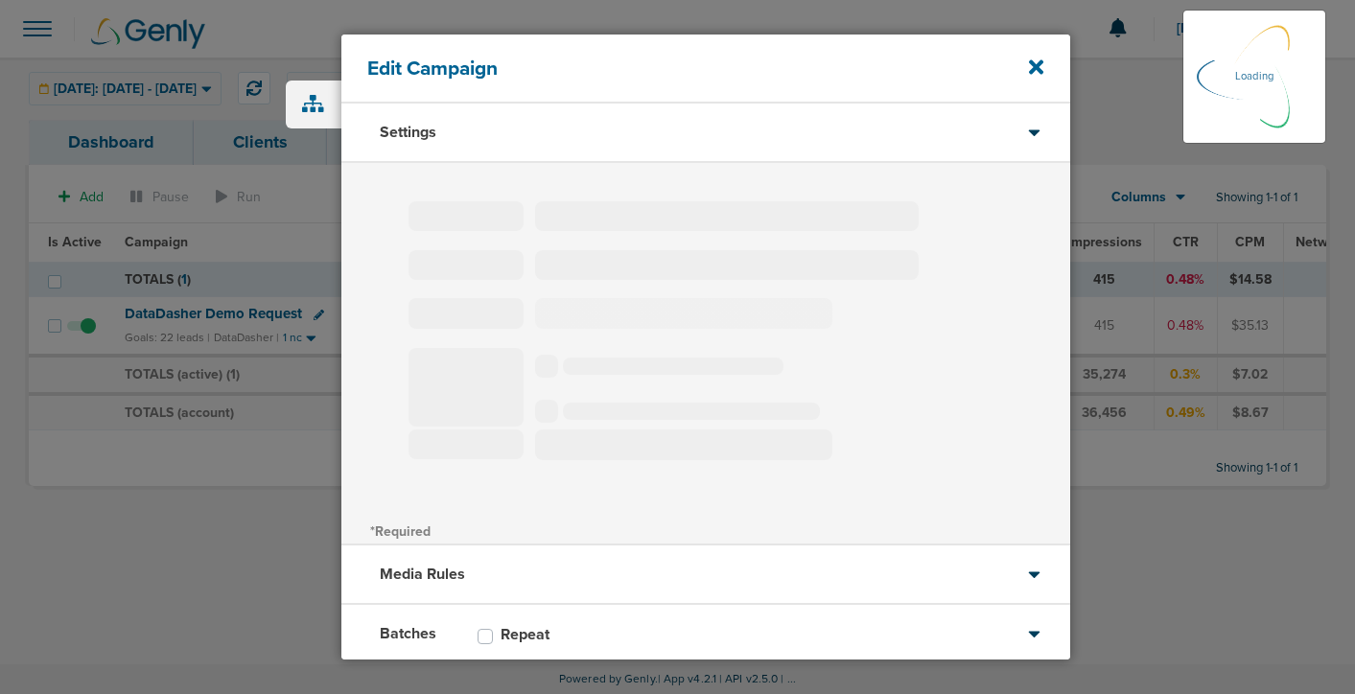
type input "DataDasher Demo Request"
select select "Leads"
radio input "true"
select select "readWrite"
select select "1"
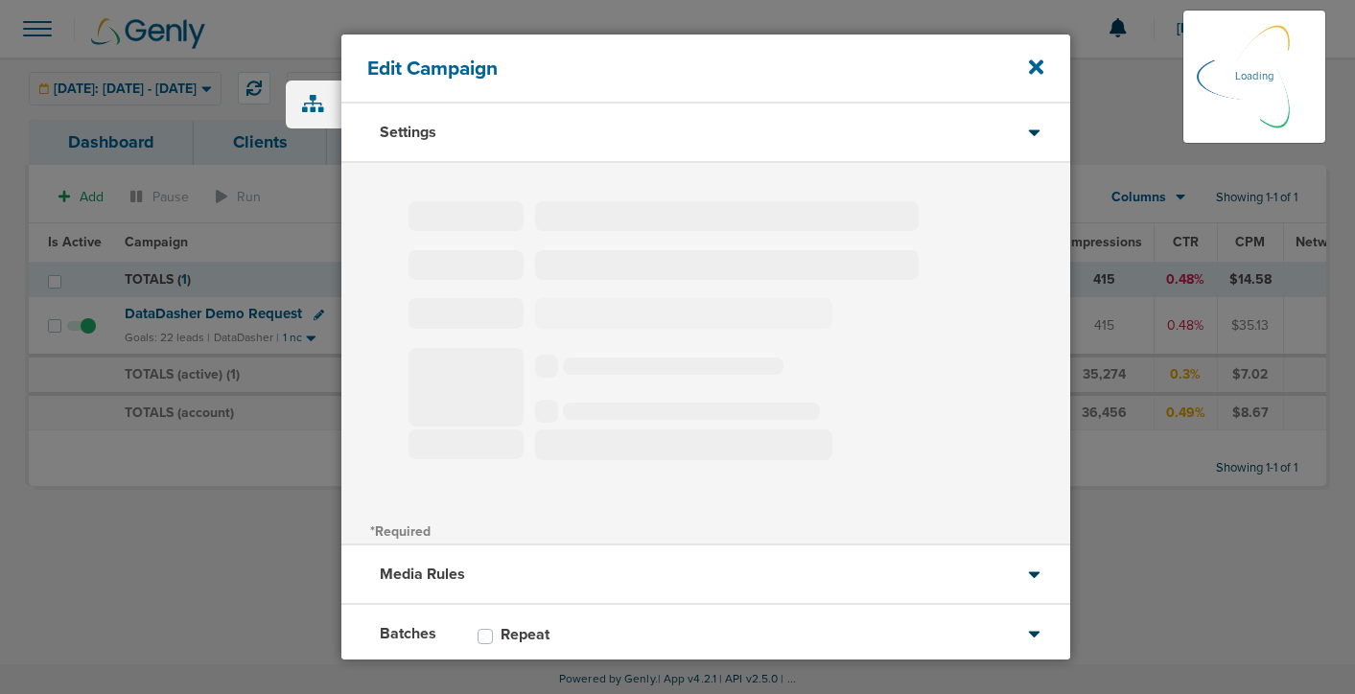
select select "2"
select select "3"
select select "4"
select select "6"
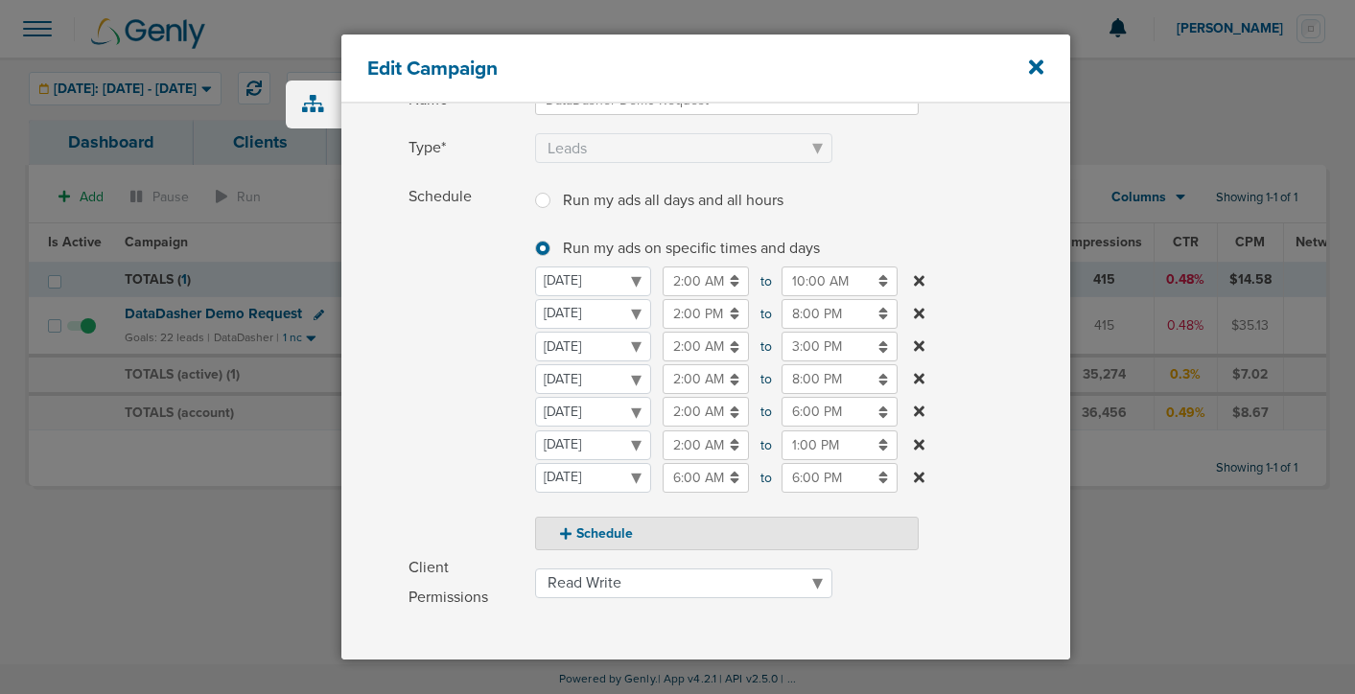
scroll to position [173, 0]
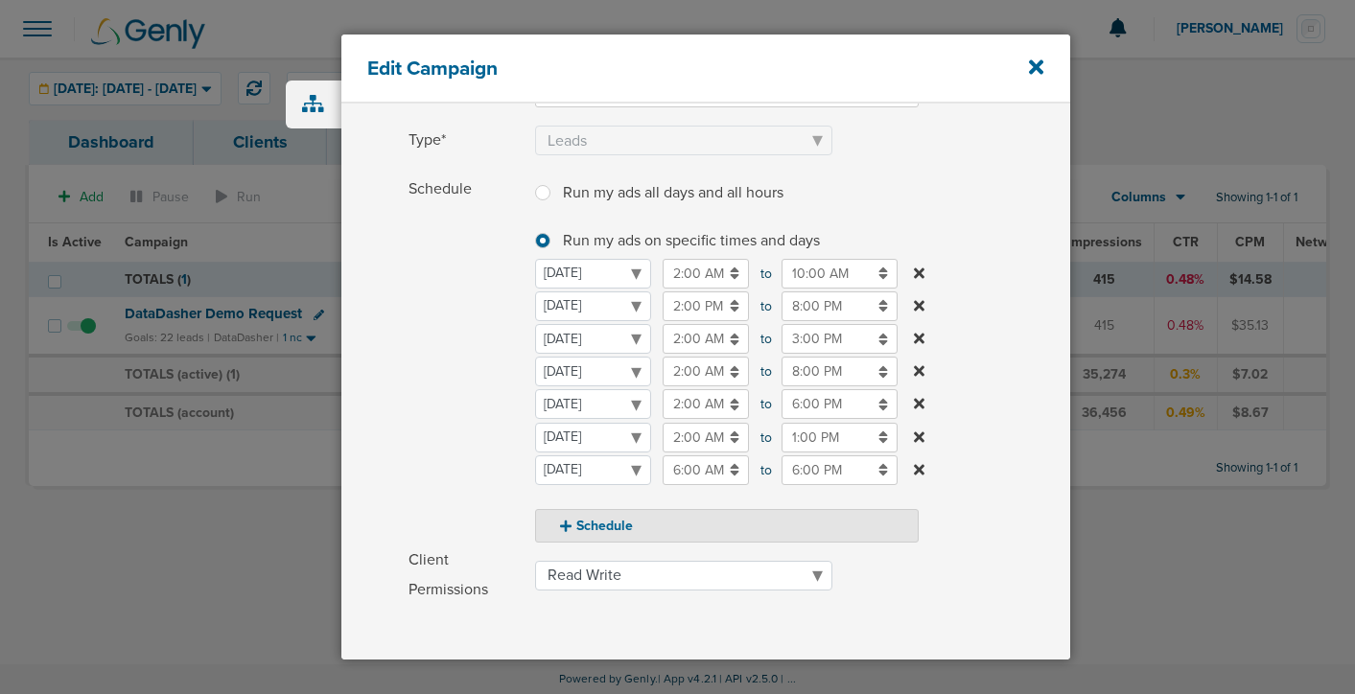
click at [801, 401] on input "6:00 PM" at bounding box center [839, 404] width 116 height 30
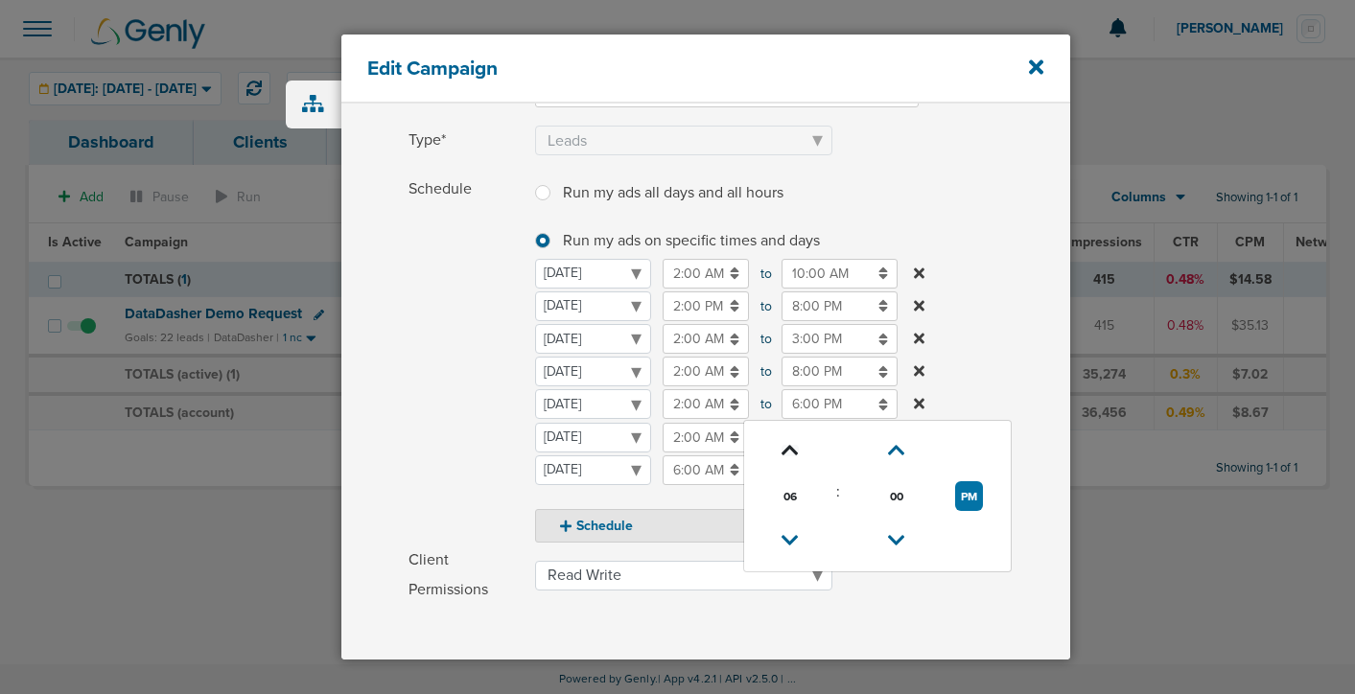
click at [796, 448] on icon at bounding box center [789, 451] width 17 height 12
click at [972, 491] on button "PM" at bounding box center [969, 496] width 28 height 30
type input "7:00 AM"
click at [453, 466] on span "Schedule" at bounding box center [465, 358] width 115 height 368
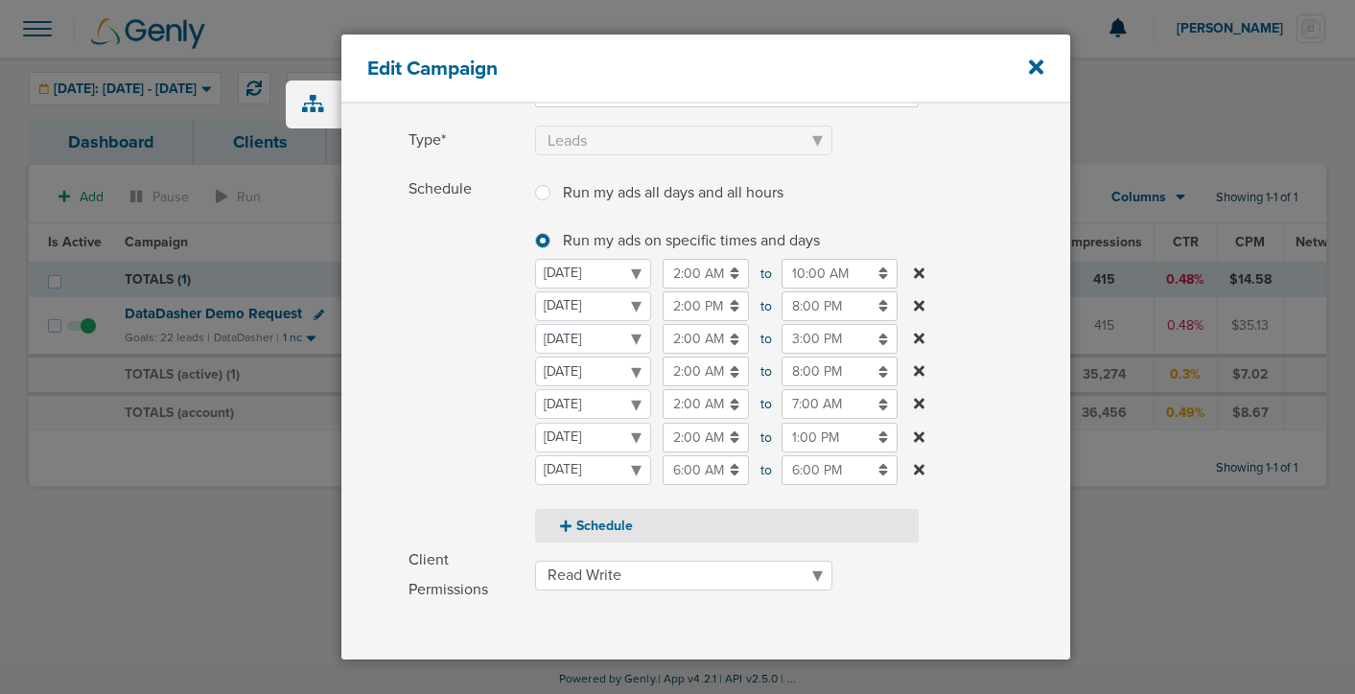
click at [587, 523] on button "Schedule" at bounding box center [727, 526] width 384 height 34
select select "5"
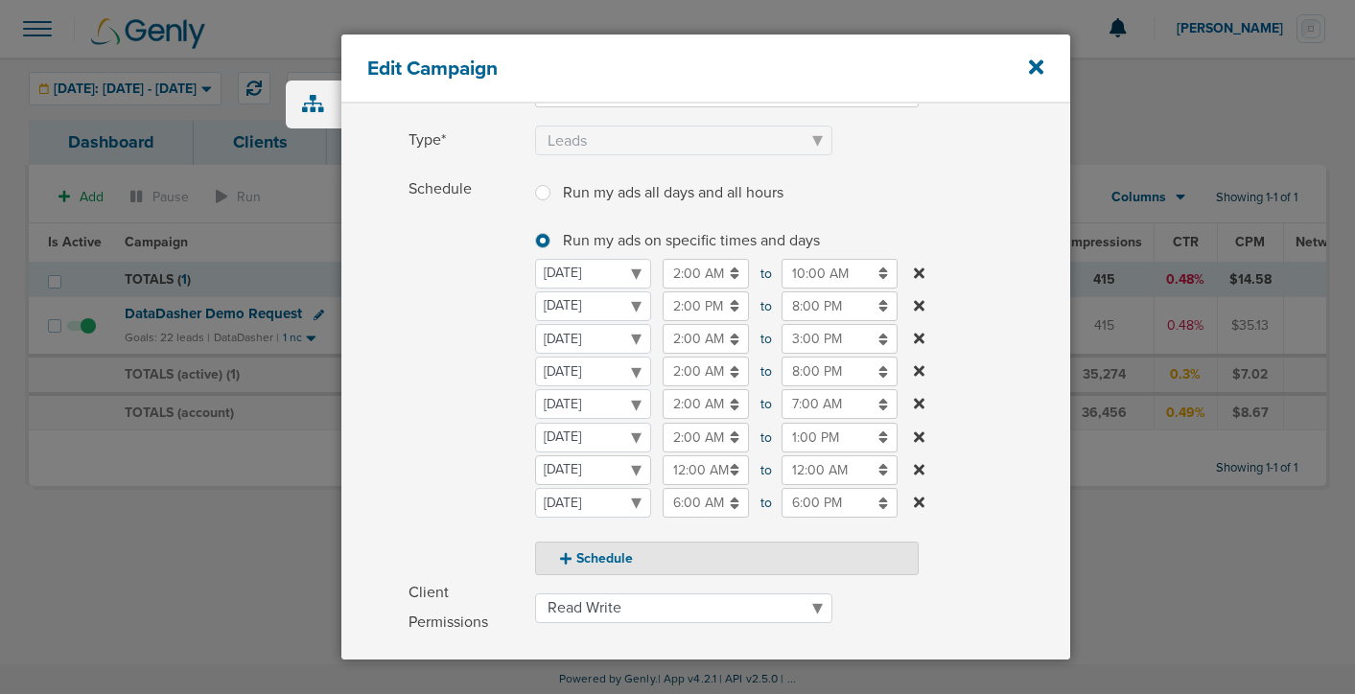
click at [597, 465] on select "[DATE] [DATE] [DATE] [DATE] [DATE] [DATE] [DATE]" at bounding box center [593, 470] width 116 height 30
select select "3"
select select "4"
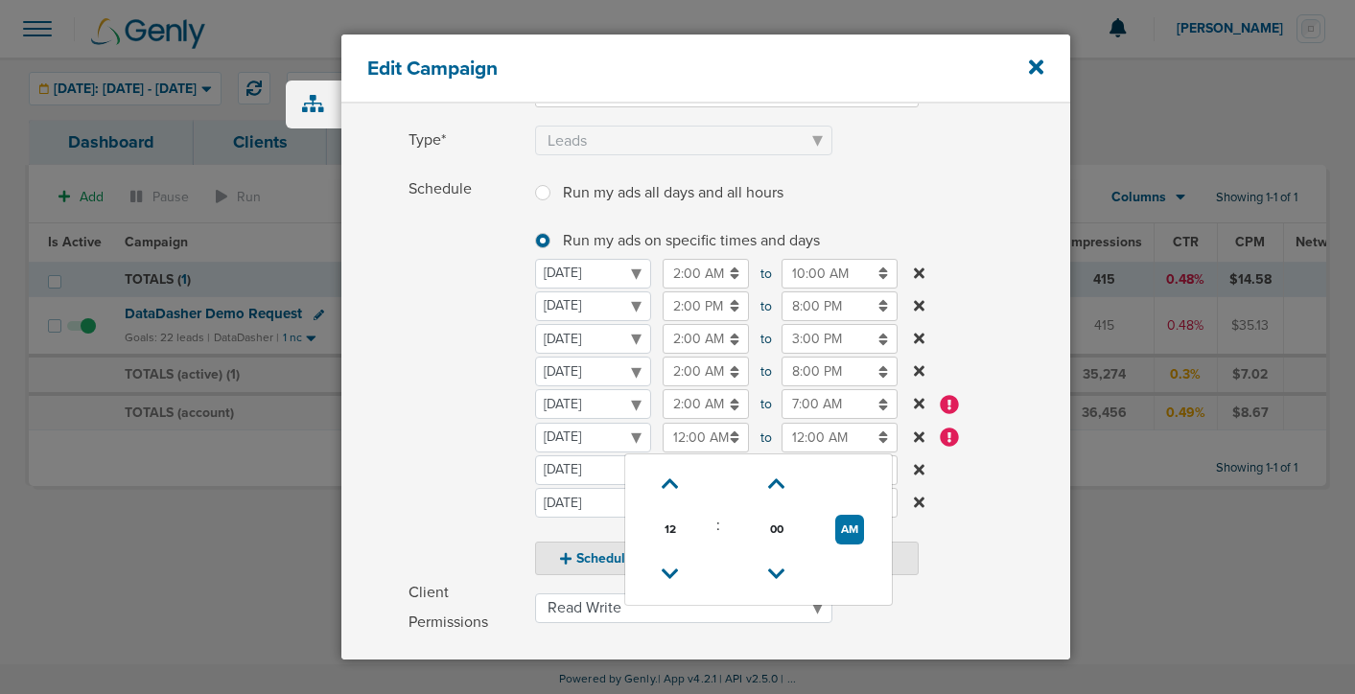
click at [679, 436] on input "12:00 AM" at bounding box center [706, 438] width 86 height 30
click at [675, 473] on link at bounding box center [671, 485] width 34 height 30
click at [667, 570] on icon at bounding box center [670, 575] width 17 height 12
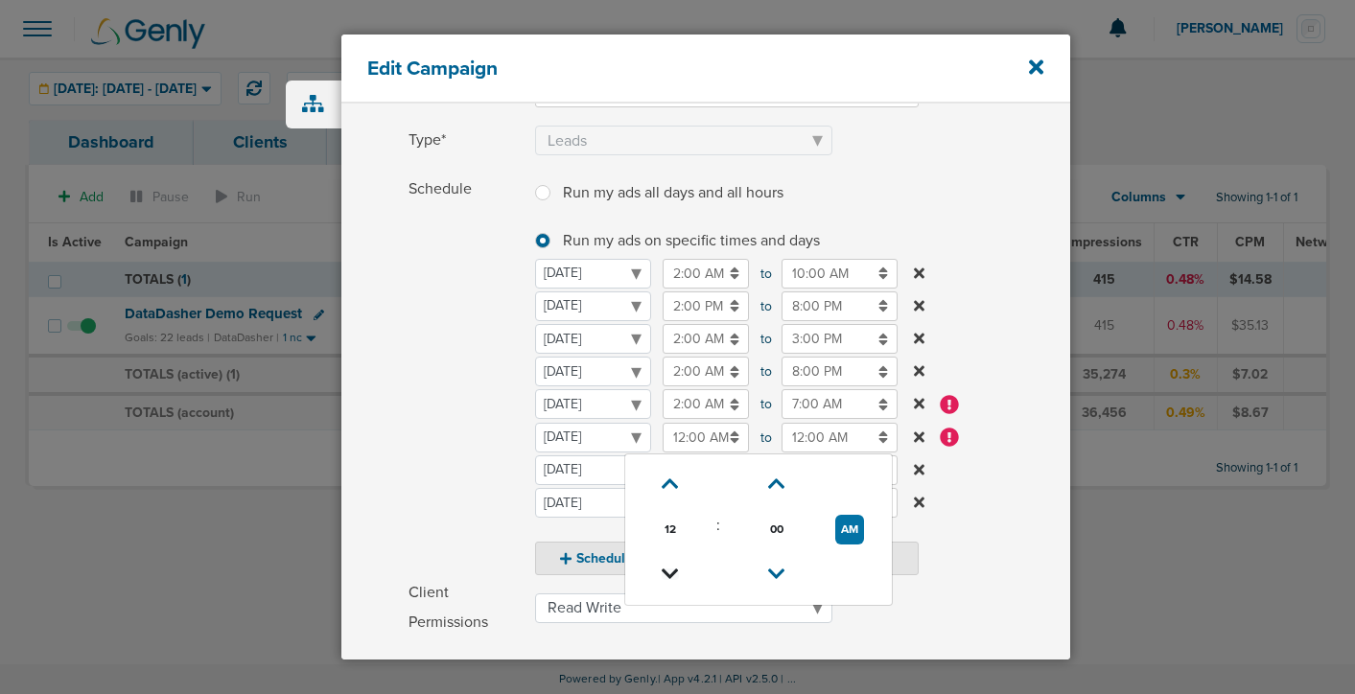
click at [667, 570] on icon at bounding box center [670, 575] width 17 height 12
click at [841, 536] on button "PM" at bounding box center [850, 530] width 28 height 30
type input "11:00 AM"
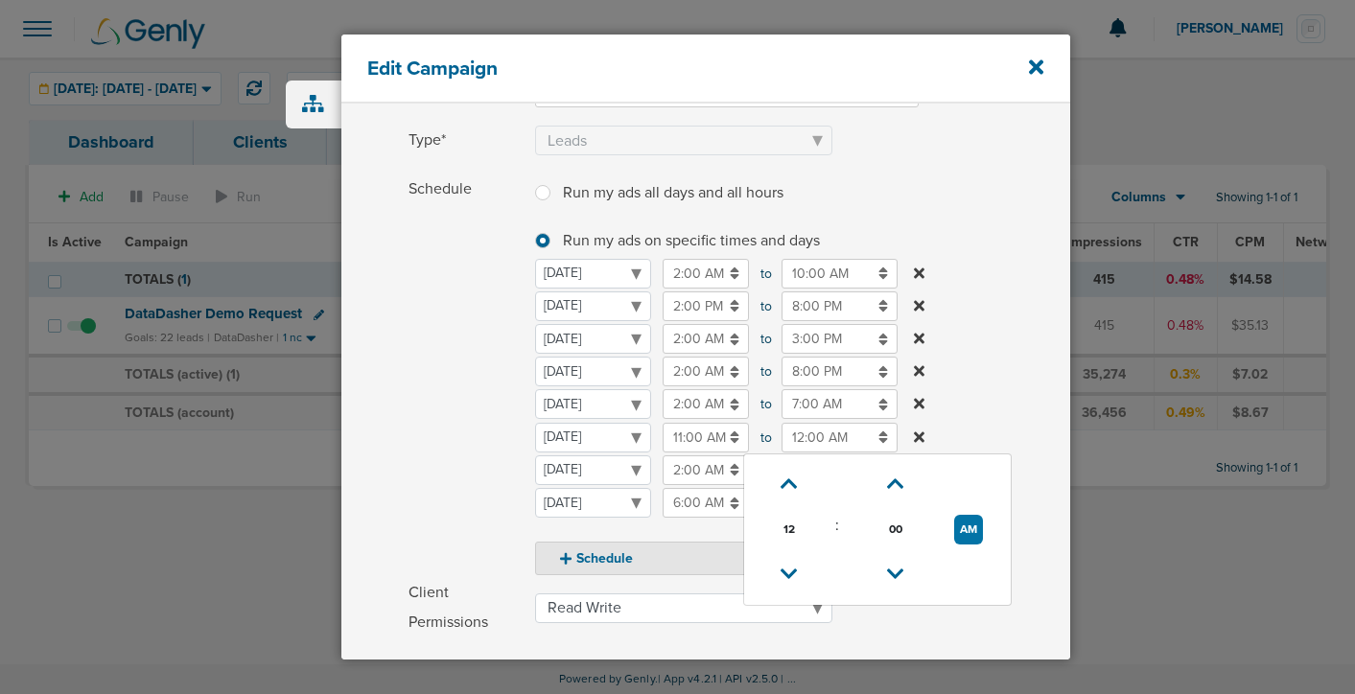
click at [813, 435] on input "12:00 AM" at bounding box center [839, 438] width 116 height 30
click at [794, 573] on icon at bounding box center [788, 575] width 17 height 12
click at [794, 573] on icon at bounding box center [789, 575] width 17 height 12
type input "9:00 PM"
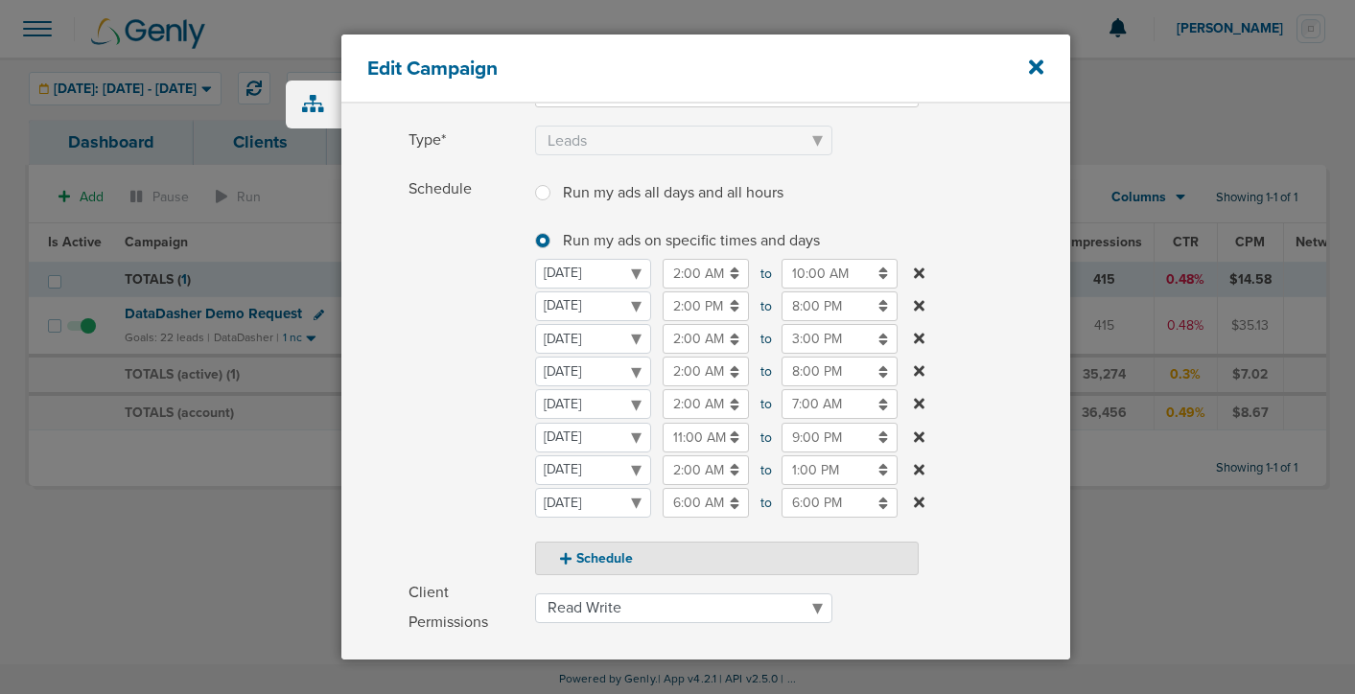
click at [998, 367] on label "Schedule Run my ads all days and all hours Run my ads all days and all hours Ru…" at bounding box center [739, 375] width 662 height 402
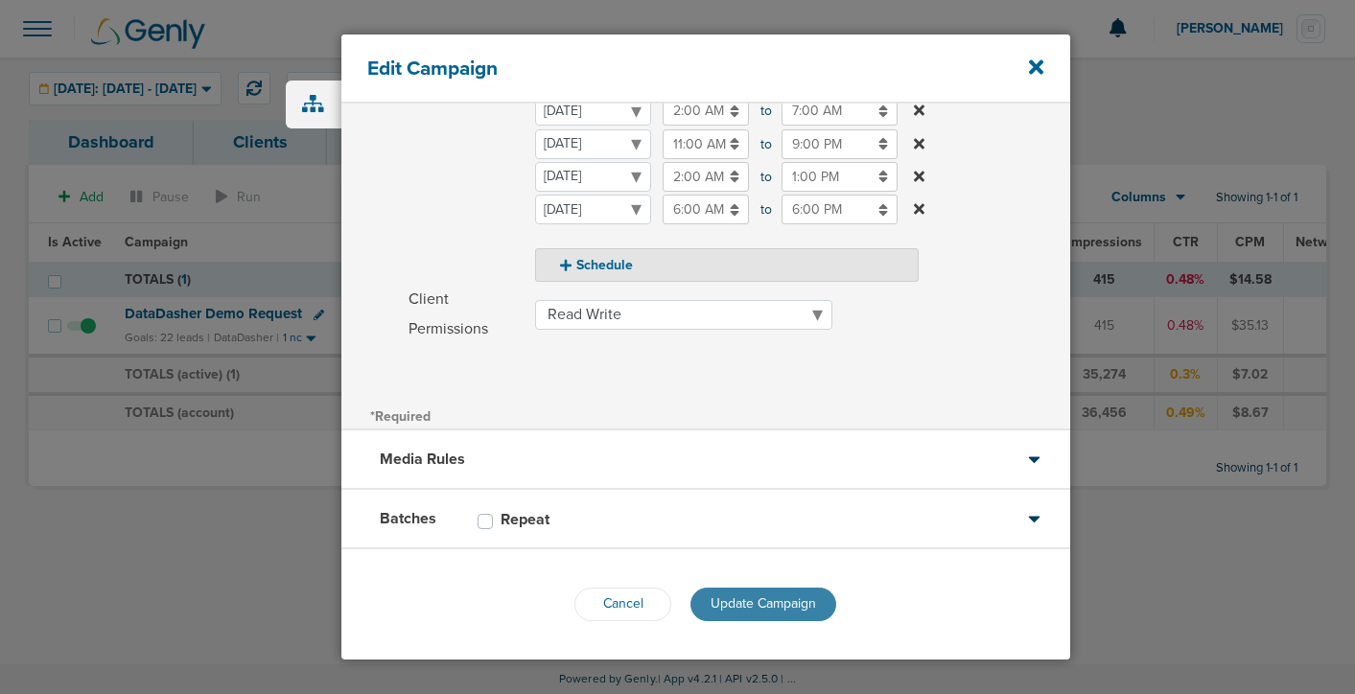
click at [751, 605] on span "Update Campaign" at bounding box center [762, 603] width 105 height 16
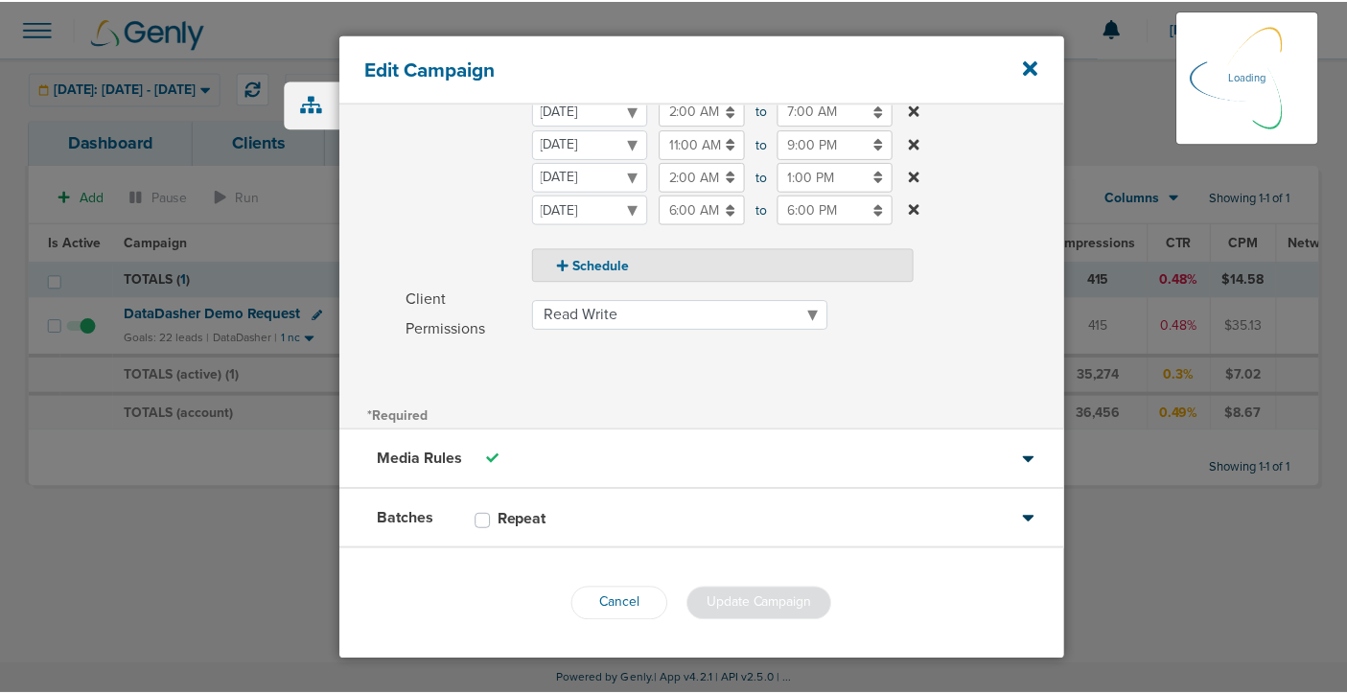
scroll to position [405, 0]
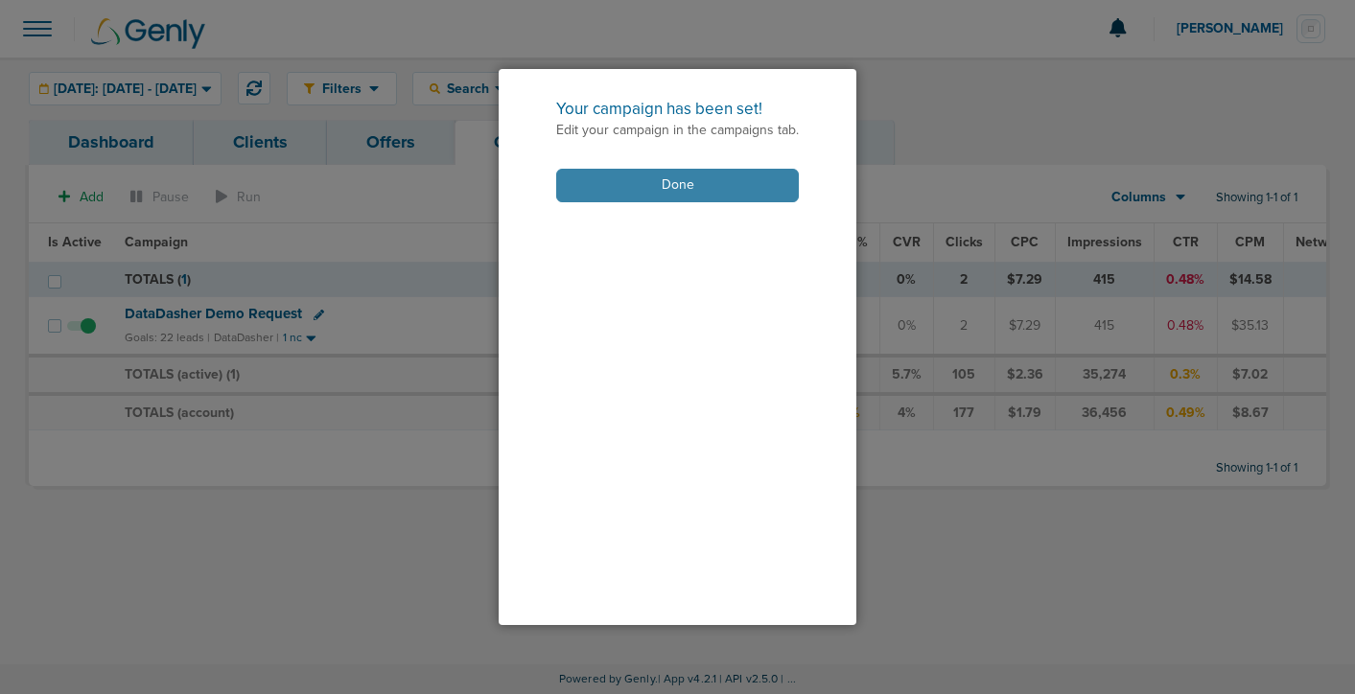
click at [739, 174] on button "Done" at bounding box center [677, 186] width 243 height 34
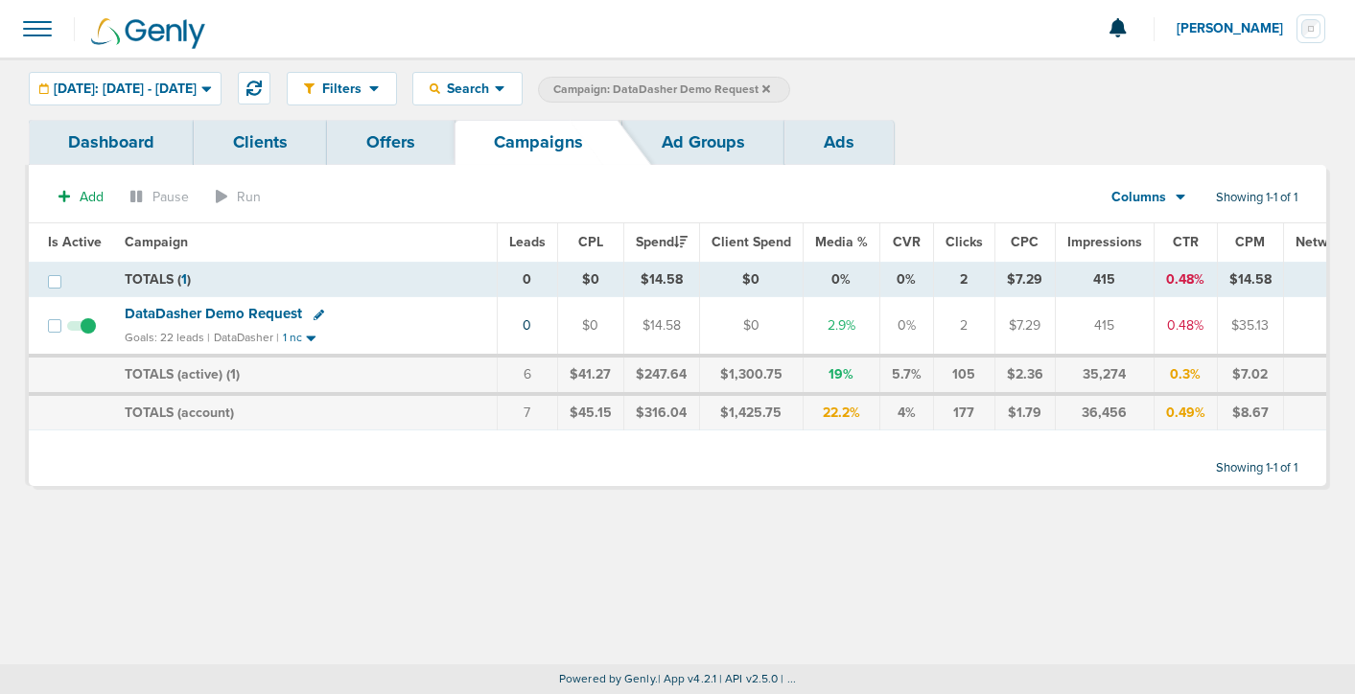
click at [278, 311] on span "DataDasher Demo Request" at bounding box center [213, 313] width 177 height 17
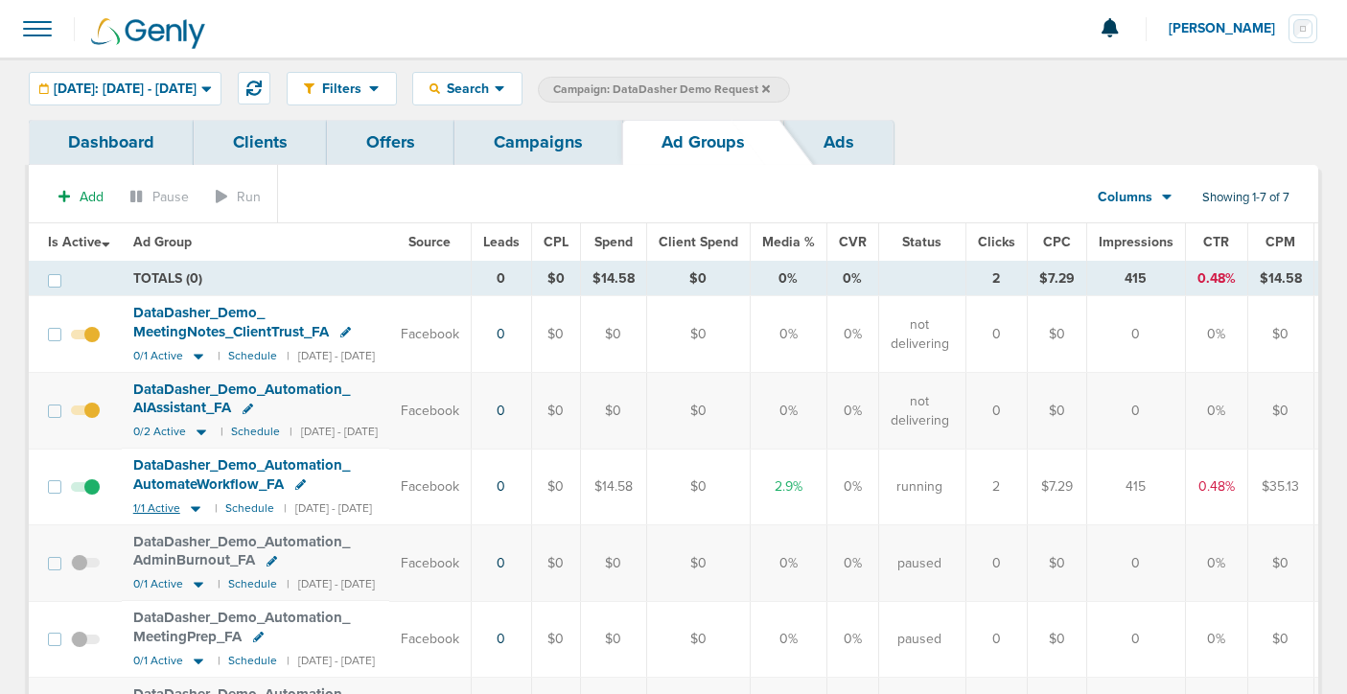
click at [193, 508] on icon at bounding box center [196, 509] width 10 height 6
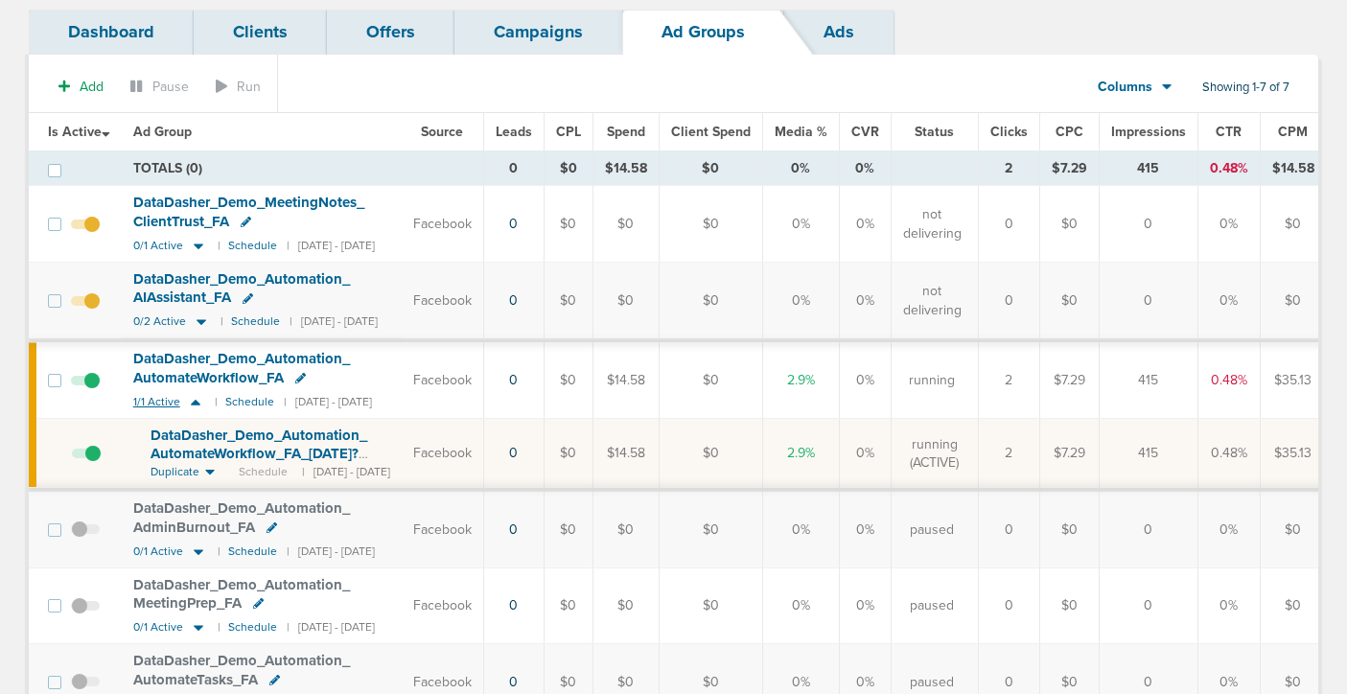
scroll to position [126, 0]
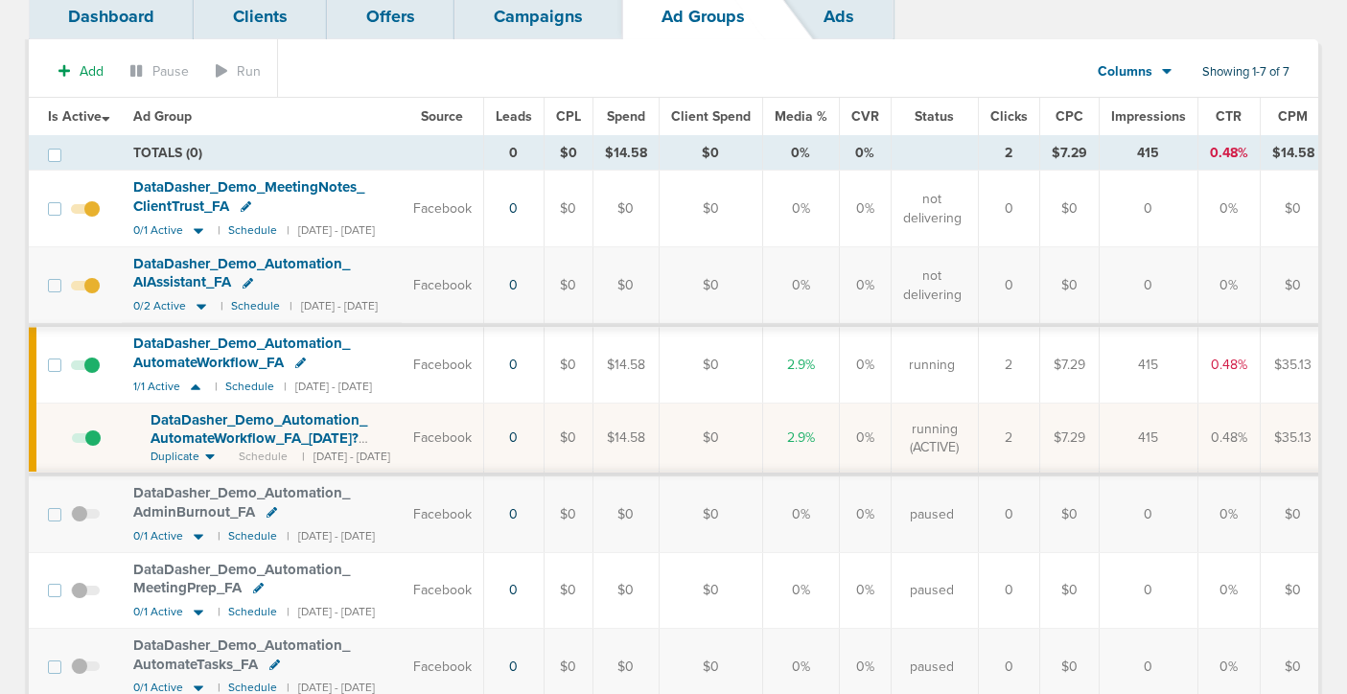
click at [237, 427] on span "DataDasher_ Demo_ Automation_ AutomateWorkflow_ FA_ [DATE]?id=192&cmp_ id=96580…" at bounding box center [259, 438] width 217 height 55
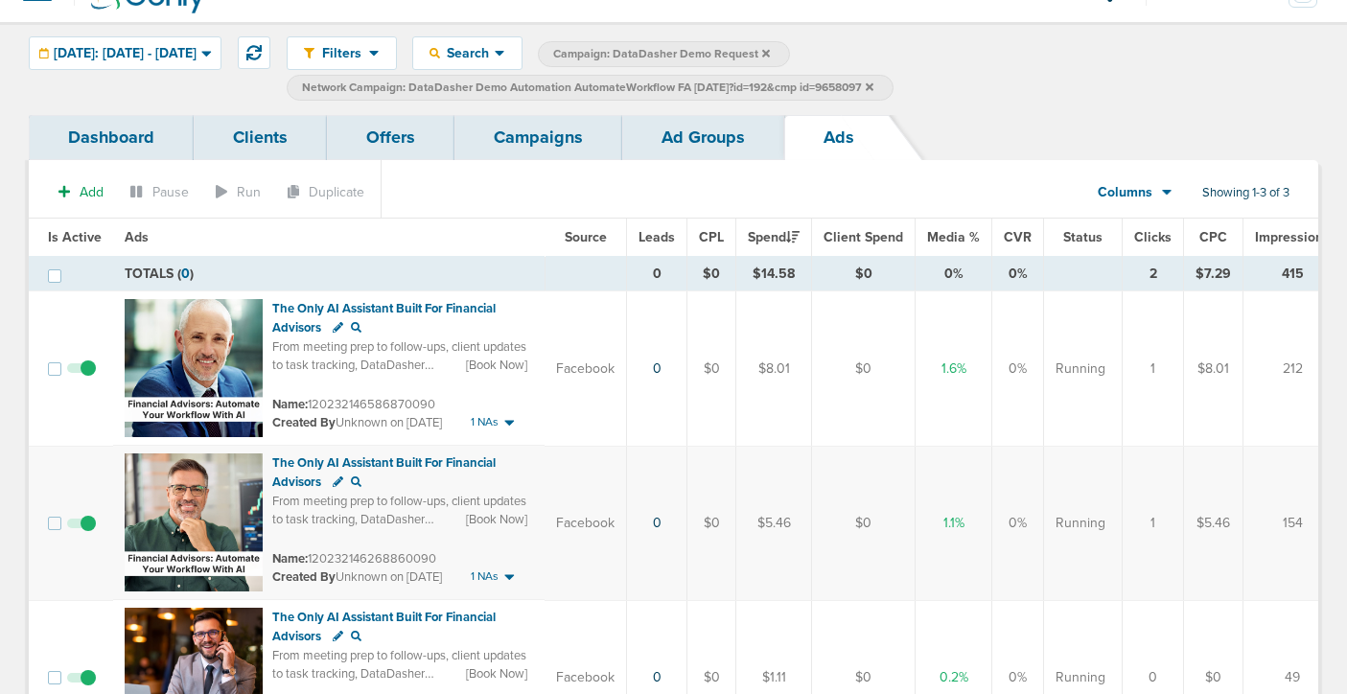
scroll to position [26, 0]
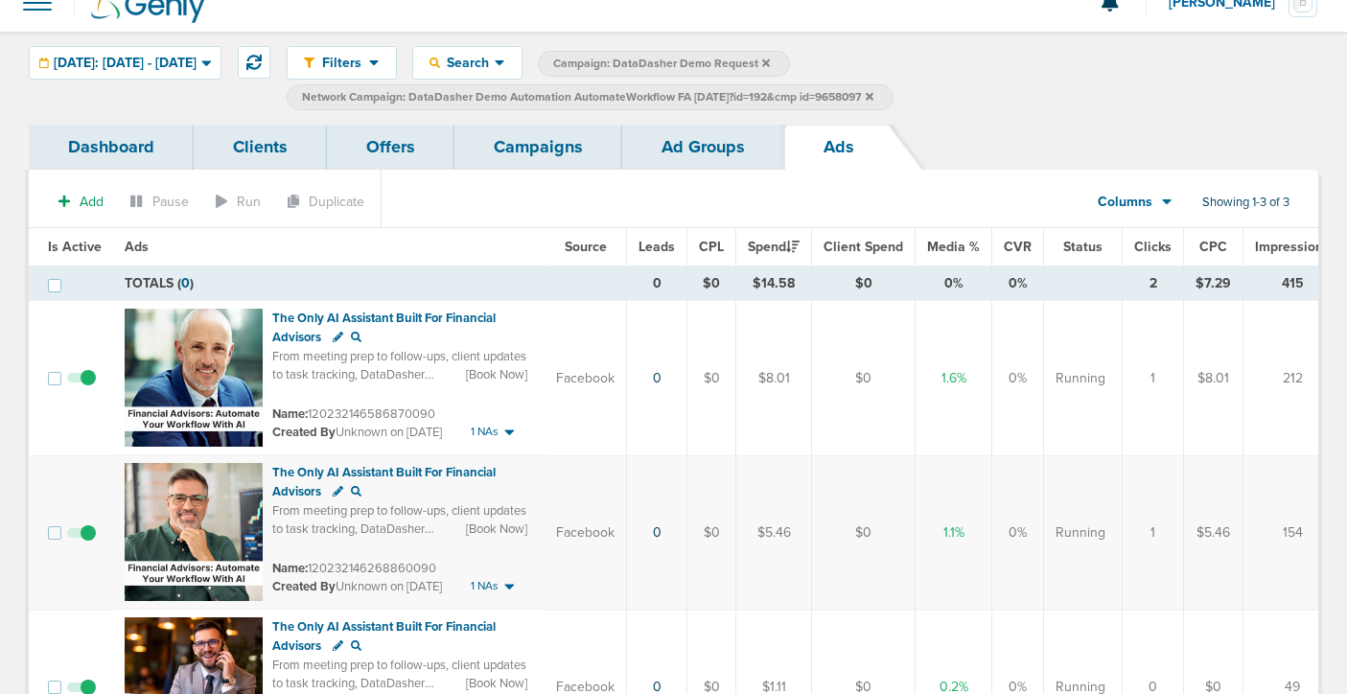
click at [681, 159] on link "Ad Groups" at bounding box center [703, 147] width 162 height 45
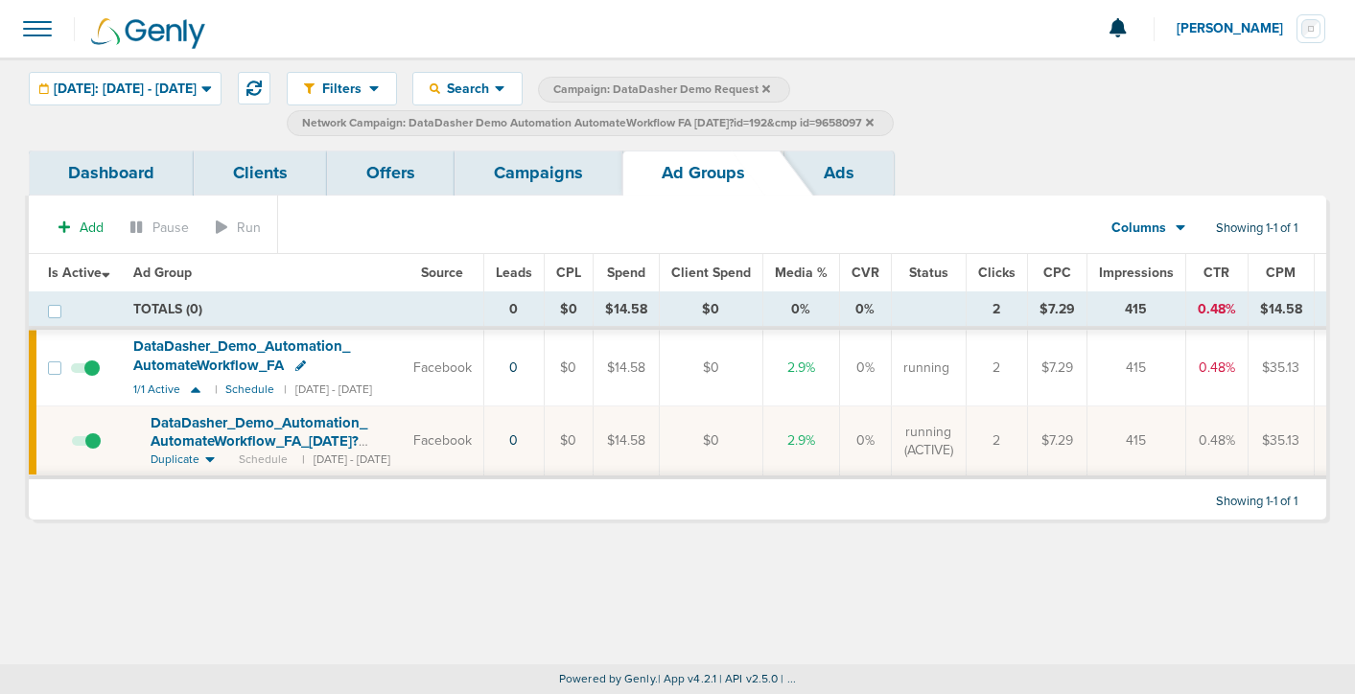
click at [805, 186] on link "Ads" at bounding box center [838, 173] width 109 height 45
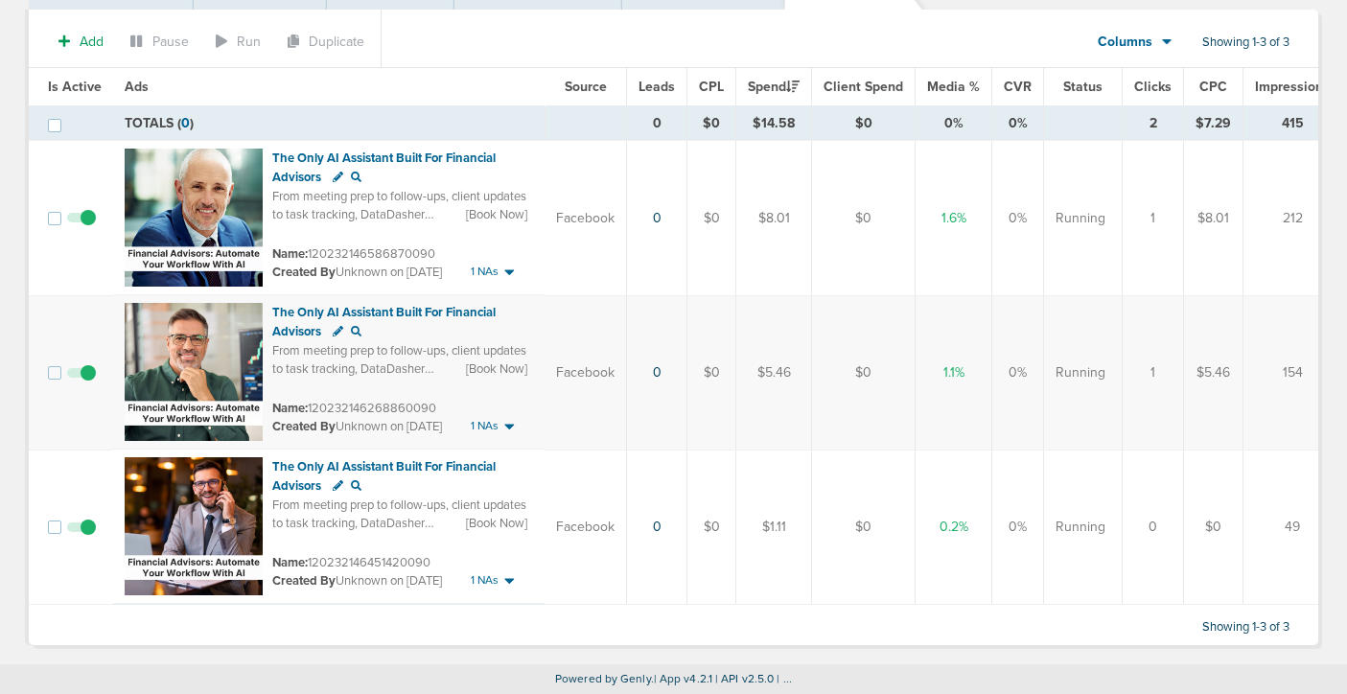
click at [90, 537] on span at bounding box center [81, 537] width 29 height 0
click at [81, 531] on input "checkbox" at bounding box center [81, 531] width 0 height 0
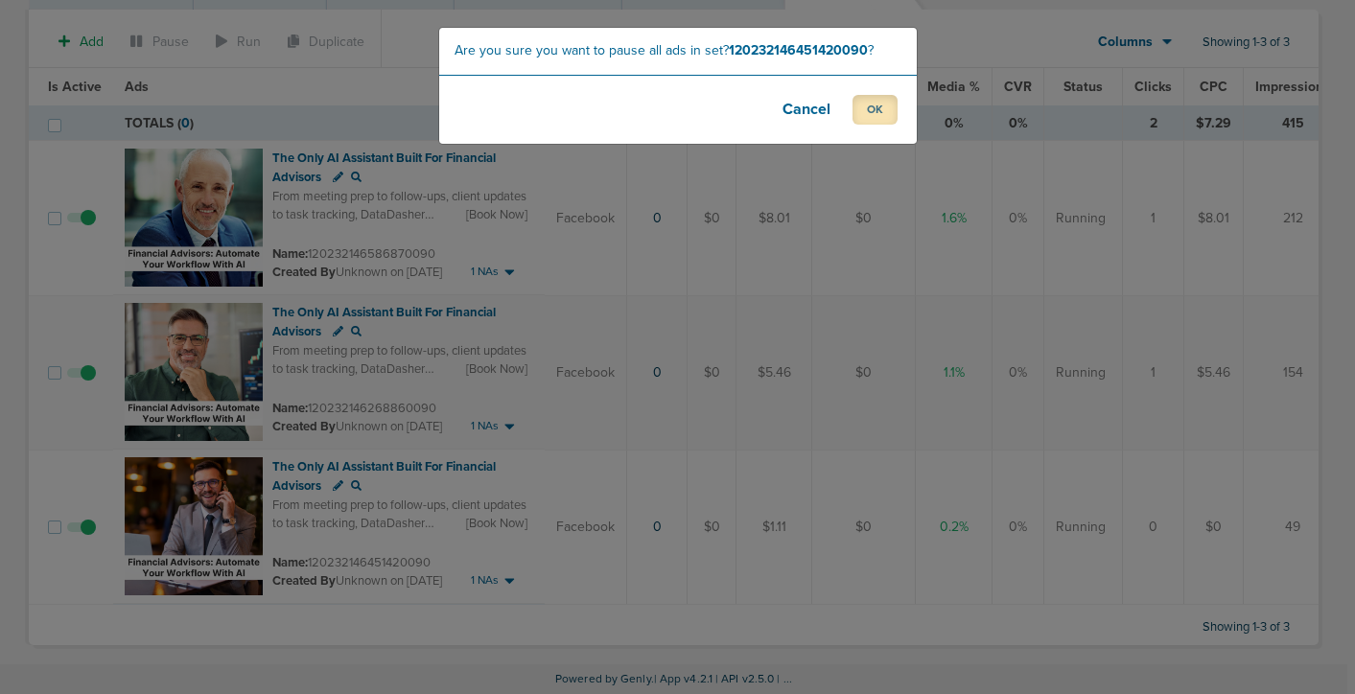
click at [872, 113] on button "OK" at bounding box center [874, 110] width 45 height 30
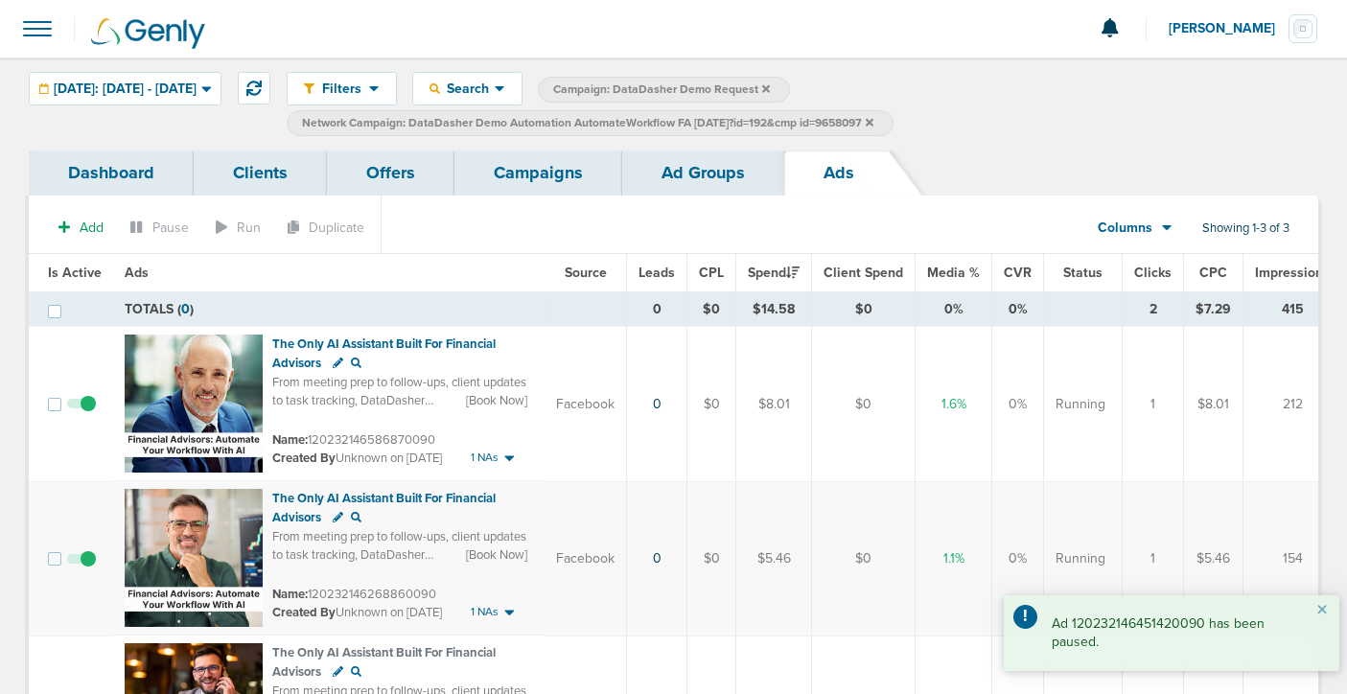
click at [526, 169] on link "Campaigns" at bounding box center [538, 173] width 168 height 45
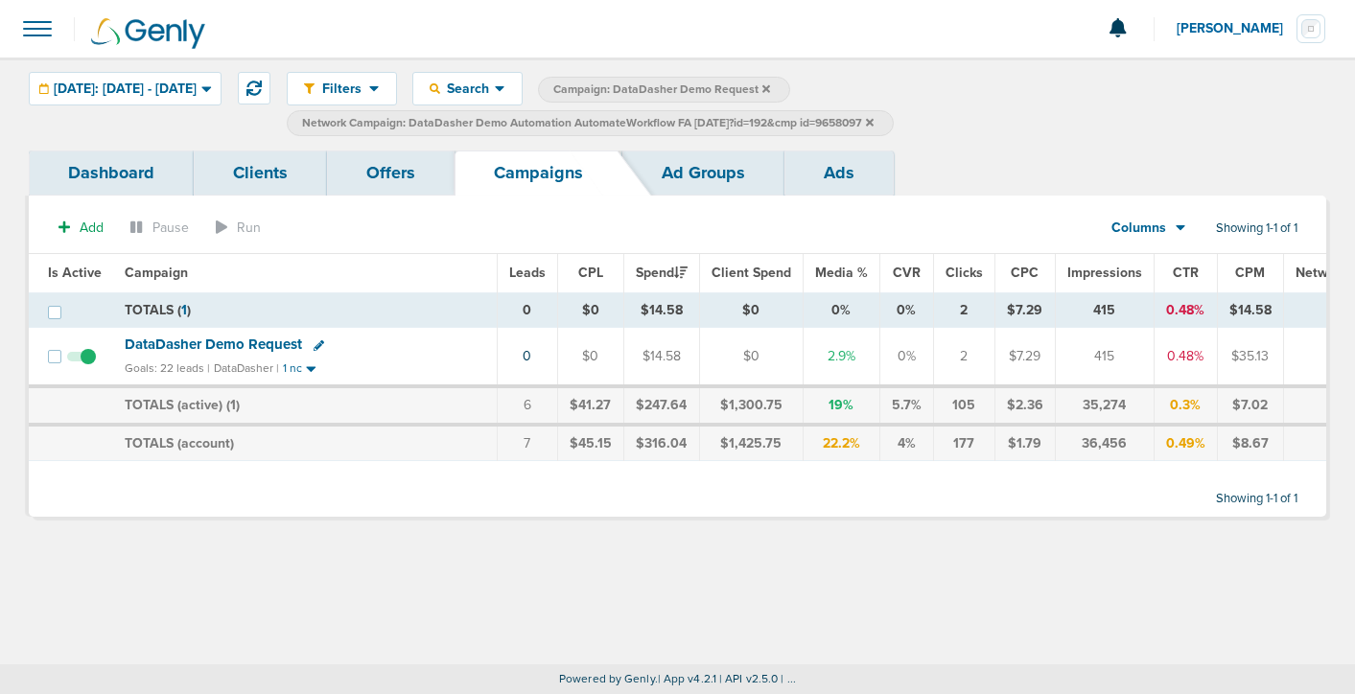
click at [275, 342] on span "DataDasher Demo Request" at bounding box center [213, 344] width 177 height 17
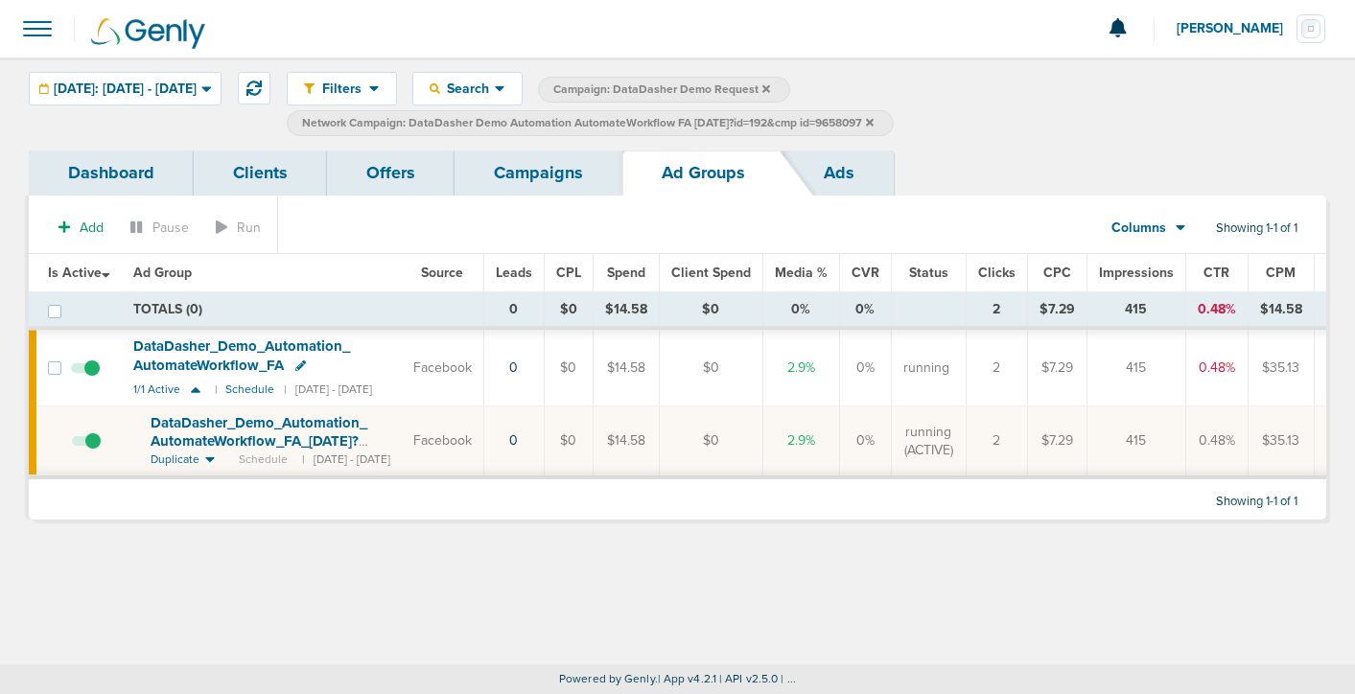
click at [894, 117] on label "Network Campaign: DataDasher Demo Automation AutomateWorkflow FA [DATE]?id=192&…" at bounding box center [590, 123] width 607 height 26
click at [873, 121] on icon at bounding box center [870, 122] width 8 height 8
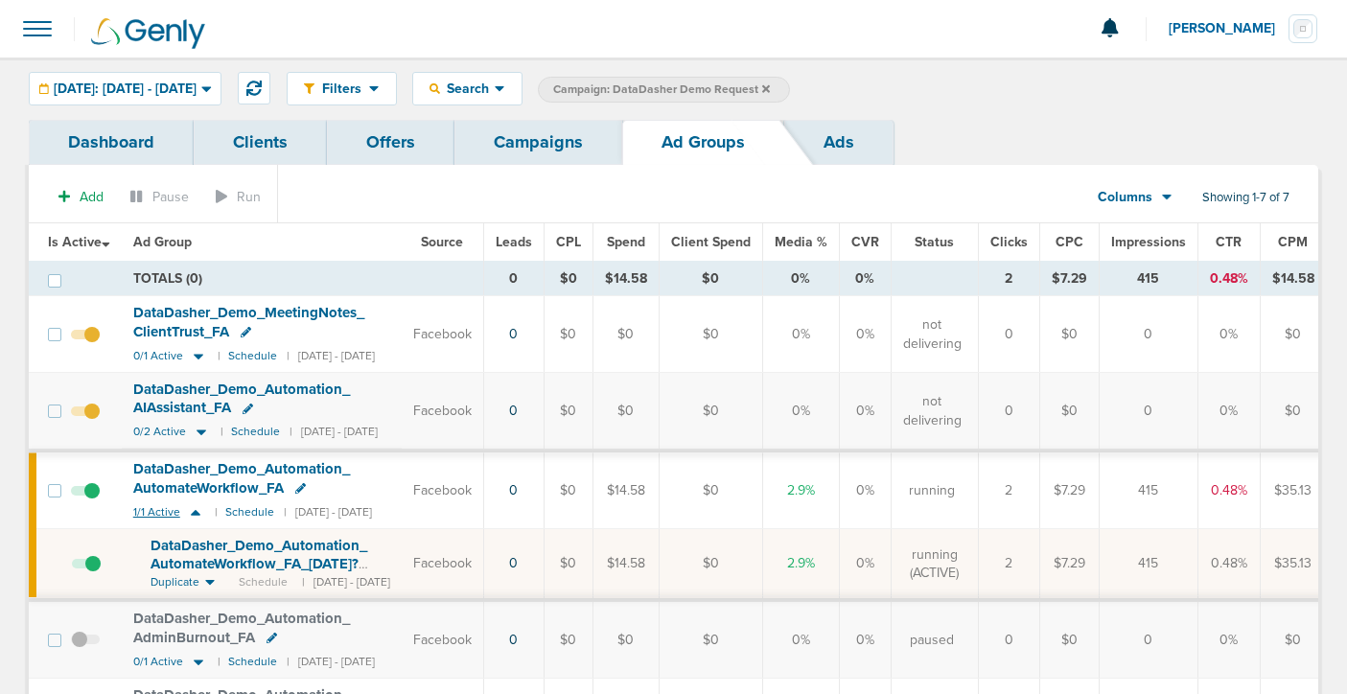
click at [196, 509] on icon at bounding box center [195, 512] width 19 height 16
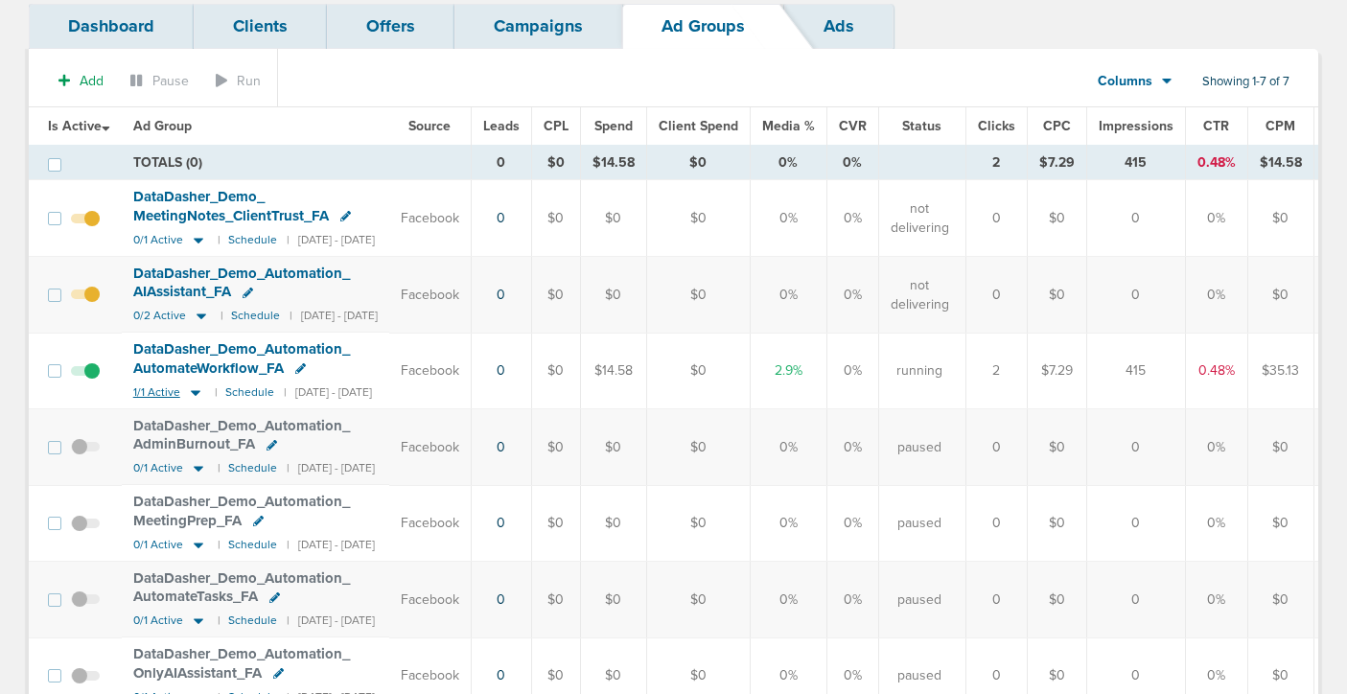
scroll to position [119, 0]
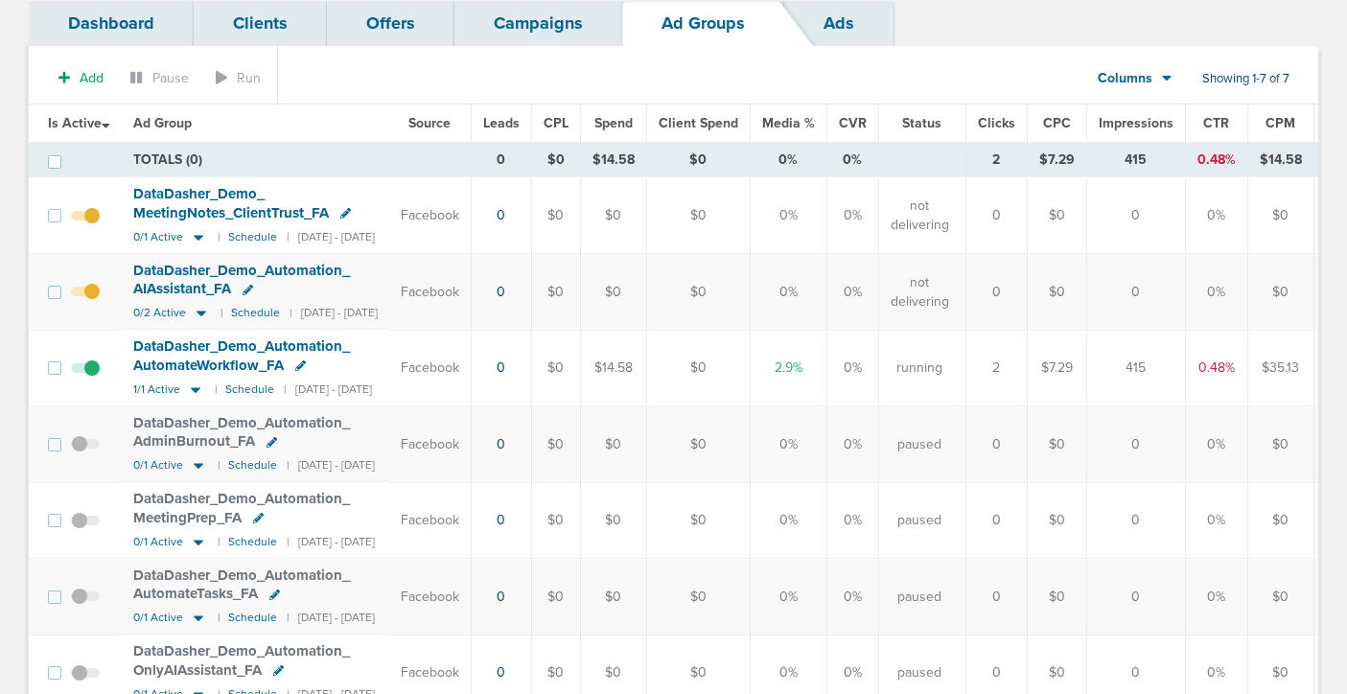
click at [90, 225] on span at bounding box center [85, 225] width 29 height 0
click at [85, 220] on input "checkbox" at bounding box center [85, 220] width 0 height 0
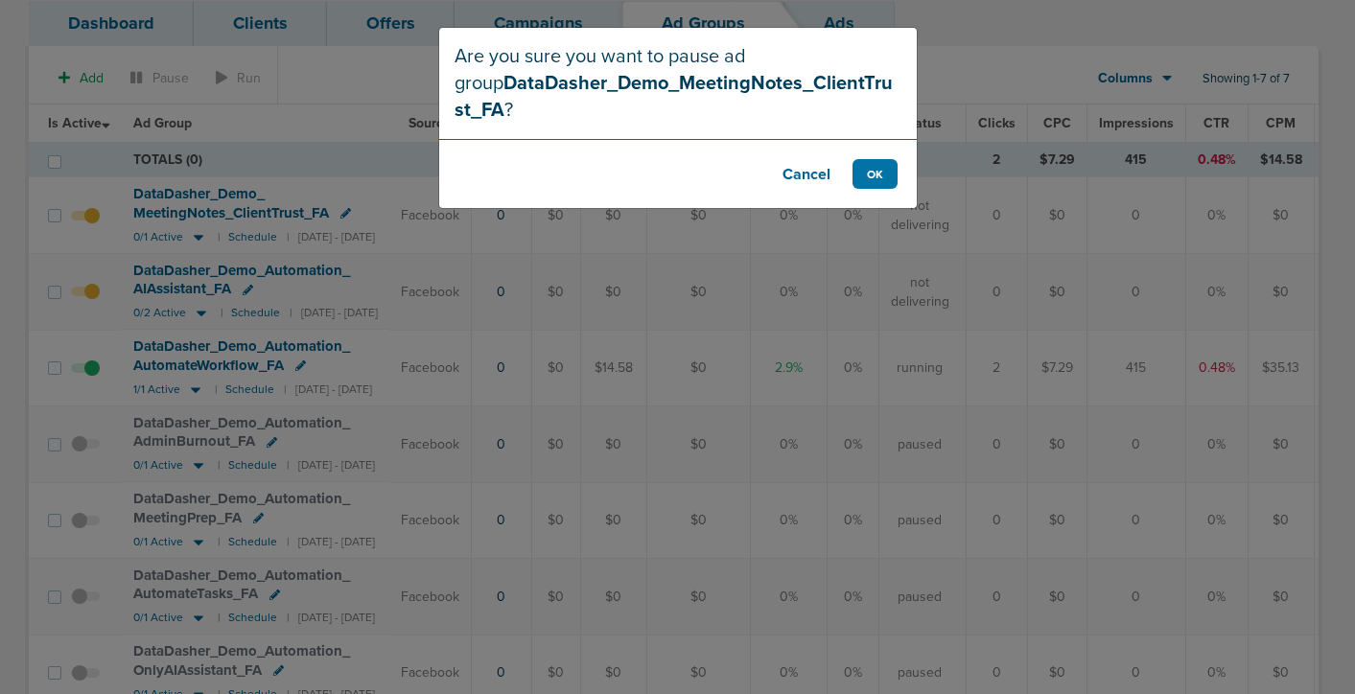
click at [863, 167] on footer "Cancel OK" at bounding box center [677, 173] width 477 height 69
click at [865, 159] on button "OK" at bounding box center [874, 174] width 45 height 30
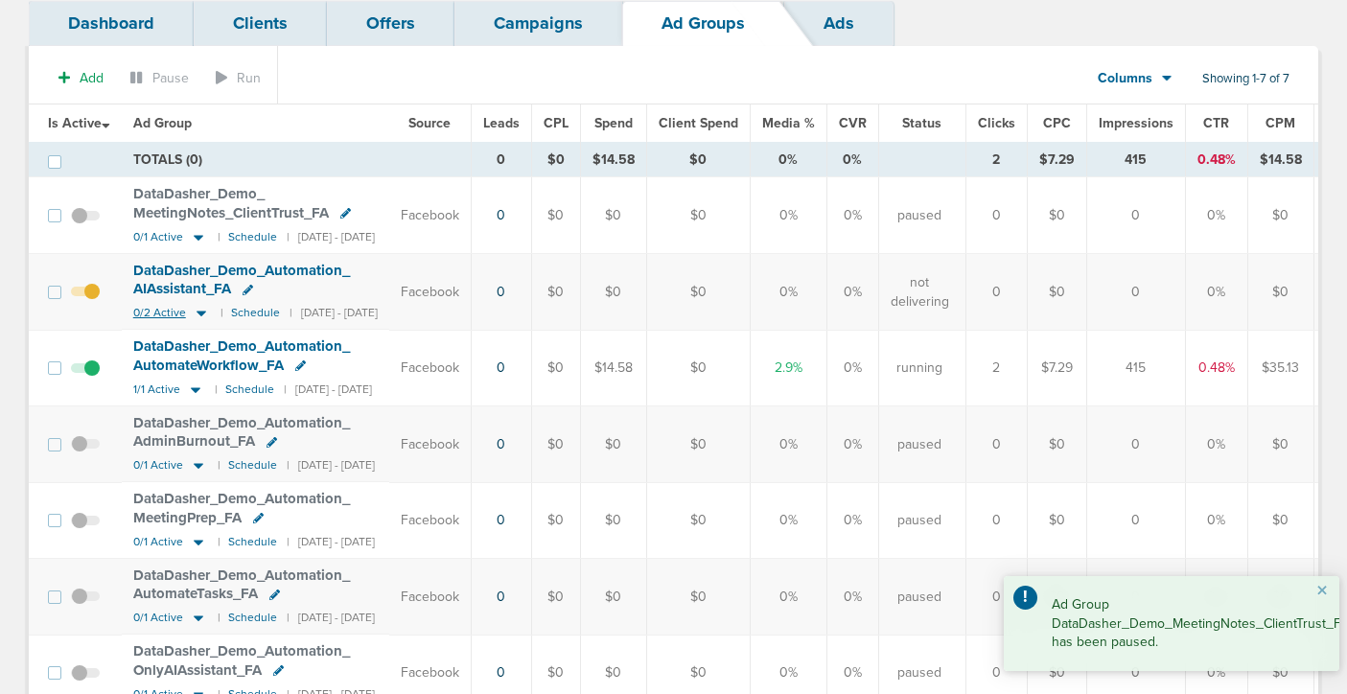
click at [207, 314] on icon at bounding box center [201, 313] width 19 height 16
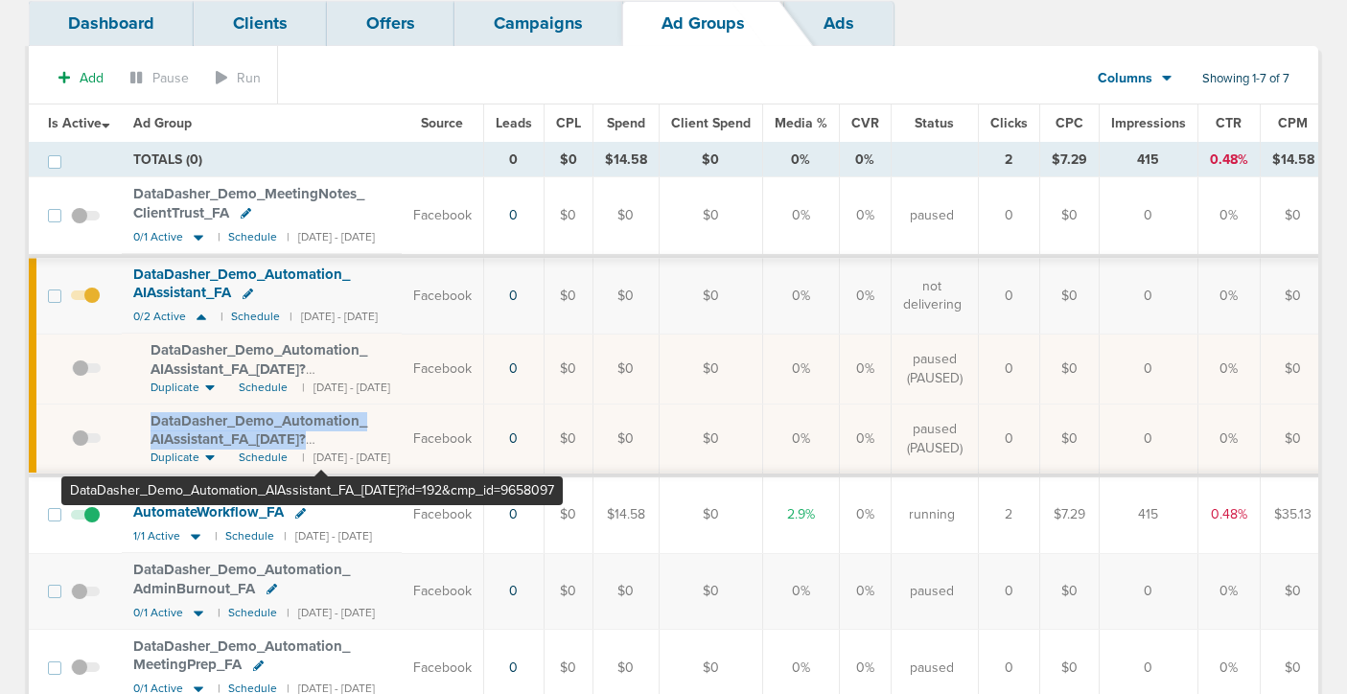
drag, startPoint x: 149, startPoint y: 412, endPoint x: 321, endPoint y: 431, distance: 173.6
click at [321, 431] on td "DataDasher_ Demo_ Automation_ AIAssistant_ FA_ [DATE]?id=192&cmp_ id=9658097 Du…" at bounding box center [262, 440] width 280 height 72
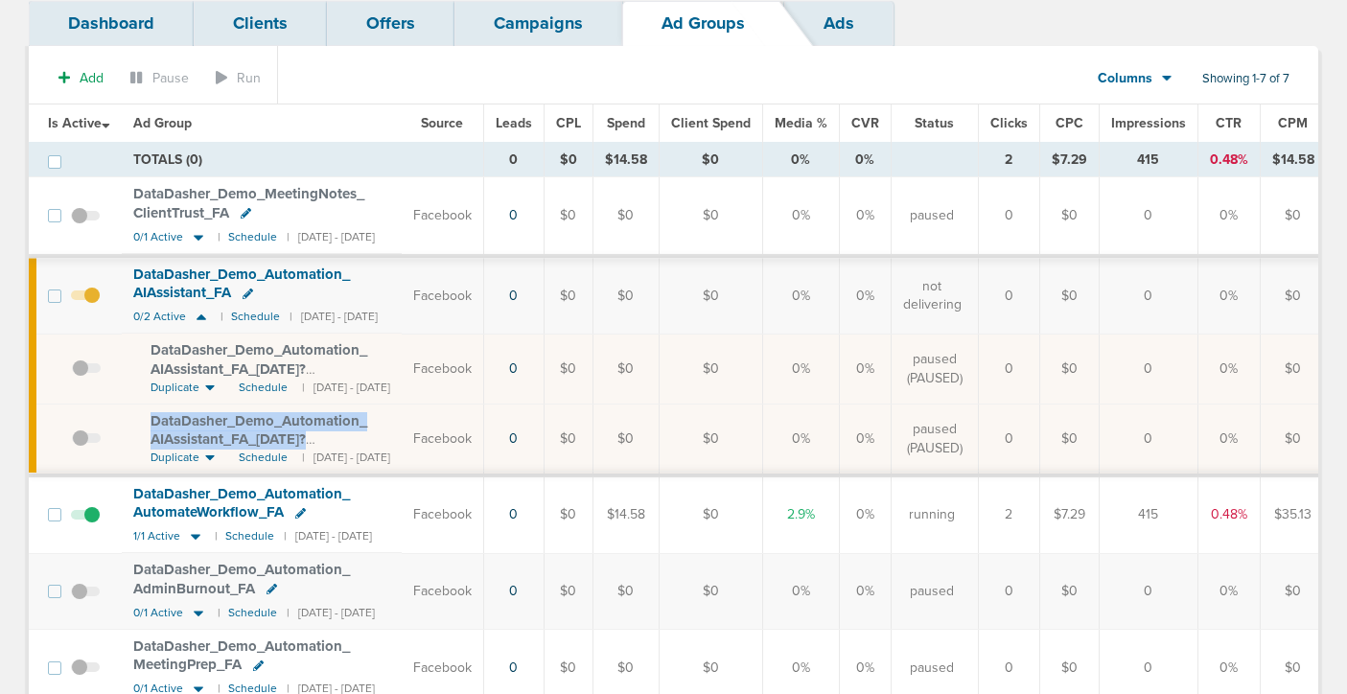
copy span "DataDasher_ Demo_ Automation_ AIAssistant_ FA_ [DATE]"
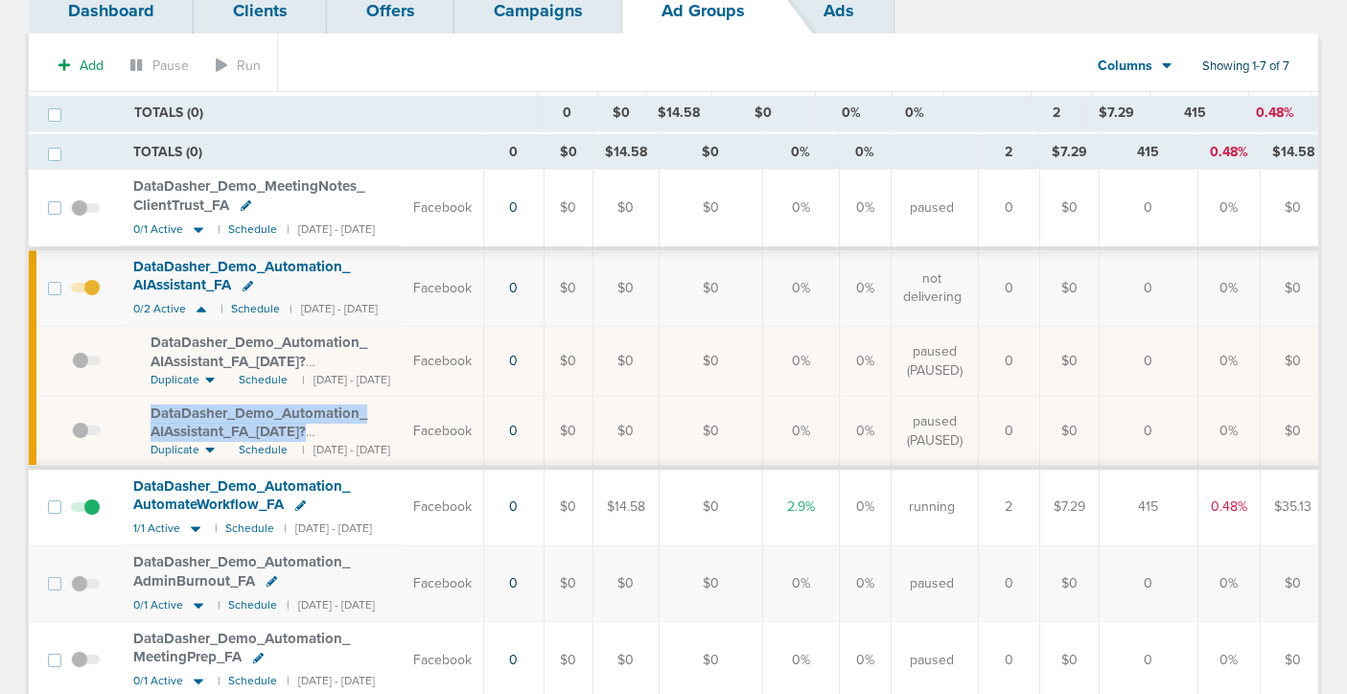
scroll to position [0, 0]
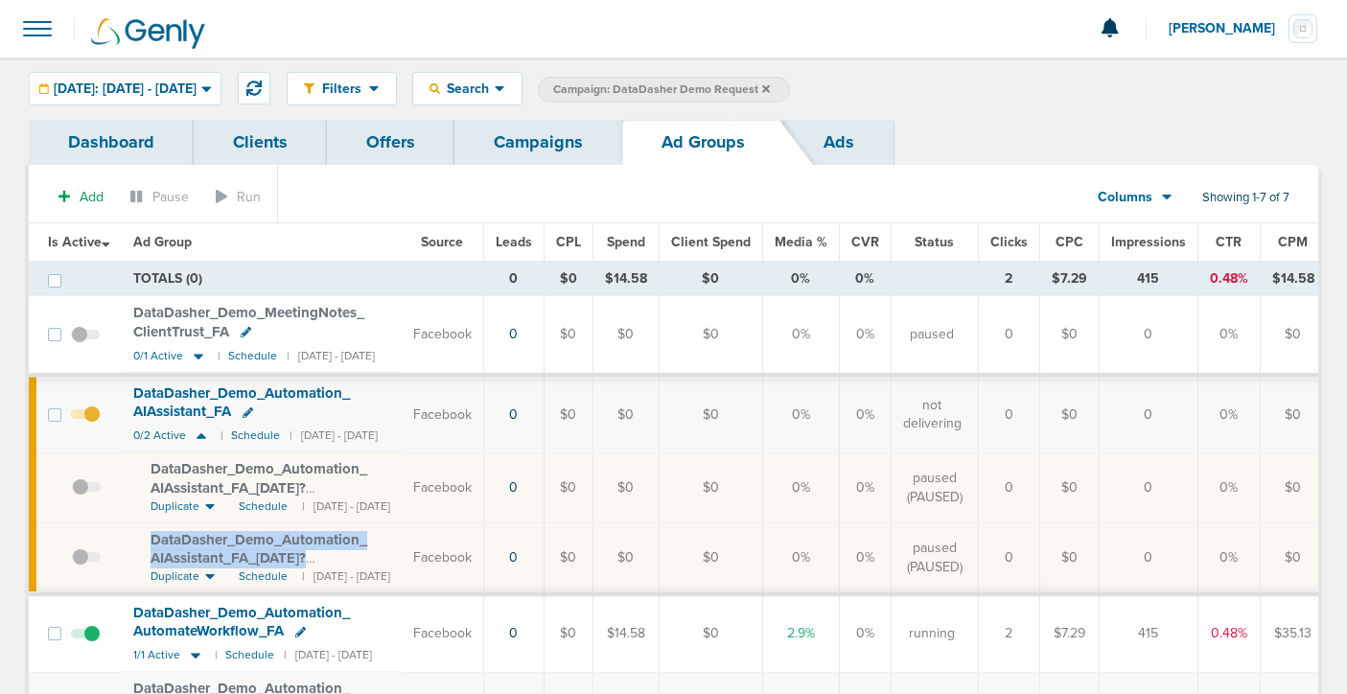
click at [500, 149] on link "Campaigns" at bounding box center [538, 142] width 168 height 45
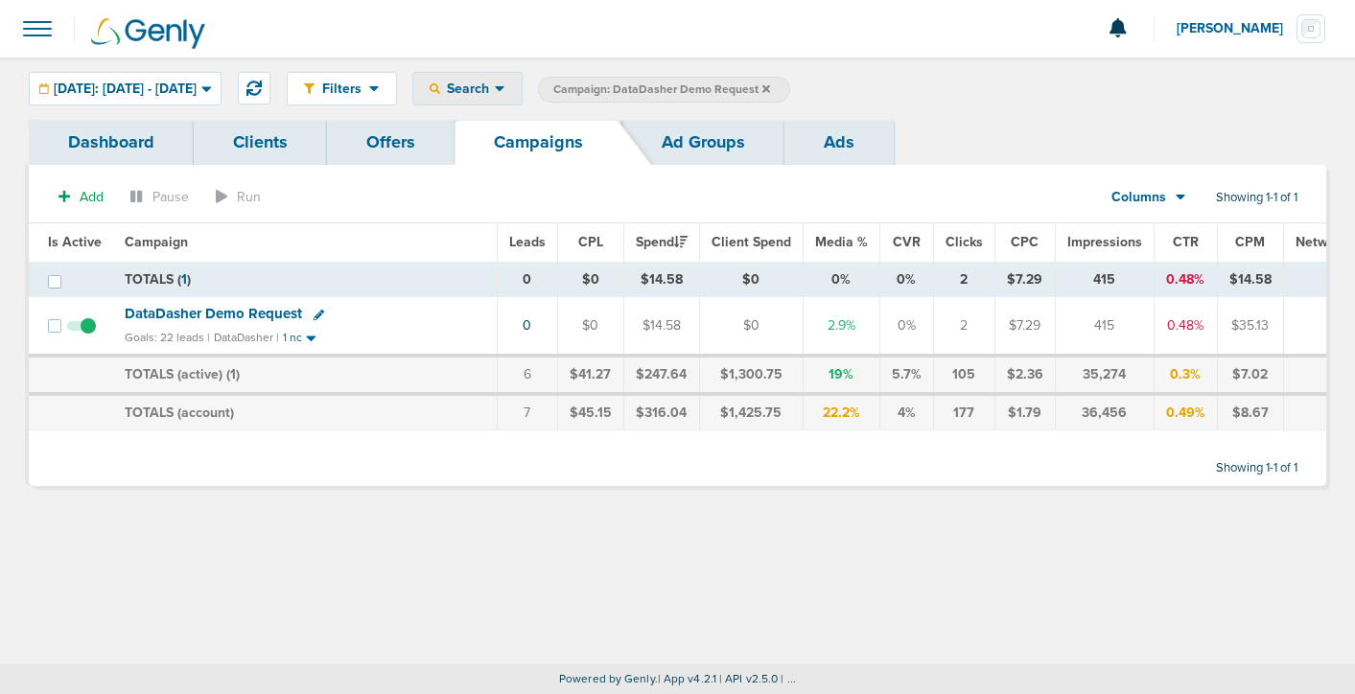
click at [495, 87] on span "Search" at bounding box center [467, 89] width 55 height 16
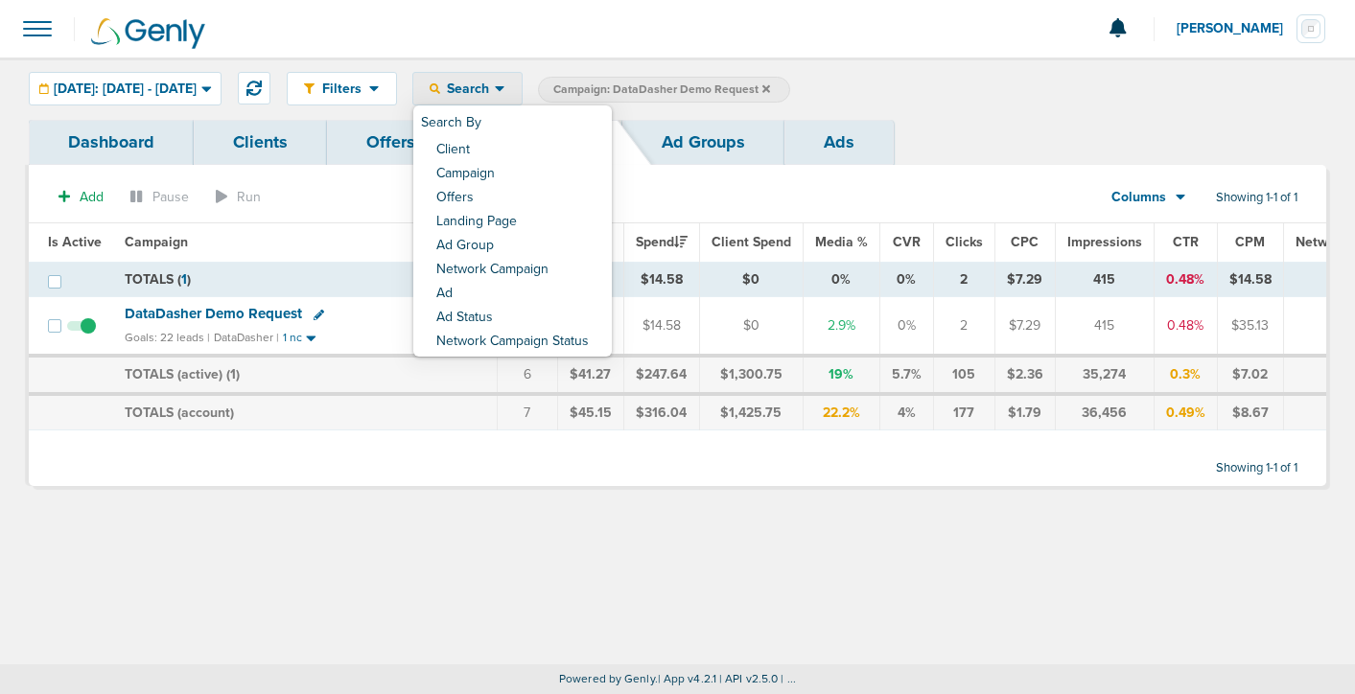
click at [933, 83] on div "Filters Active Only Settings Status Active Inactive Objectives MQL SQL Traffic …" at bounding box center [806, 89] width 1039 height 34
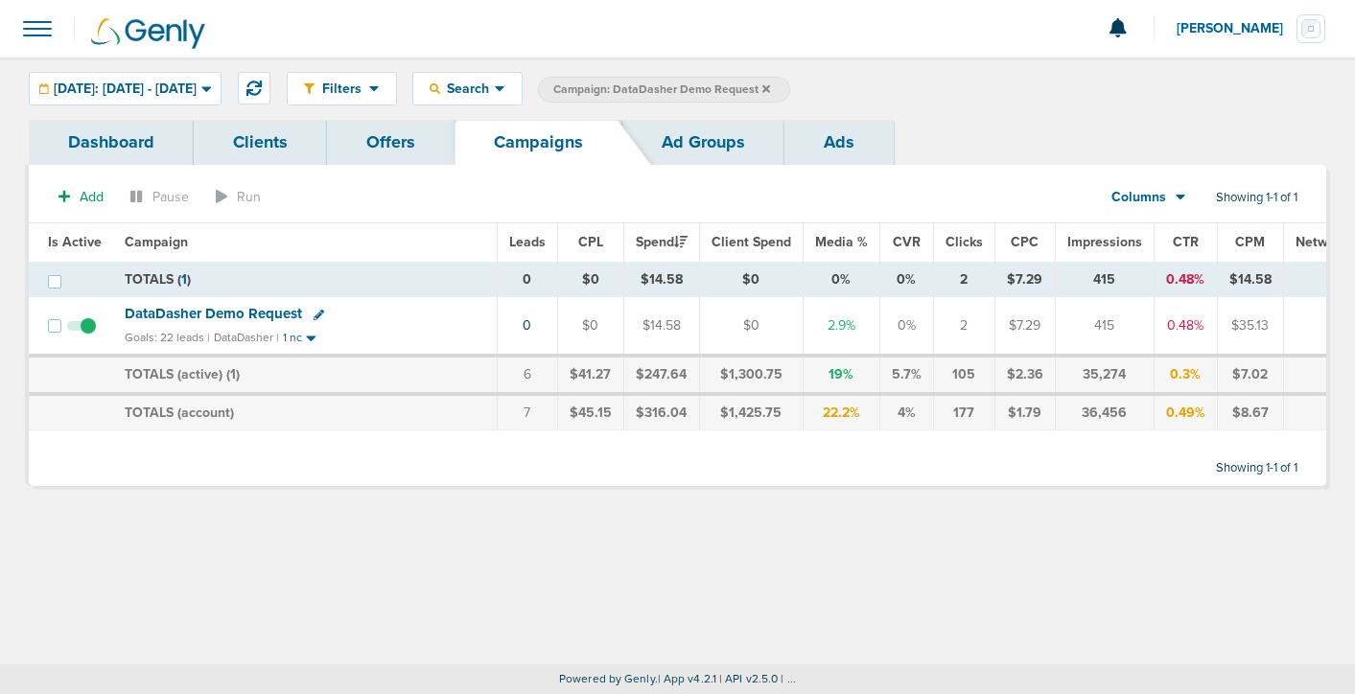
click at [770, 91] on icon at bounding box center [766, 88] width 8 height 8
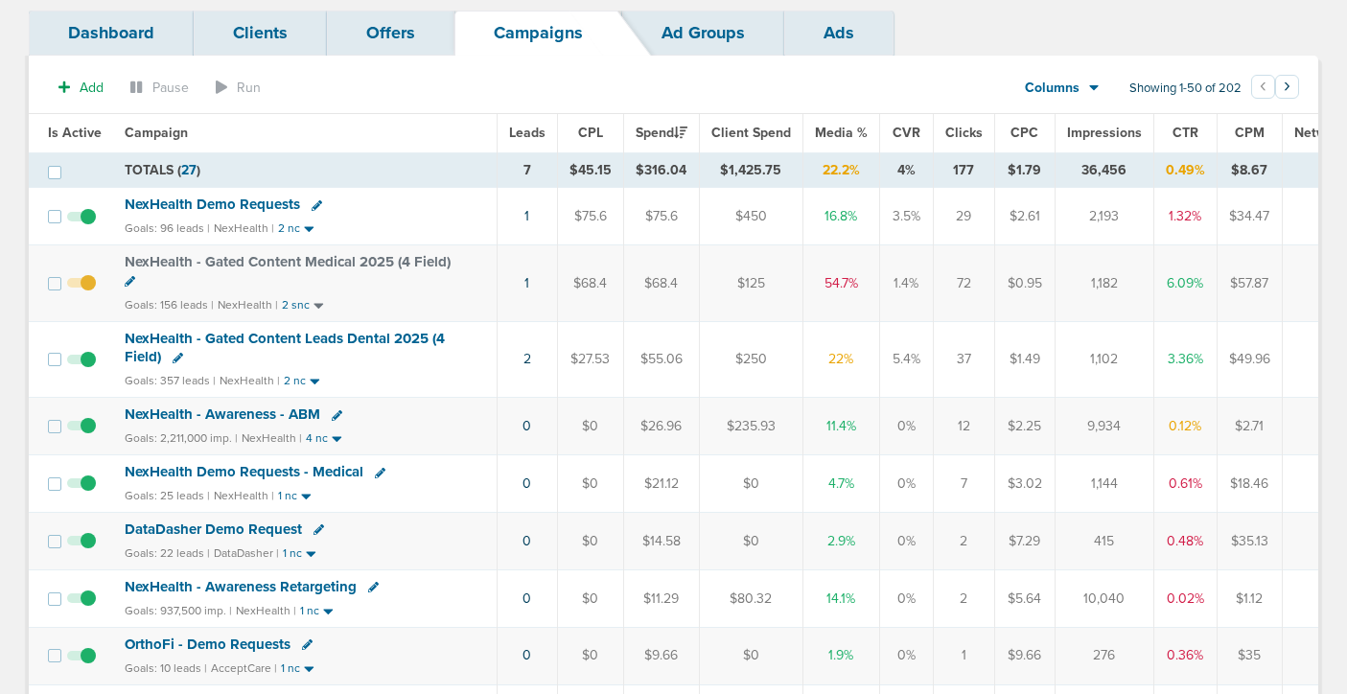
scroll to position [110, 0]
click at [244, 203] on span "NexHealth Demo Requests" at bounding box center [212, 203] width 175 height 17
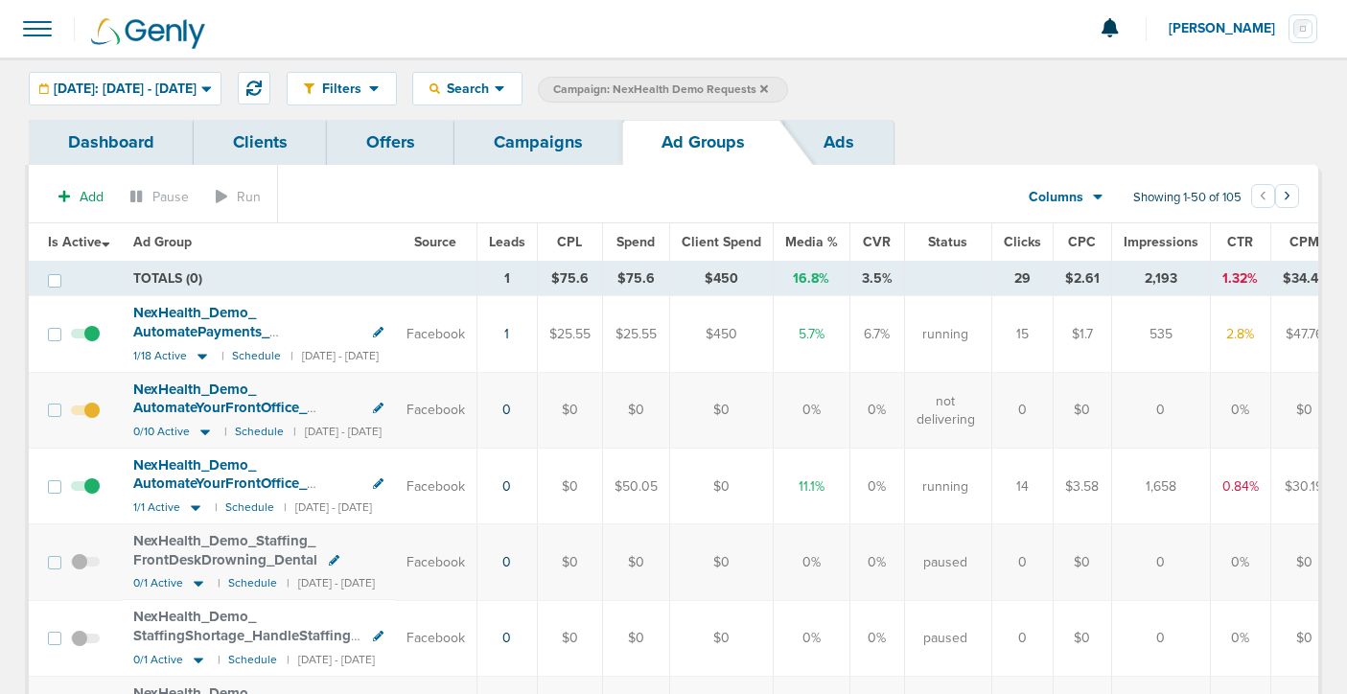
click at [93, 496] on span at bounding box center [85, 496] width 29 height 0
click at [85, 491] on input "checkbox" at bounding box center [85, 491] width 0 height 0
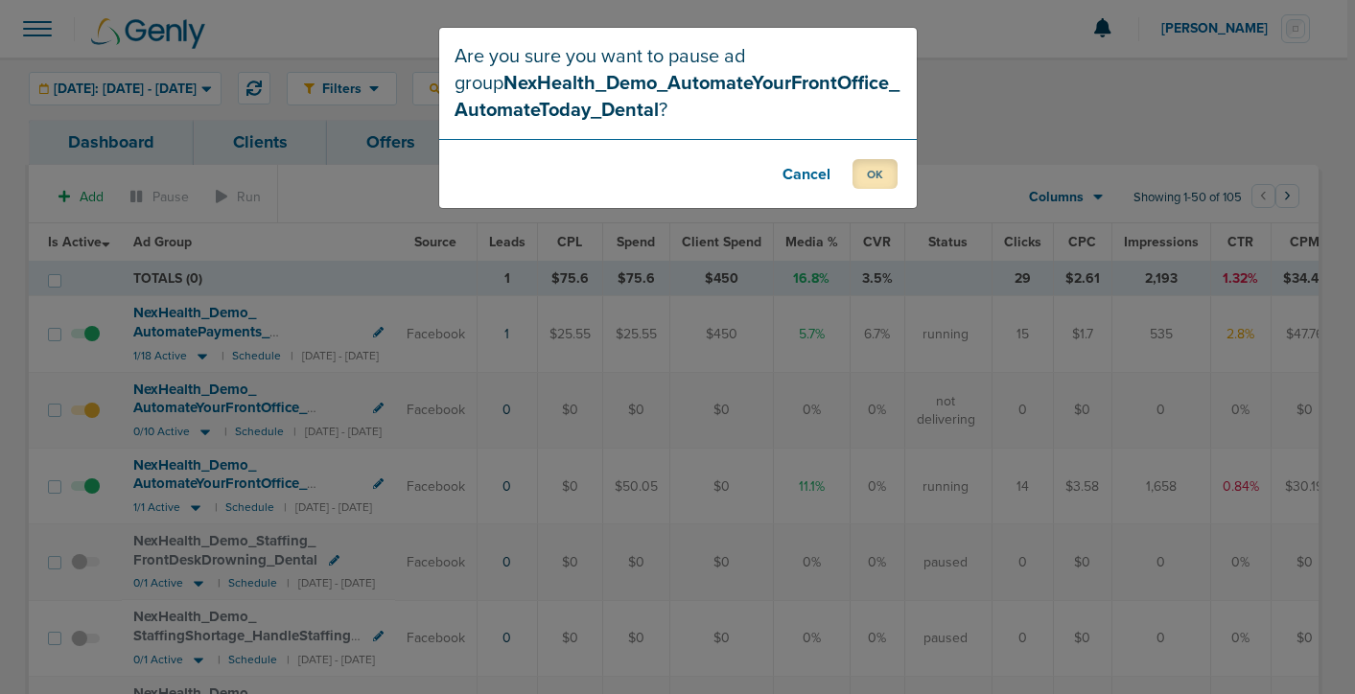
click at [873, 180] on button "OK" at bounding box center [874, 174] width 45 height 30
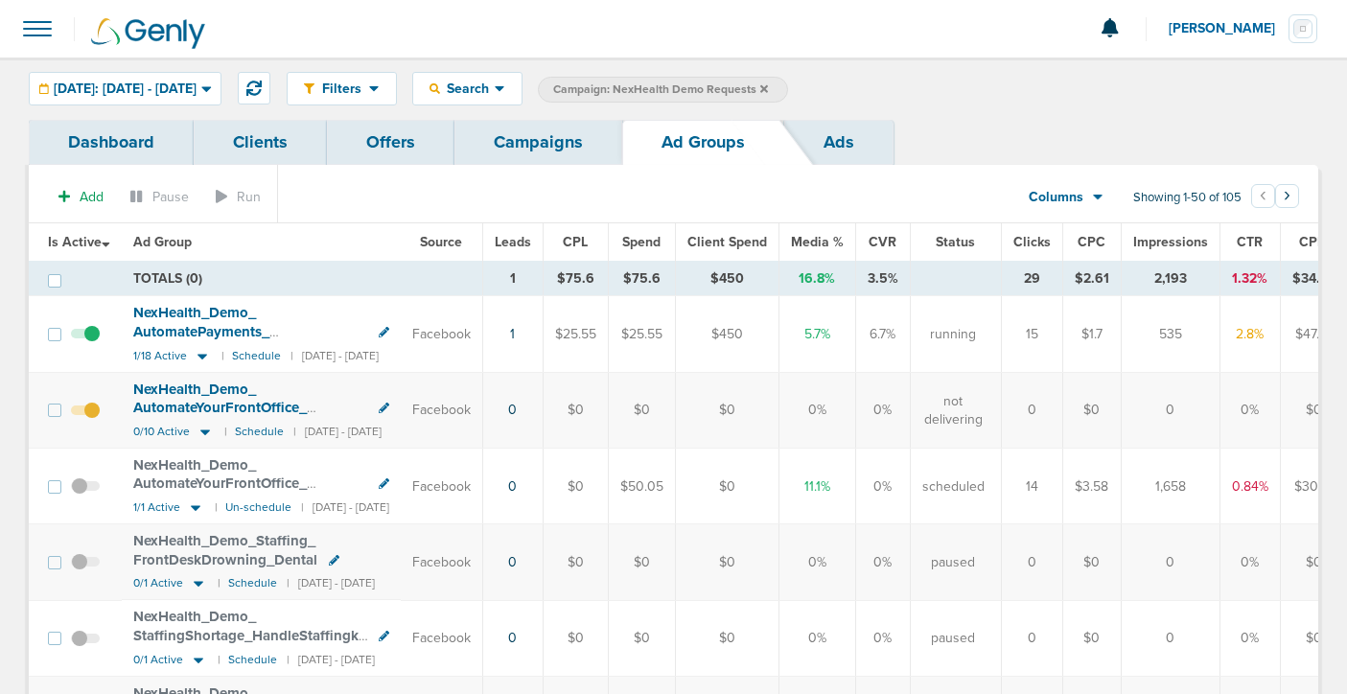
click at [528, 157] on link "Campaigns" at bounding box center [538, 142] width 168 height 45
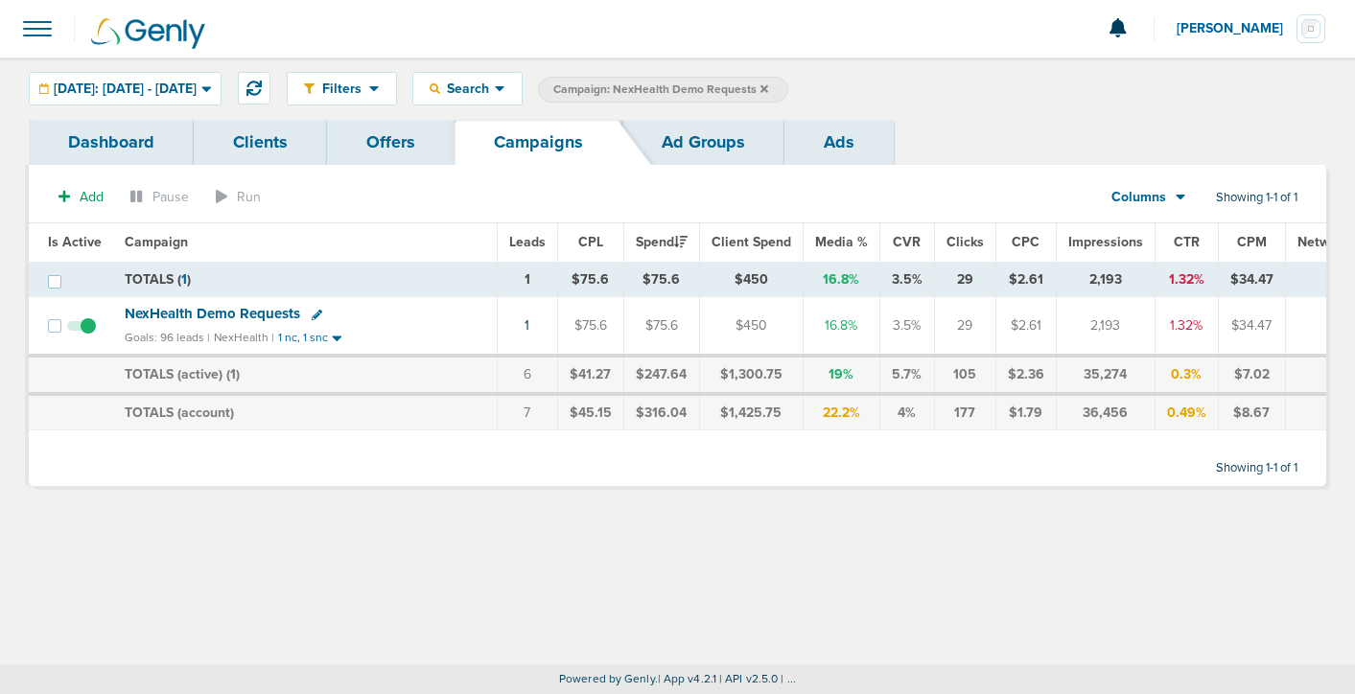
click at [768, 91] on icon at bounding box center [764, 89] width 8 height 12
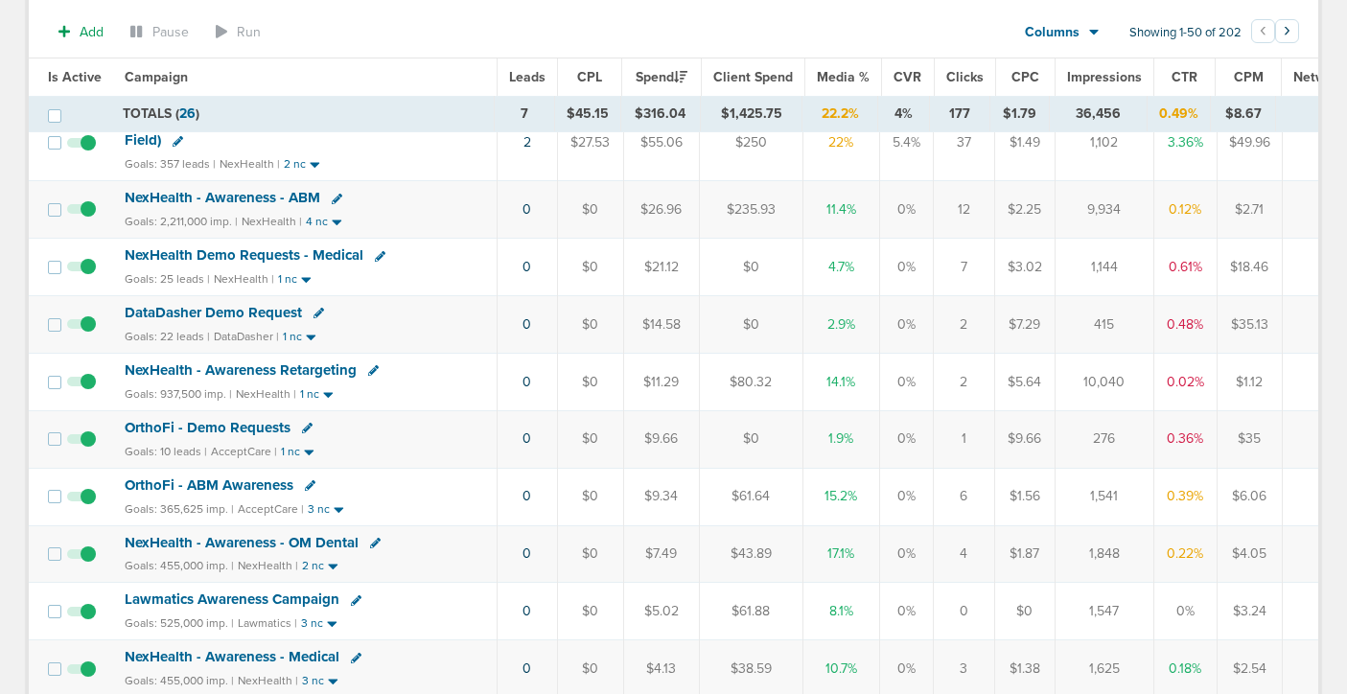
scroll to position [336, 0]
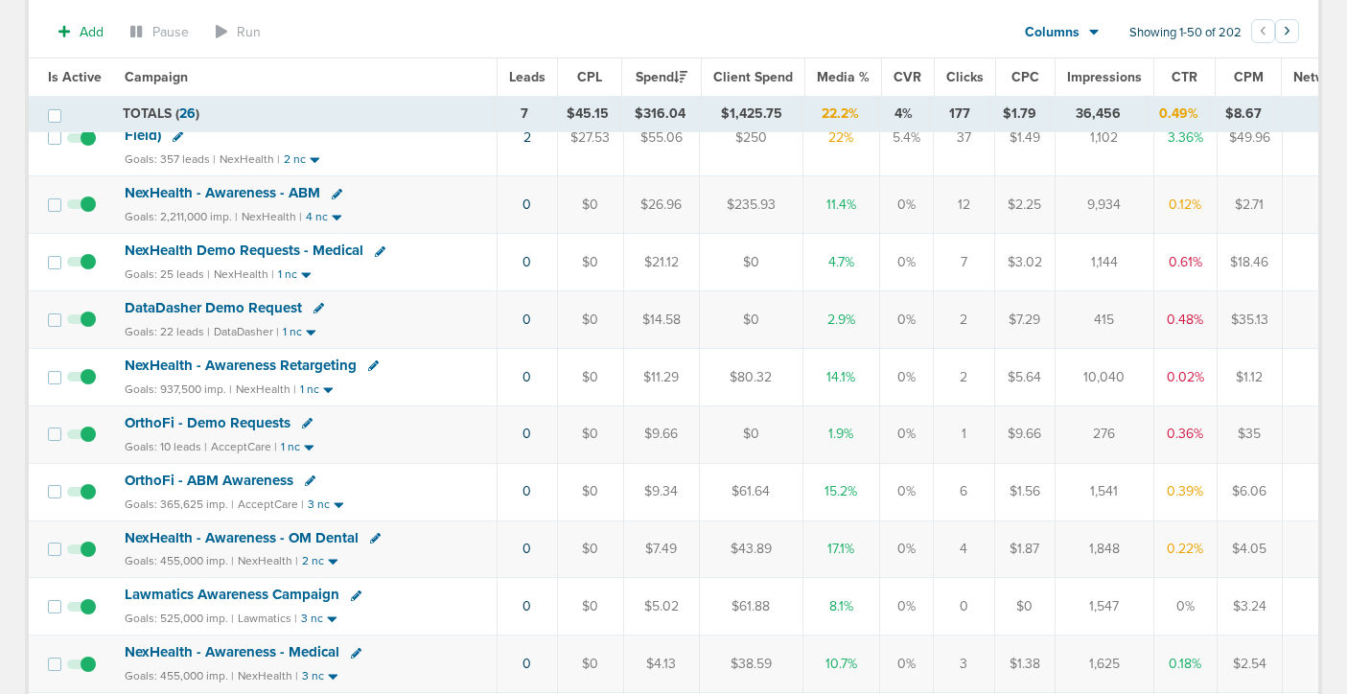
click at [254, 423] on span "OrthoFi - Demo Requests" at bounding box center [208, 422] width 166 height 17
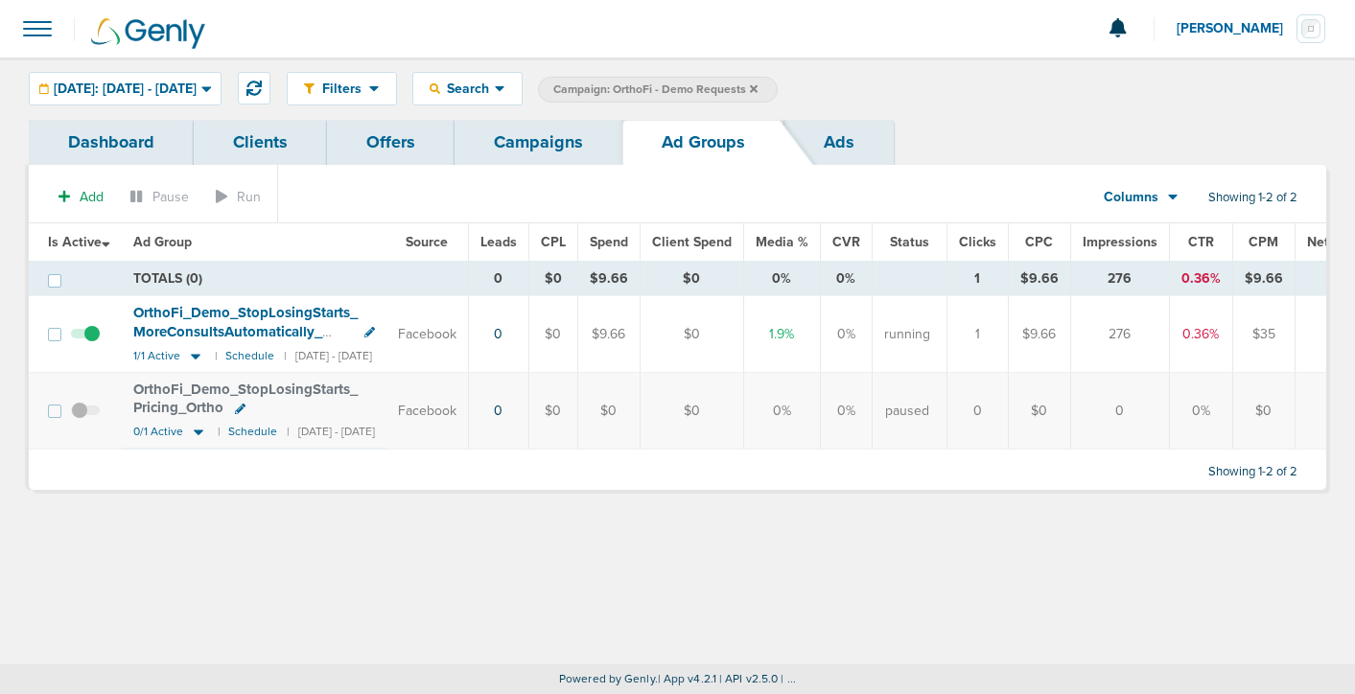
click at [92, 344] on span at bounding box center [85, 344] width 29 height 0
click at [85, 338] on input "checkbox" at bounding box center [85, 338] width 0 height 0
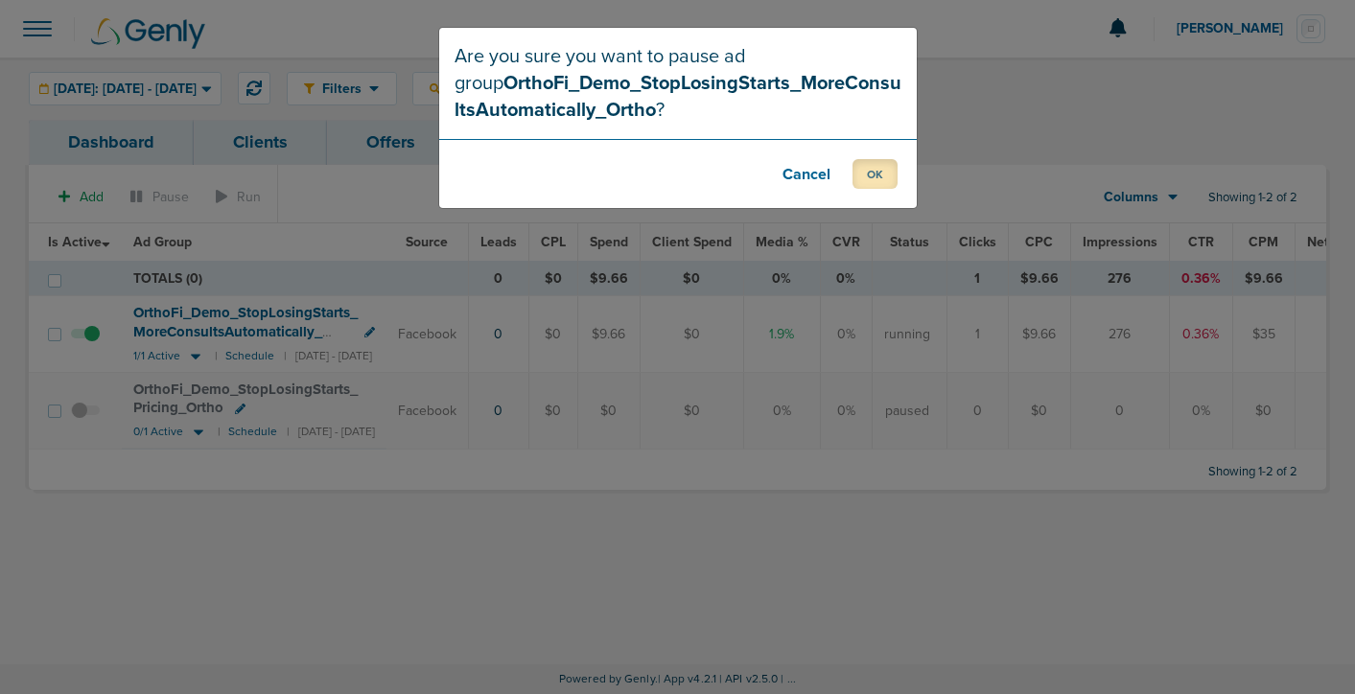
click at [877, 170] on button "OK" at bounding box center [874, 174] width 45 height 30
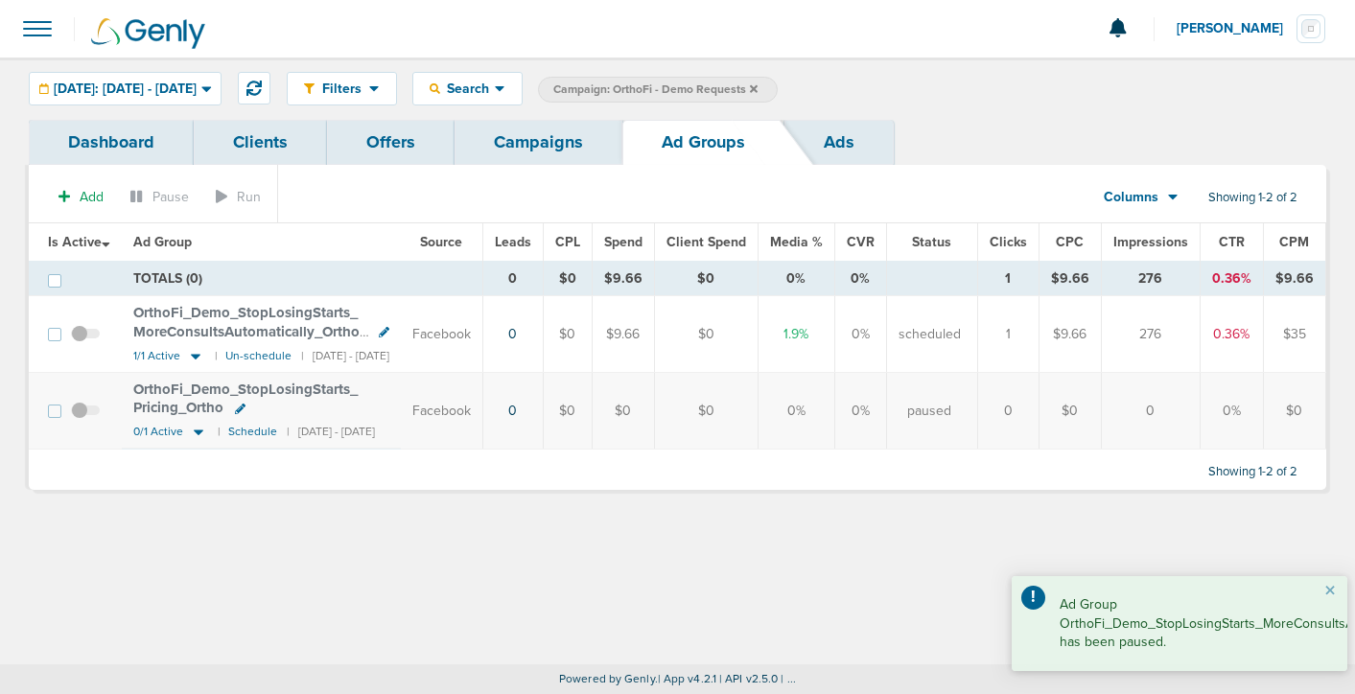
click at [539, 132] on link "Campaigns" at bounding box center [538, 142] width 168 height 45
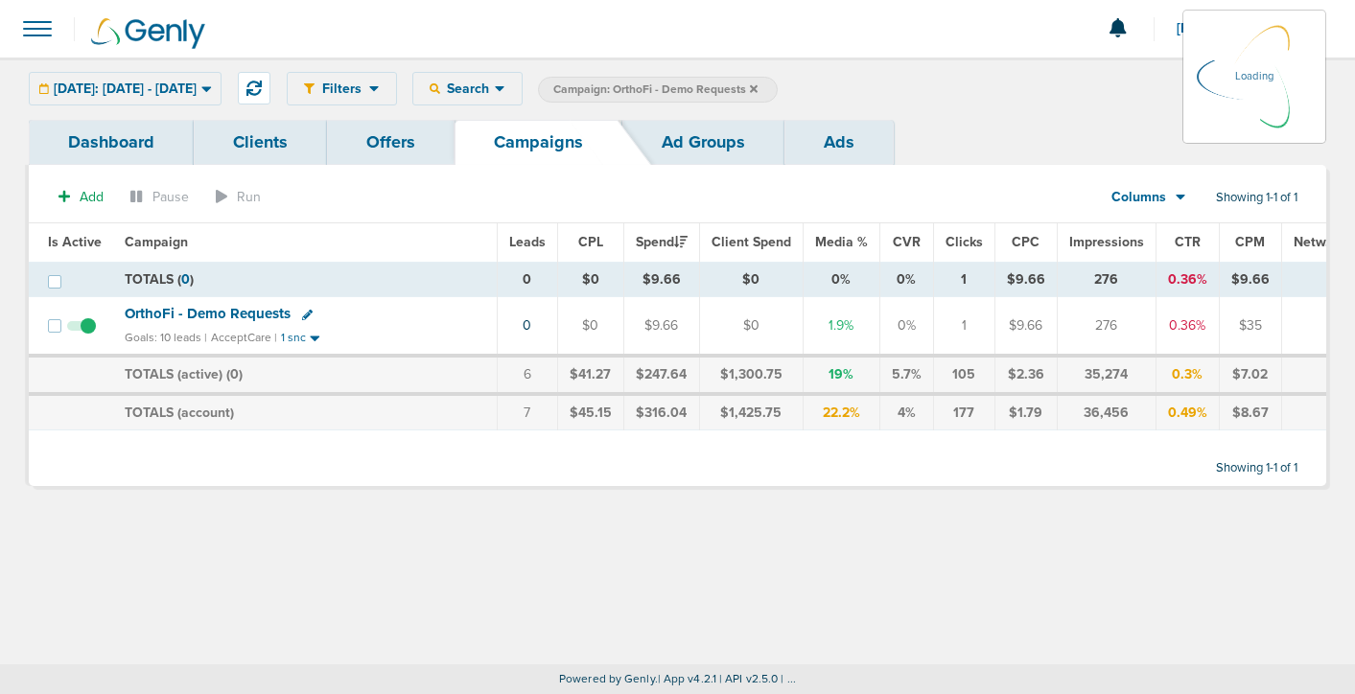
click at [757, 84] on icon at bounding box center [754, 89] width 8 height 12
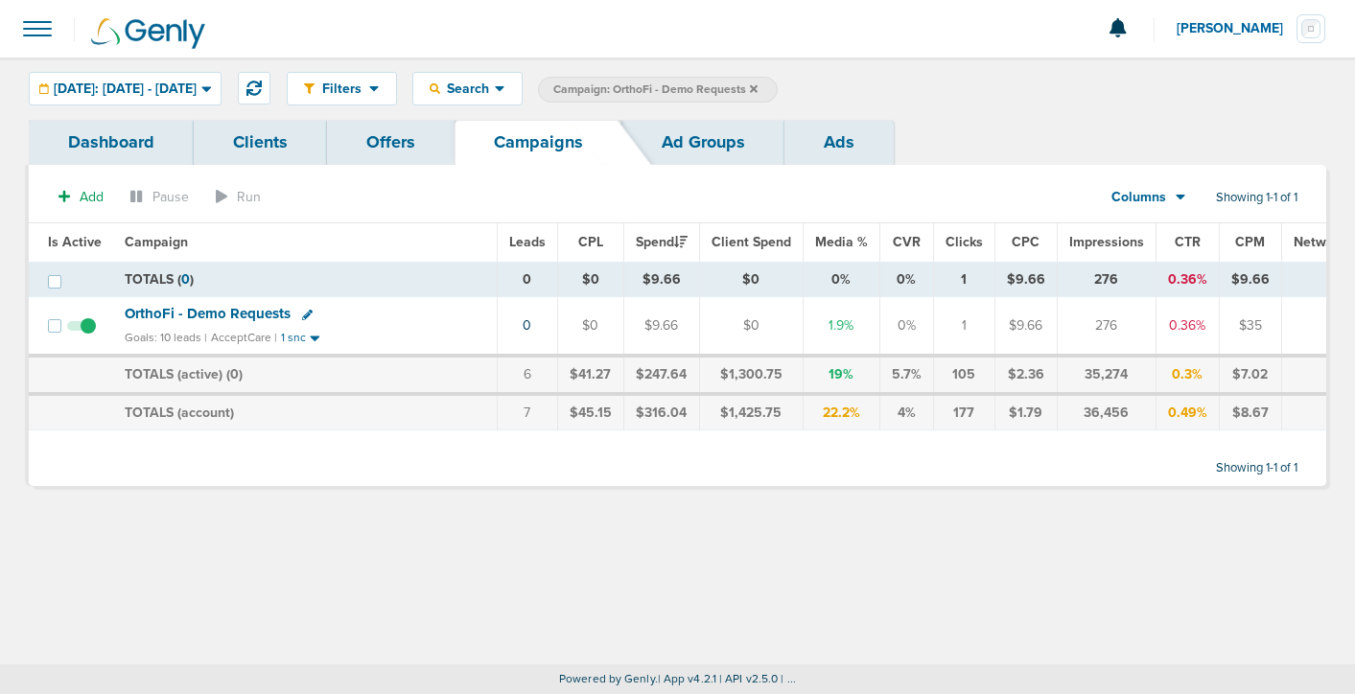
click at [757, 88] on icon at bounding box center [754, 89] width 8 height 12
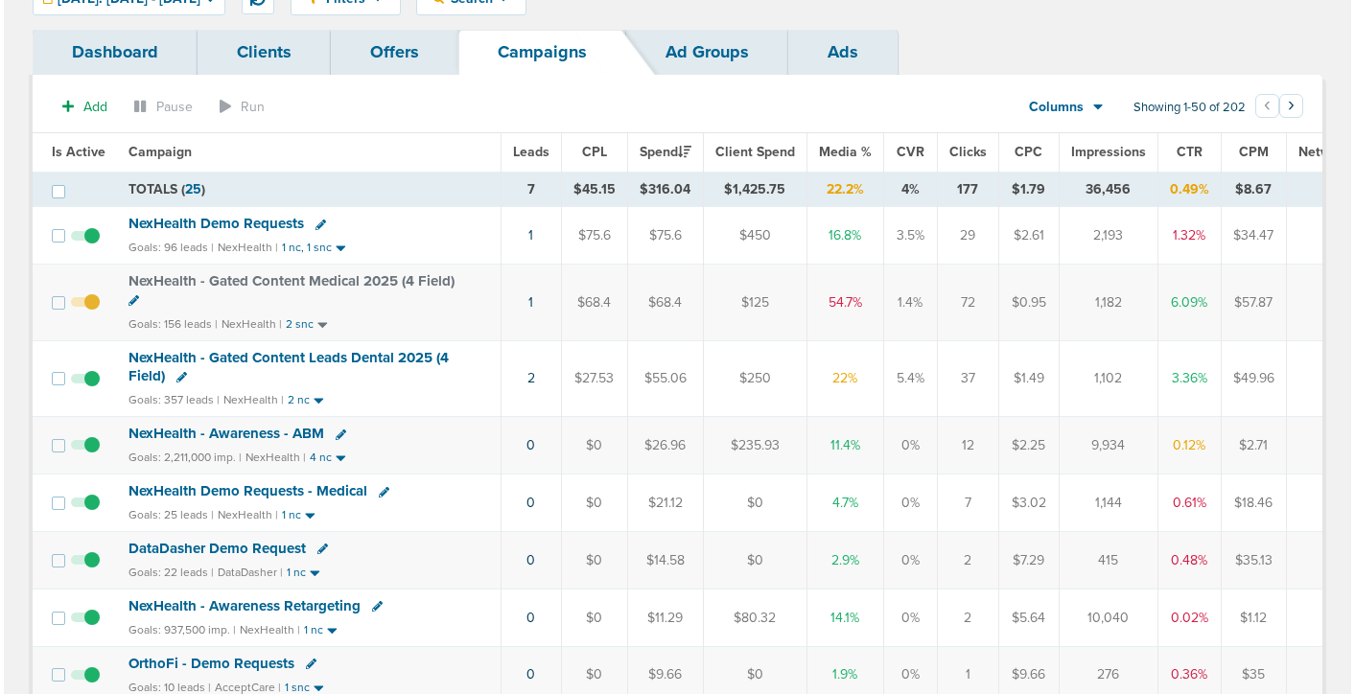
scroll to position [93, 0]
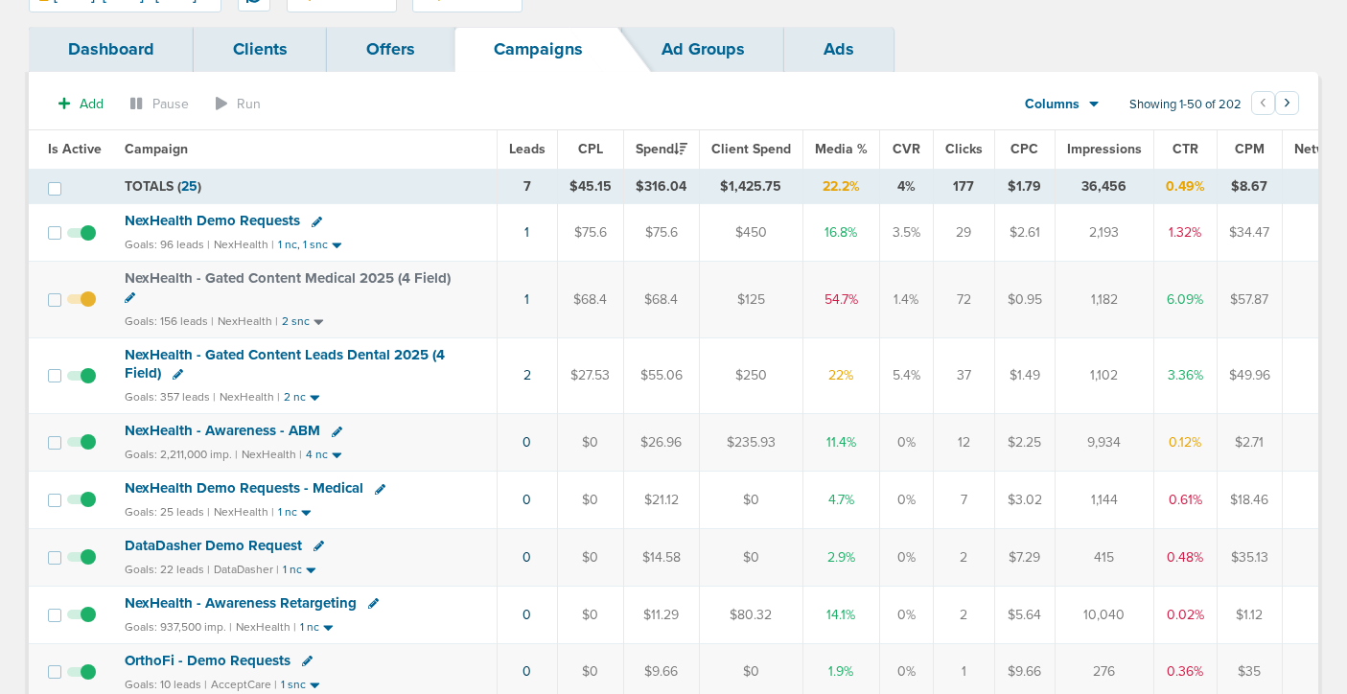
click at [176, 369] on icon at bounding box center [178, 374] width 11 height 11
select select
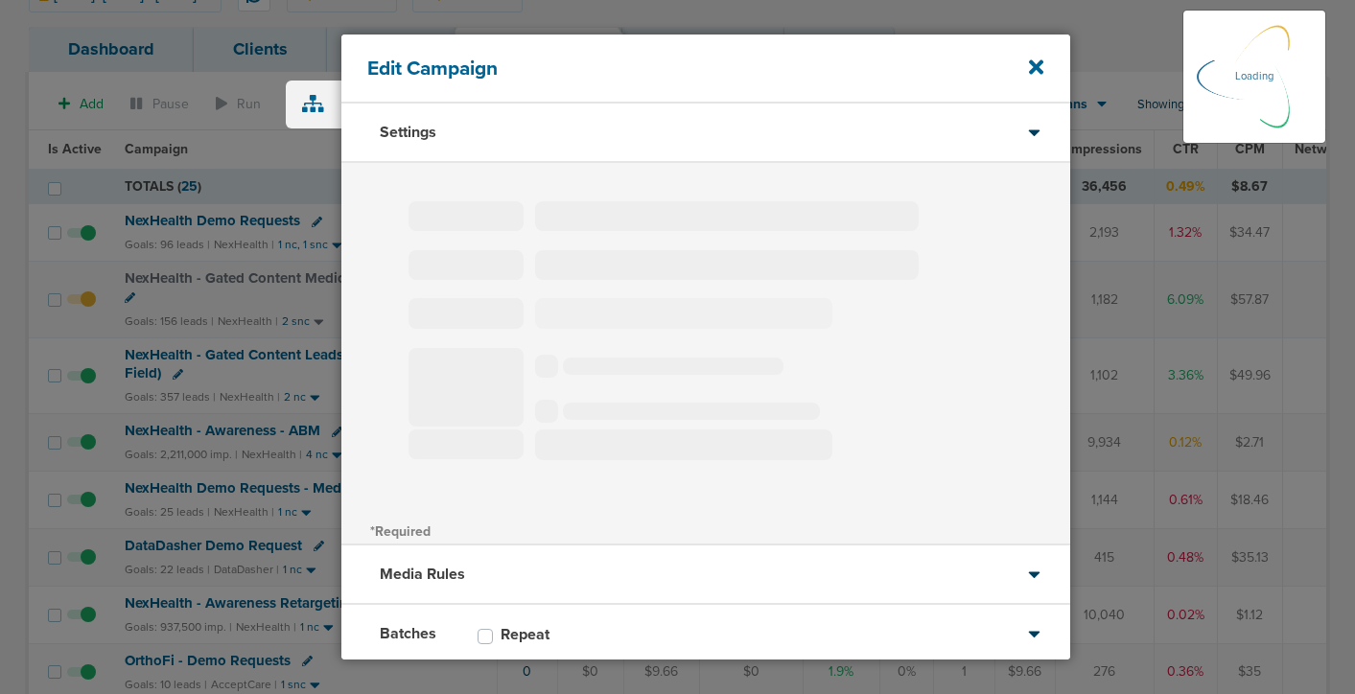
type input "NexHealth - Gated Content Leads Dental 2025 (4 Field)"
select select "Leads"
radio input "true"
select select "readWrite"
select select "1"
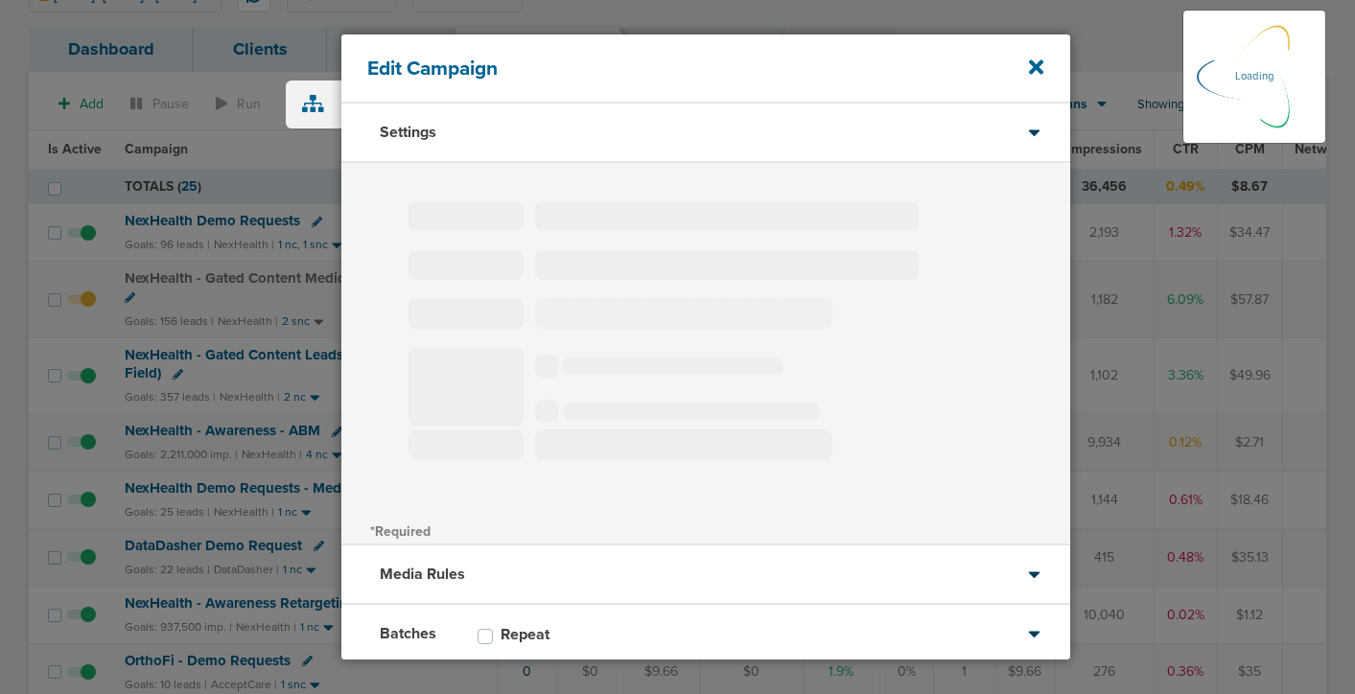
select select "2"
select select "3"
select select "4"
select select "6"
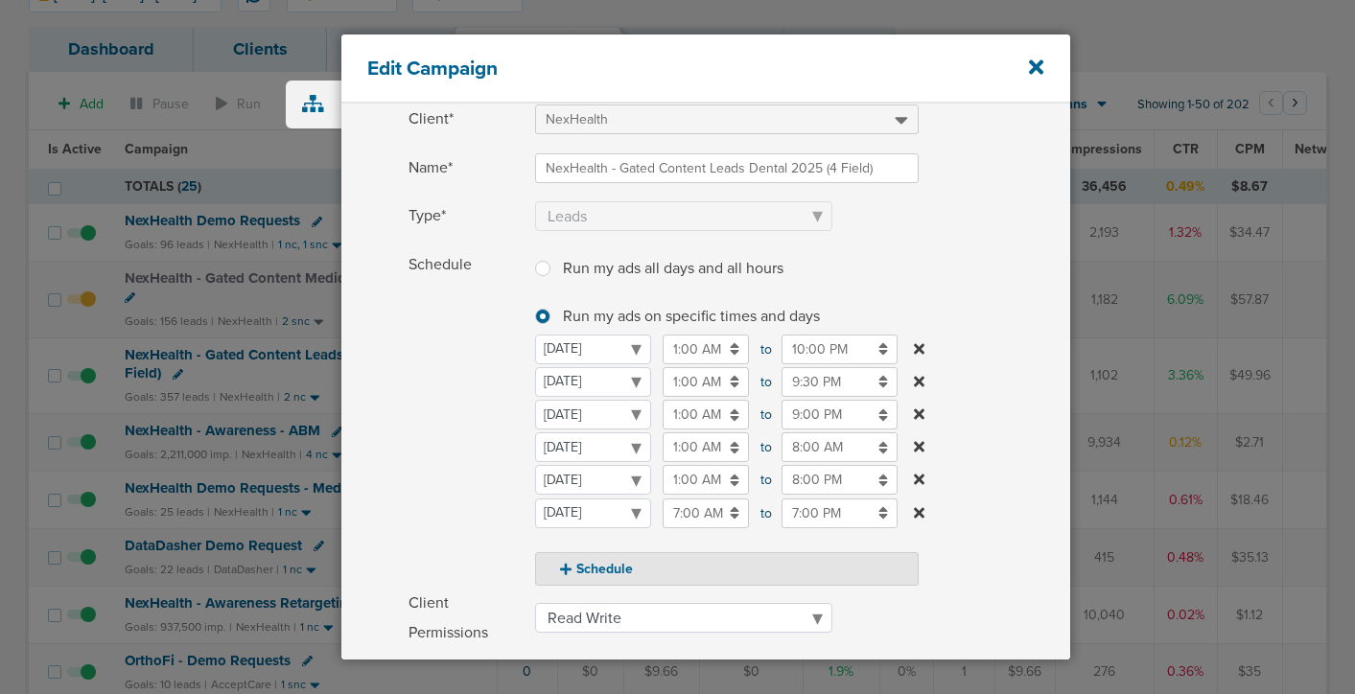
scroll to position [98, 0]
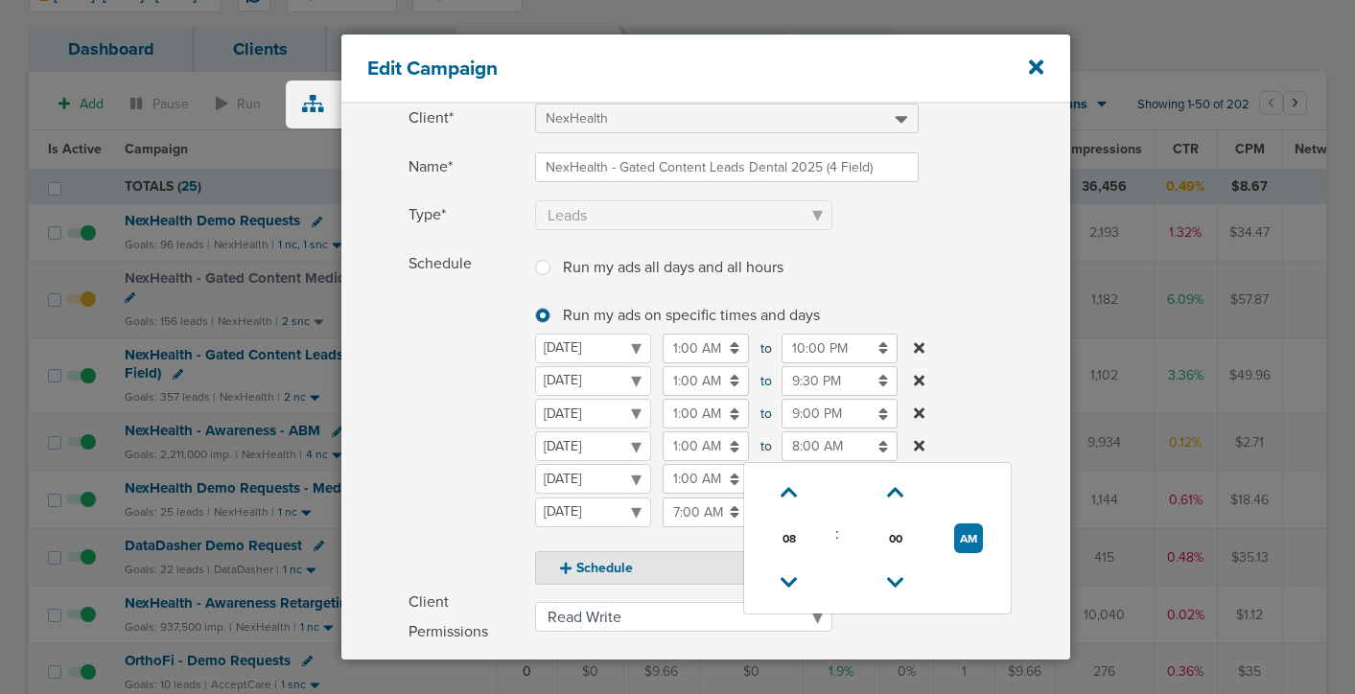
click at [794, 451] on input "8:00 AM" at bounding box center [839, 446] width 116 height 30
click at [786, 577] on icon at bounding box center [788, 583] width 17 height 12
type input "7:00 AM"
click at [470, 475] on span "Schedule" at bounding box center [465, 417] width 115 height 336
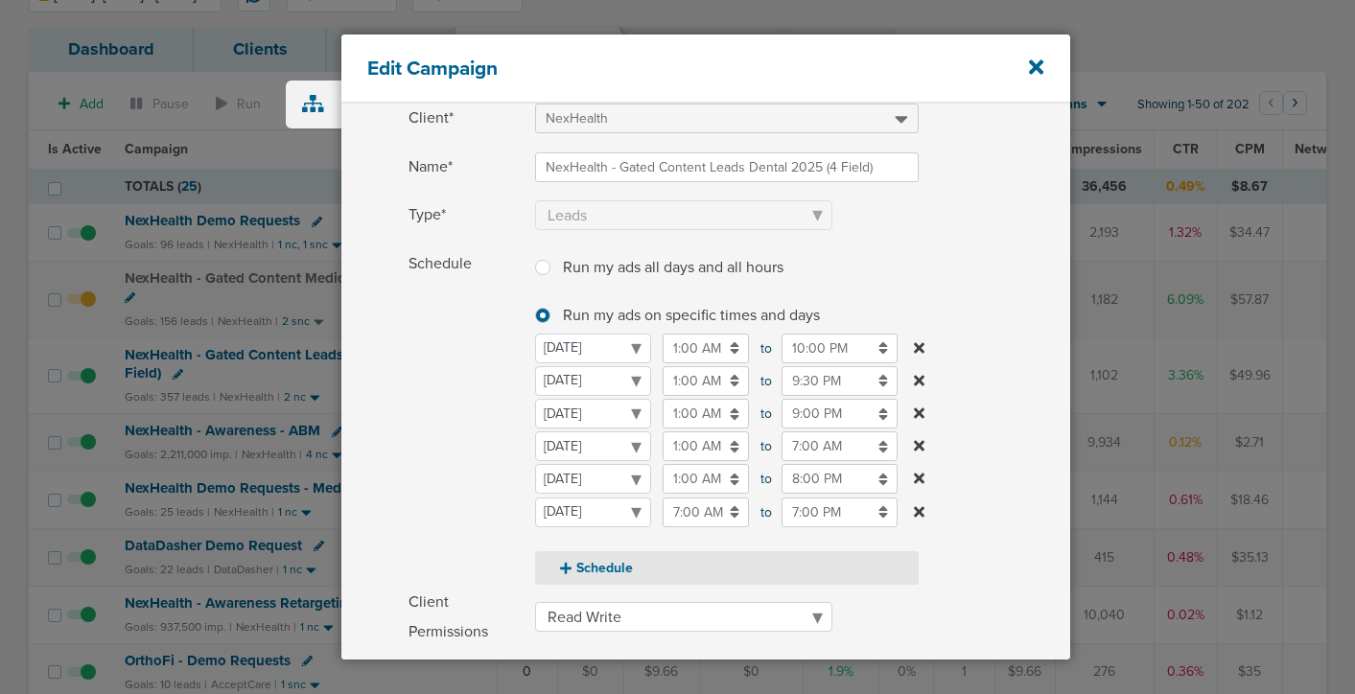
click at [576, 568] on button "Schedule" at bounding box center [727, 568] width 384 height 34
select select "5"
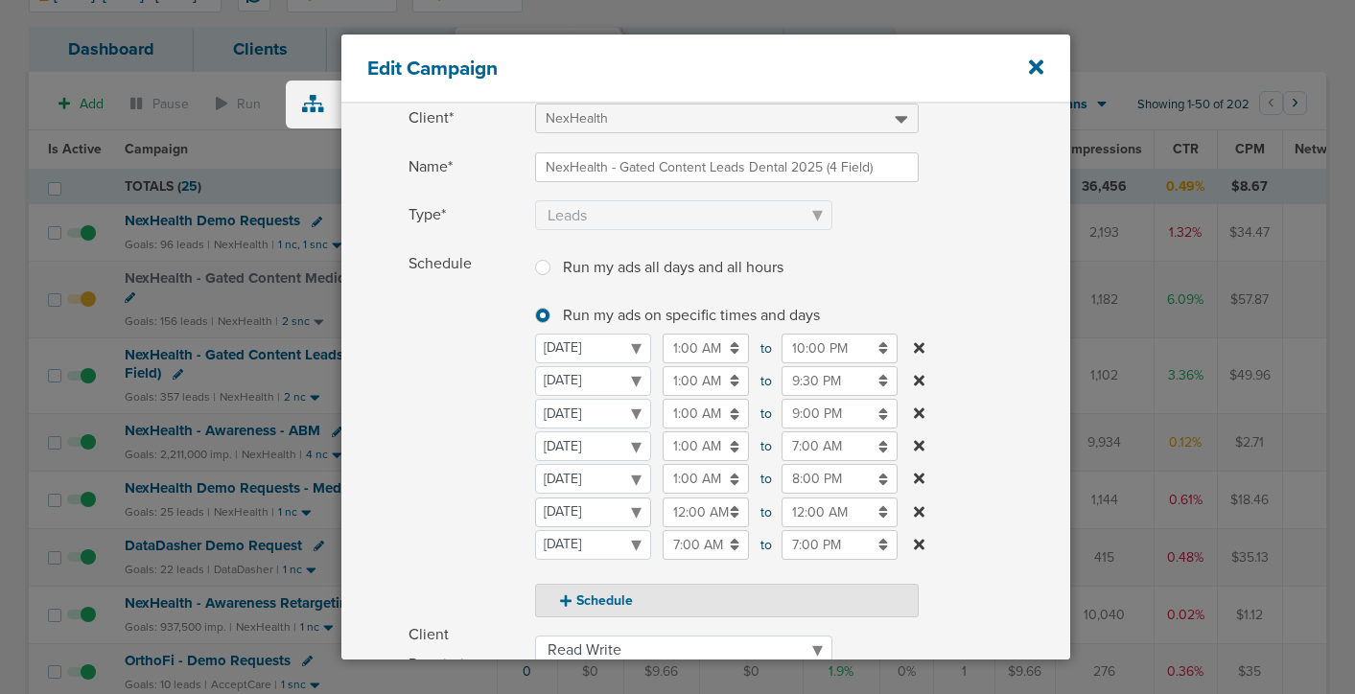
click at [584, 516] on select "[DATE] [DATE] [DATE] [DATE] [DATE] [DATE] [DATE]" at bounding box center [593, 513] width 116 height 30
select select "3"
select select "4"
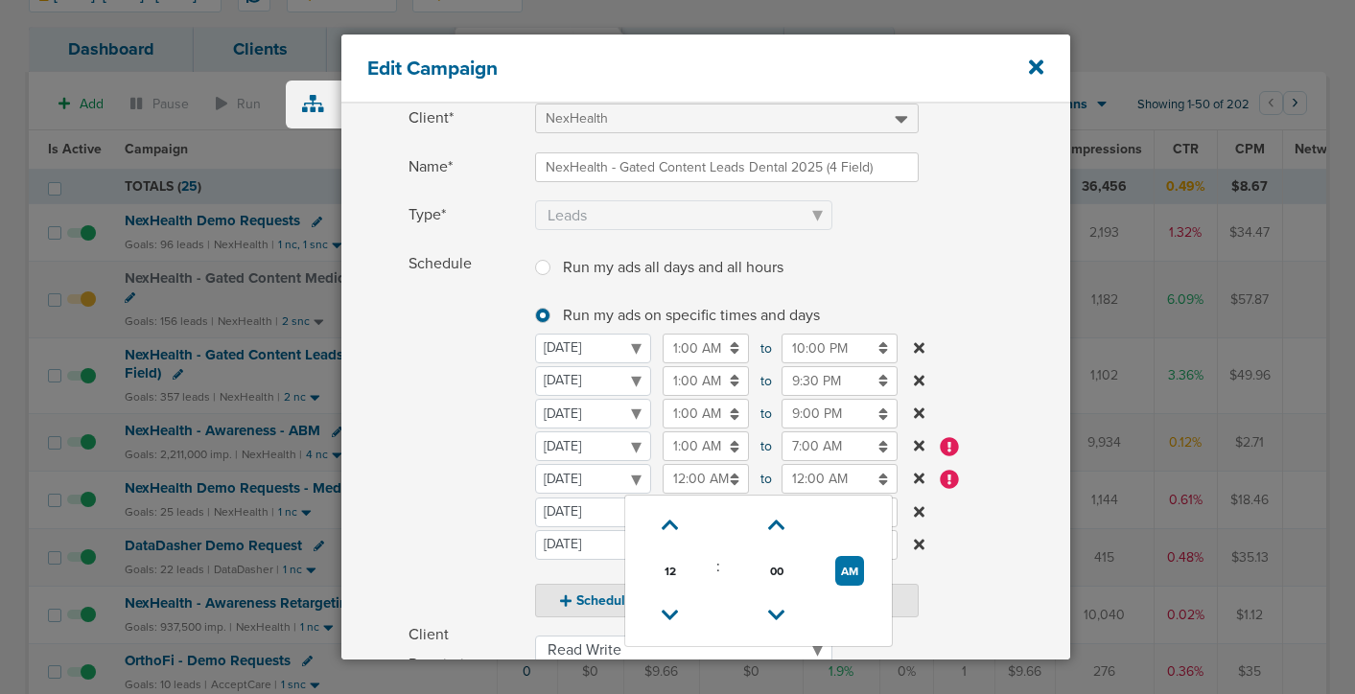
click at [699, 477] on input "12:00 AM" at bounding box center [706, 479] width 86 height 30
click at [672, 617] on icon at bounding box center [670, 616] width 17 height 12
click at [851, 569] on button "PM" at bounding box center [850, 571] width 28 height 30
click at [661, 624] on link at bounding box center [671, 616] width 34 height 30
type input "10:00 AM"
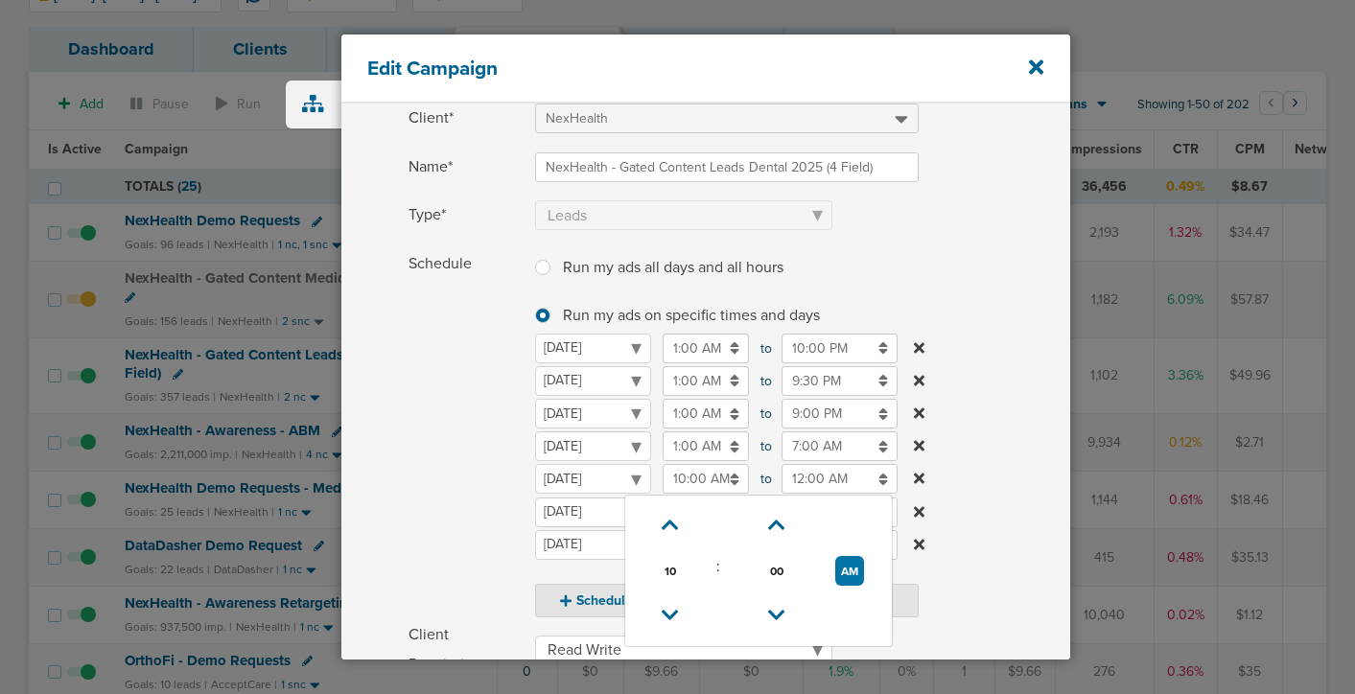
click at [829, 475] on input "12:00 AM" at bounding box center [839, 479] width 116 height 30
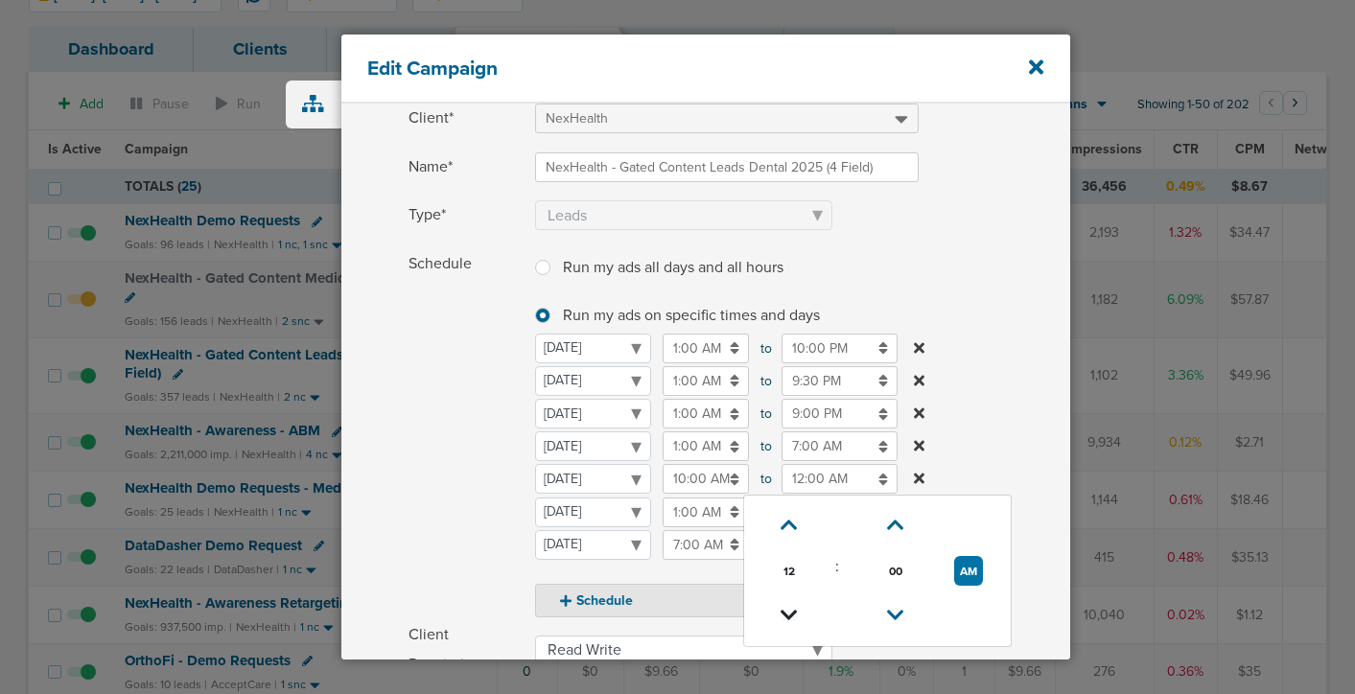
click at [789, 614] on icon at bounding box center [788, 616] width 17 height 12
click at [789, 614] on icon at bounding box center [789, 616] width 17 height 12
click at [788, 525] on icon at bounding box center [789, 526] width 17 height 12
type input "10:00 PM"
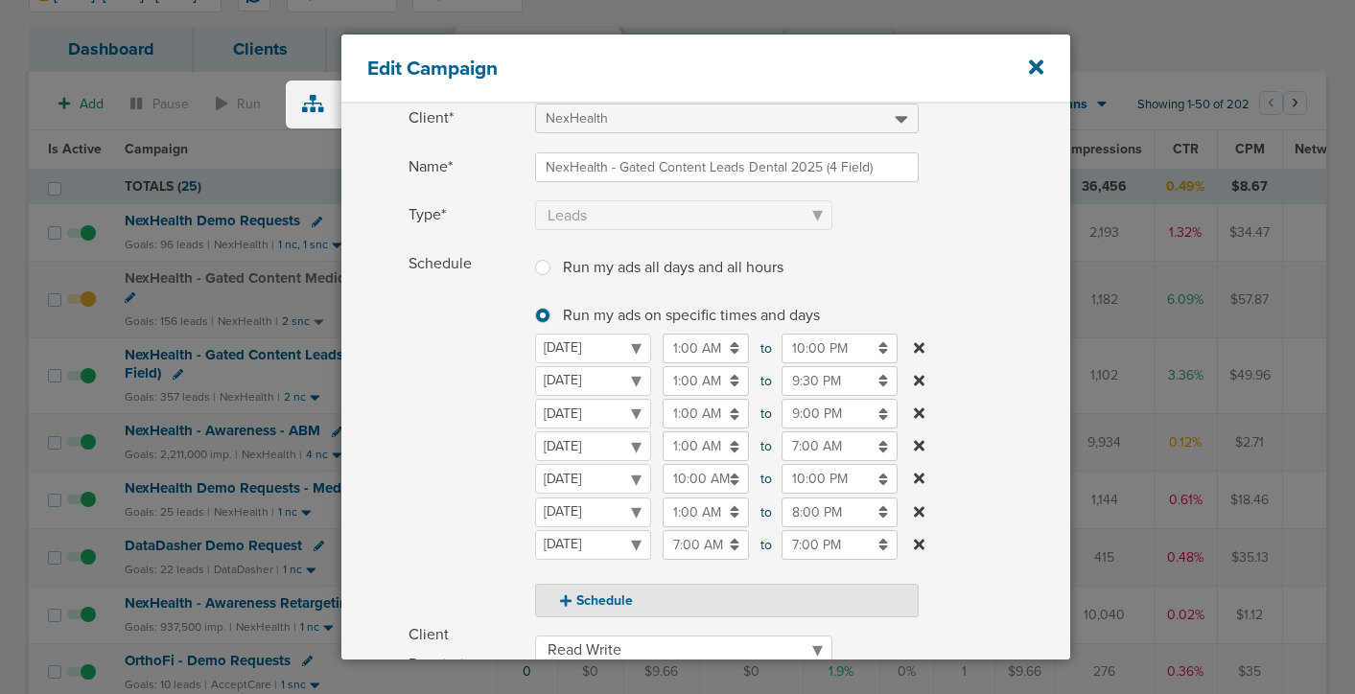
click at [458, 472] on span "Schedule" at bounding box center [465, 433] width 115 height 368
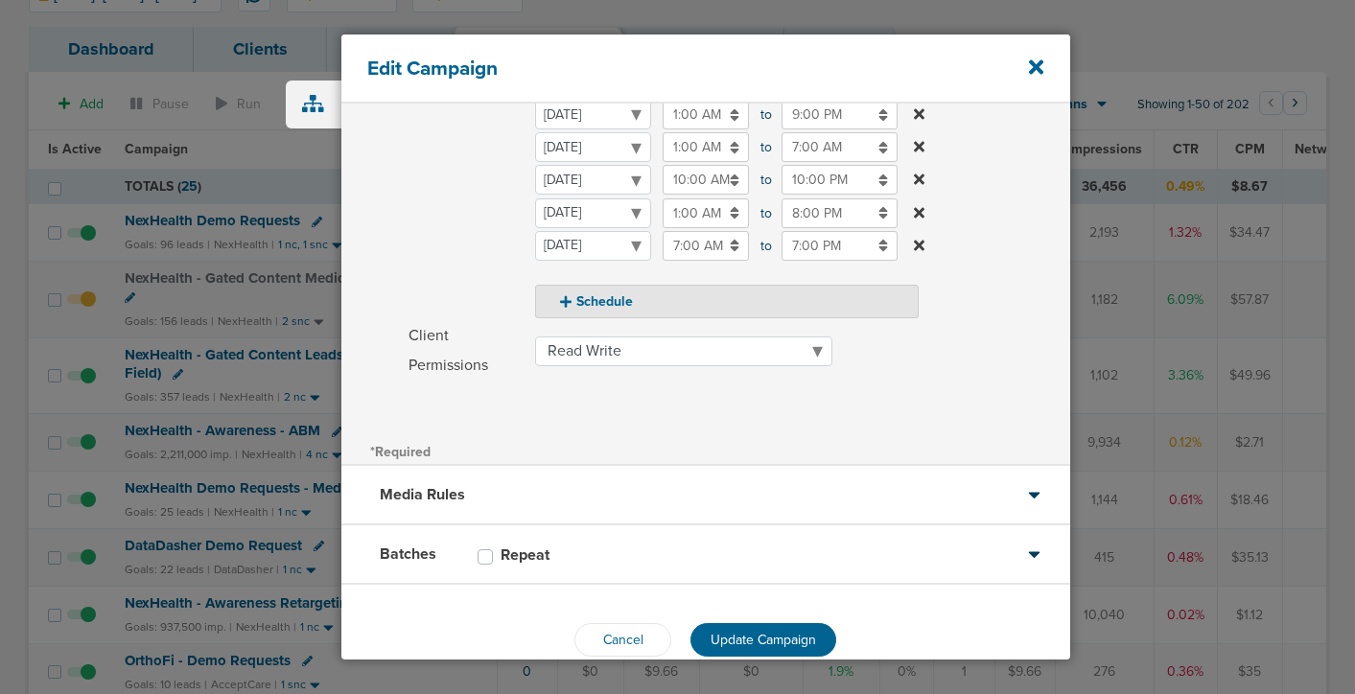
scroll to position [433, 0]
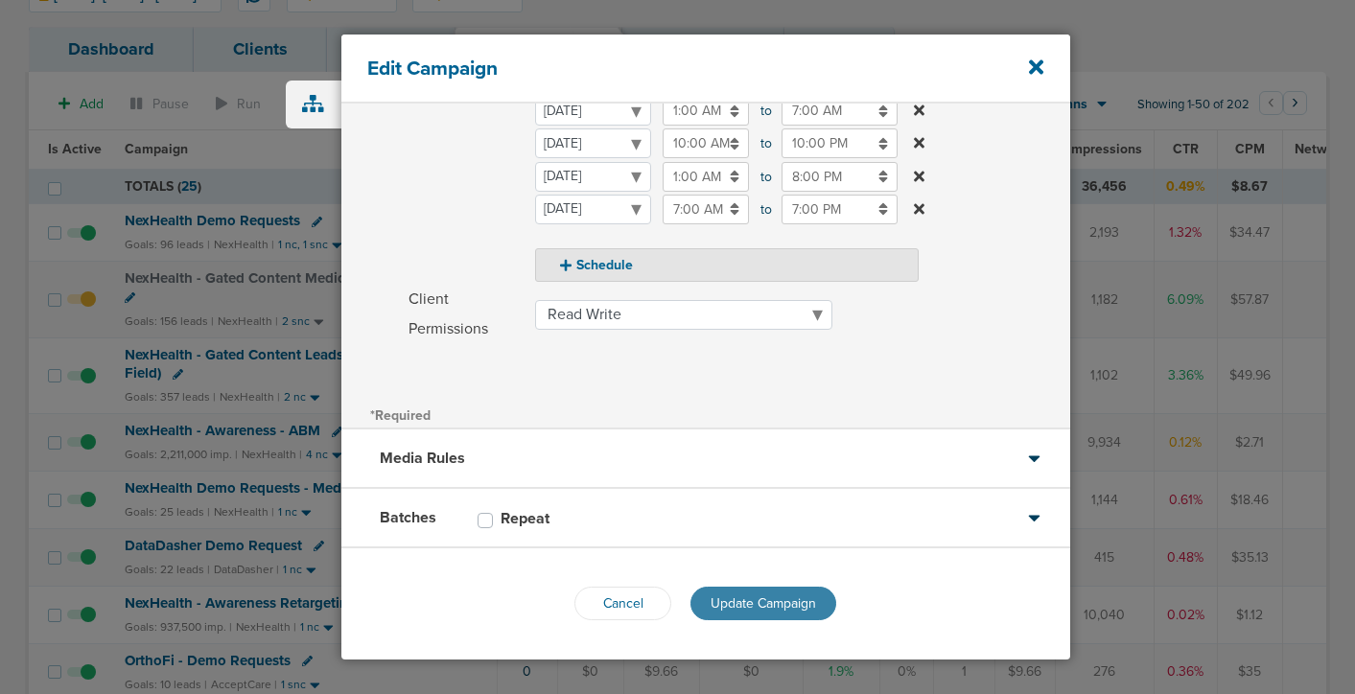
click at [760, 612] on button "Update Campaign" at bounding box center [763, 604] width 146 height 34
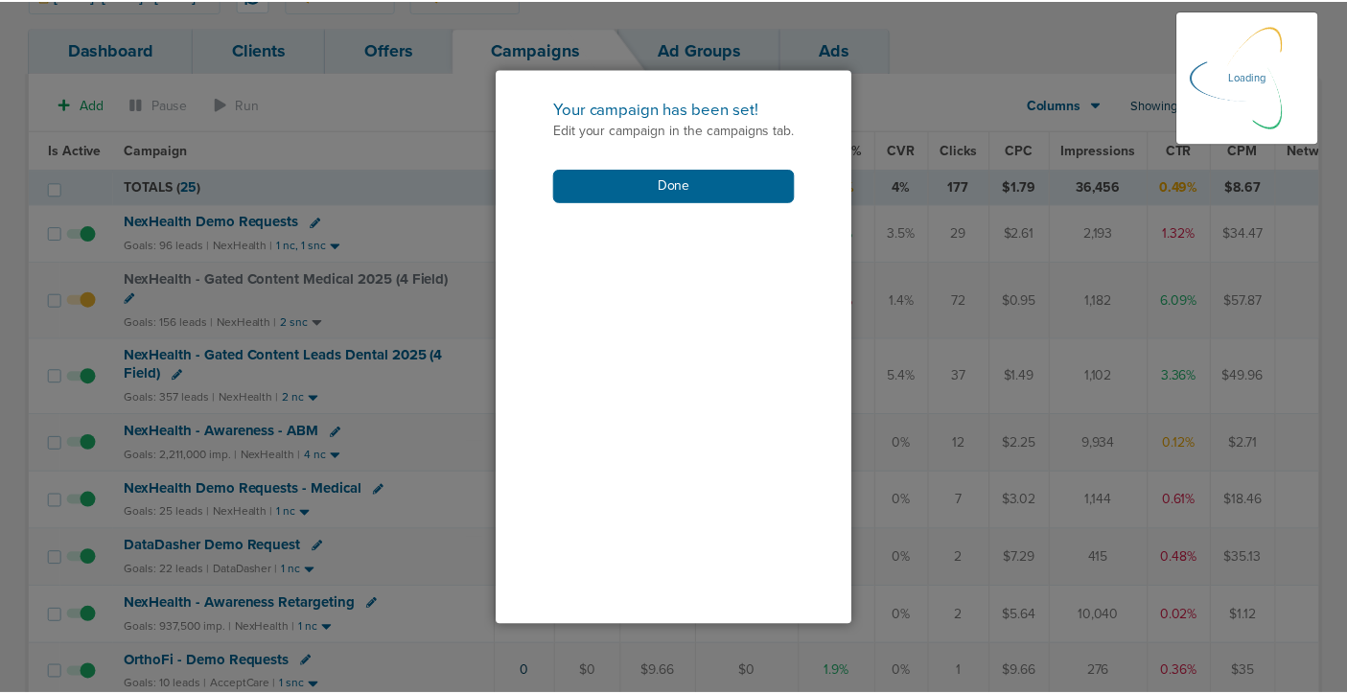
scroll to position [372, 0]
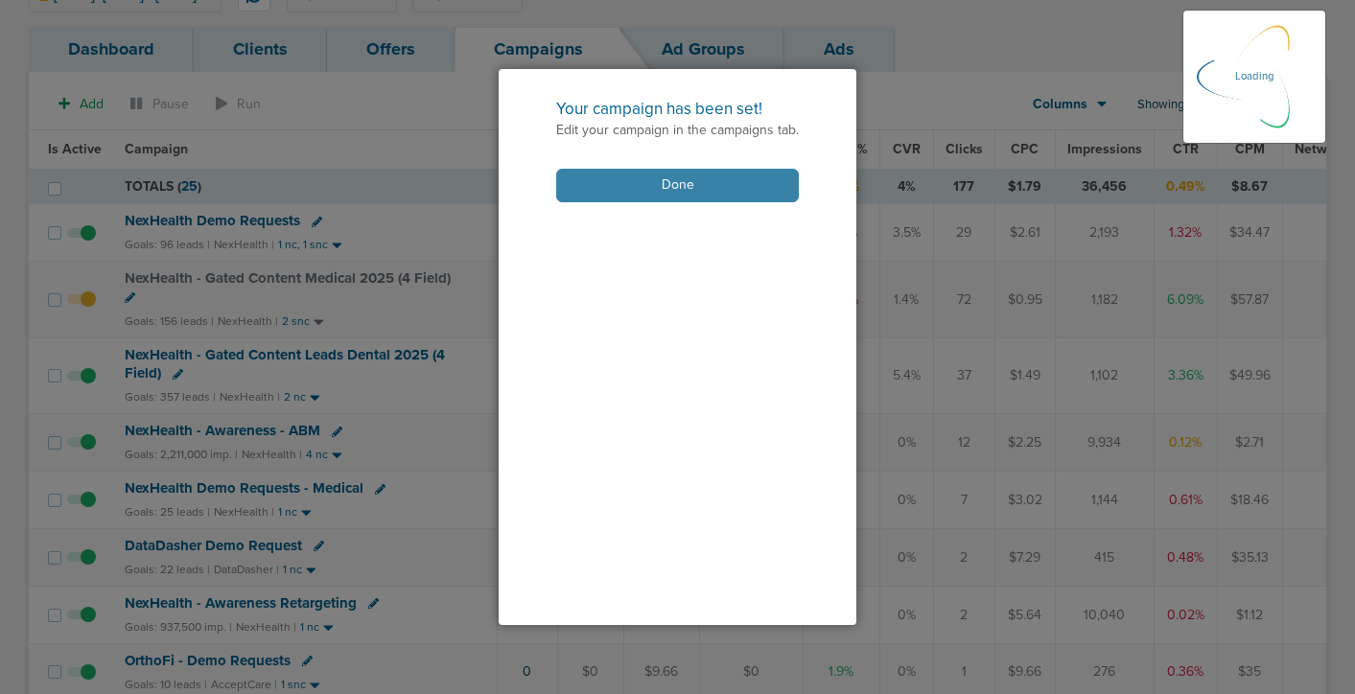
click at [717, 192] on button "Done" at bounding box center [677, 186] width 243 height 34
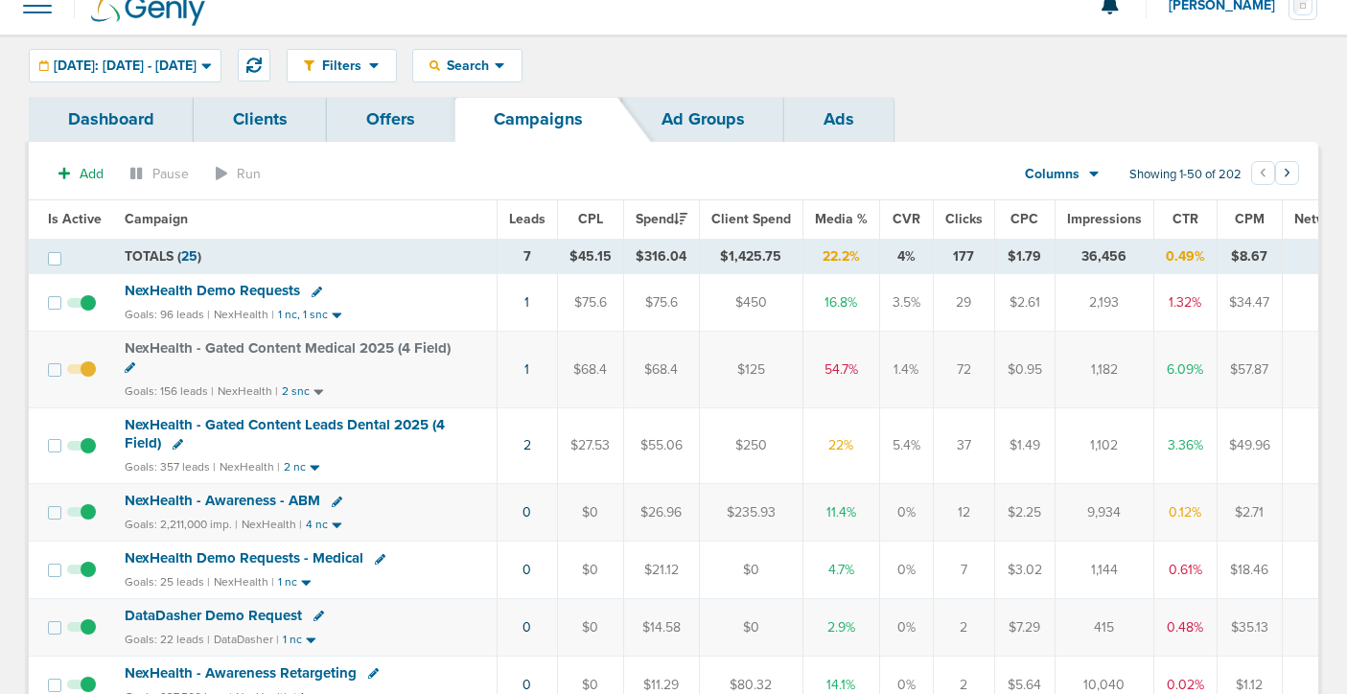
scroll to position [0, 0]
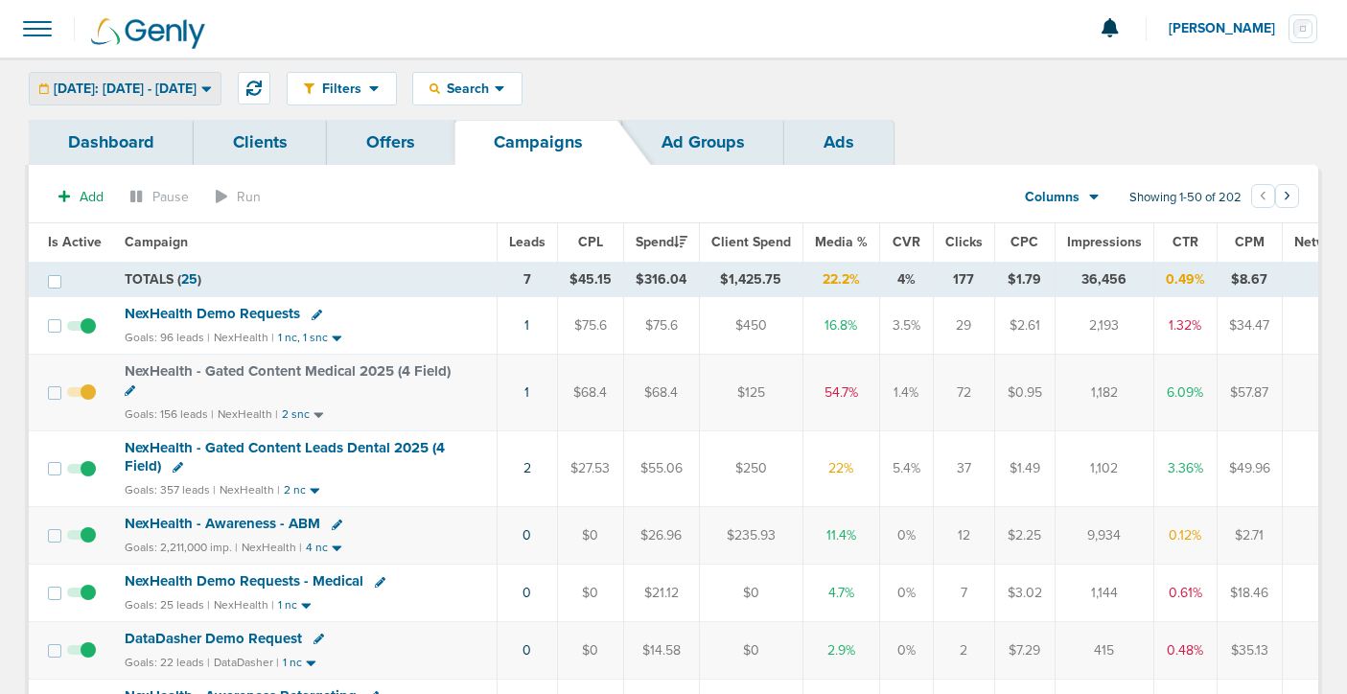
click at [197, 88] on span "[DATE]: [DATE] - [DATE]" at bounding box center [125, 88] width 143 height 13
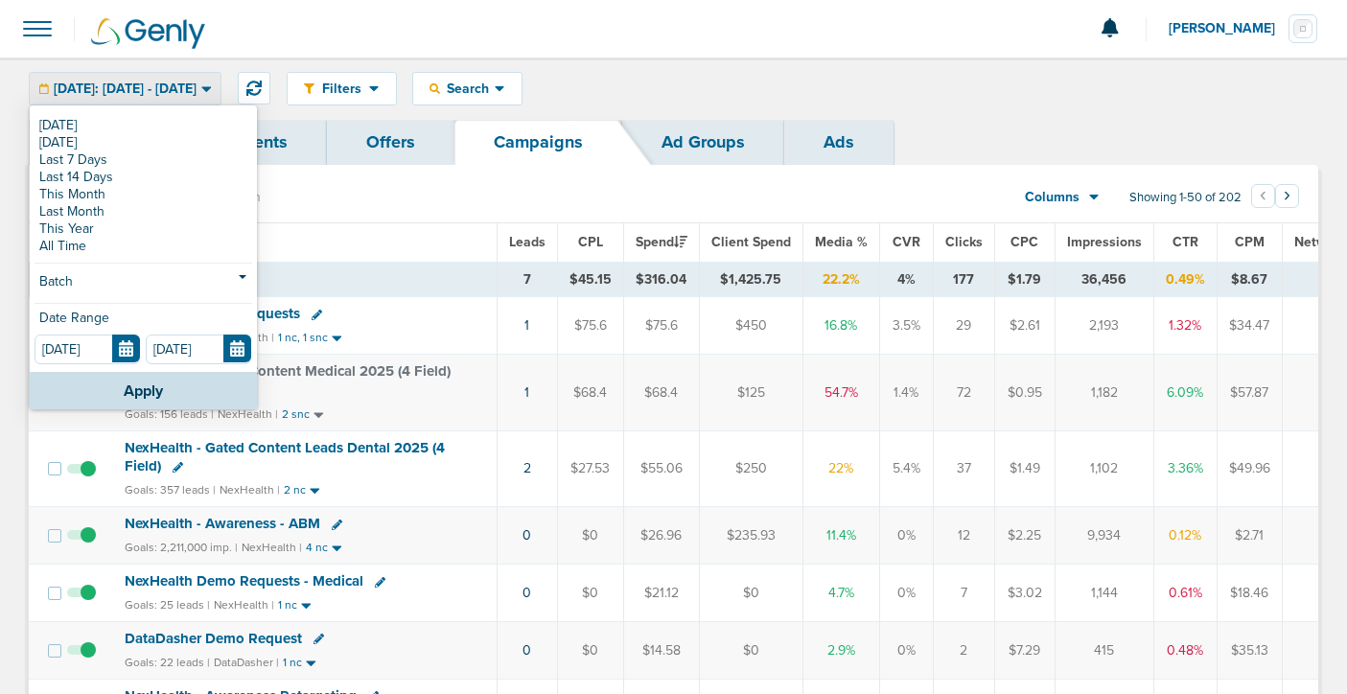
click at [217, 99] on div "[DATE]: [DATE] - [DATE]" at bounding box center [125, 89] width 191 height 32
